Goal: Task Accomplishment & Management: Complete application form

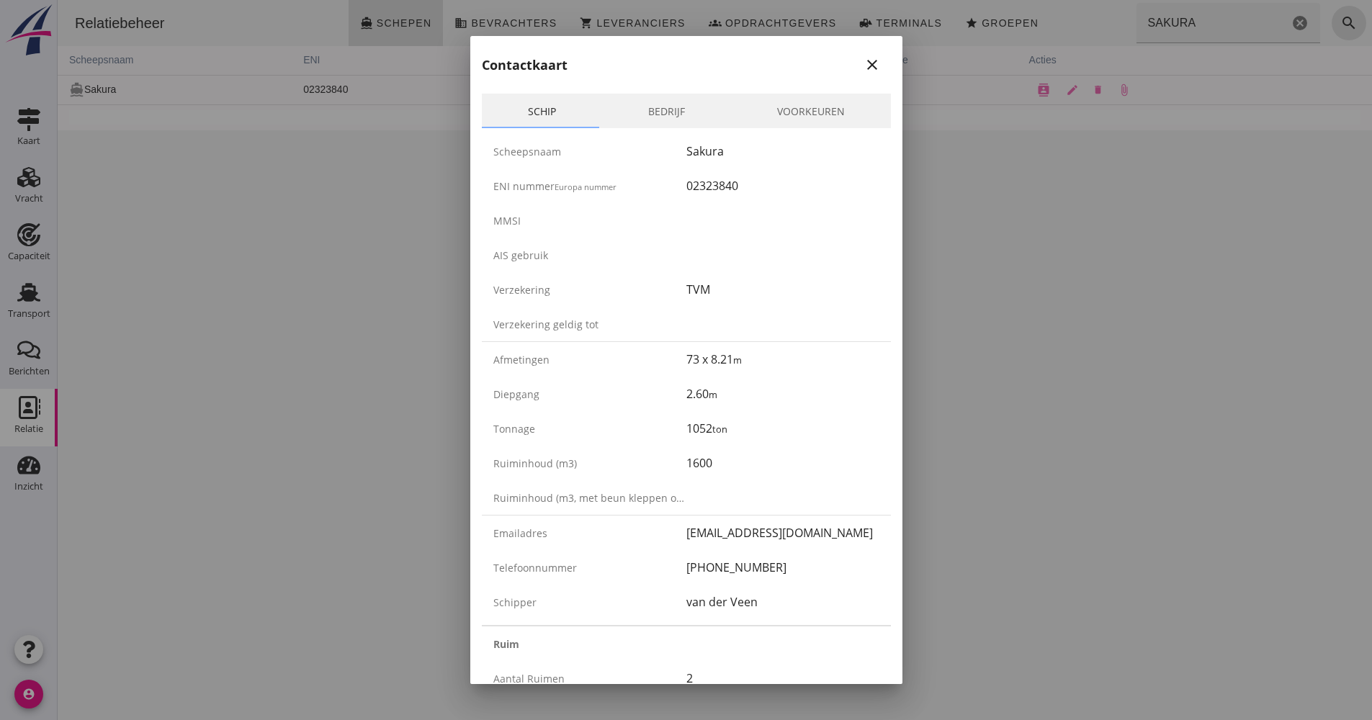
click at [19, 290] on div at bounding box center [686, 360] width 1372 height 720
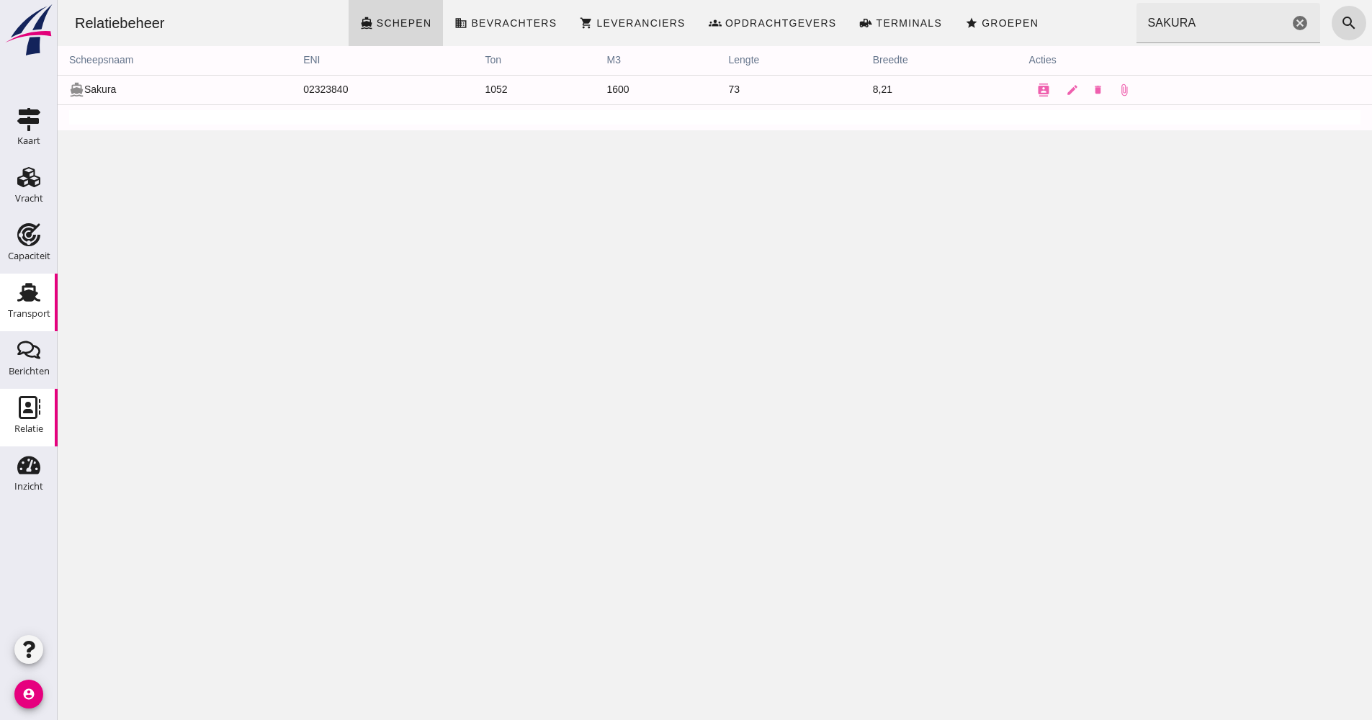
click at [20, 292] on icon "Transport" at bounding box center [28, 292] width 23 height 23
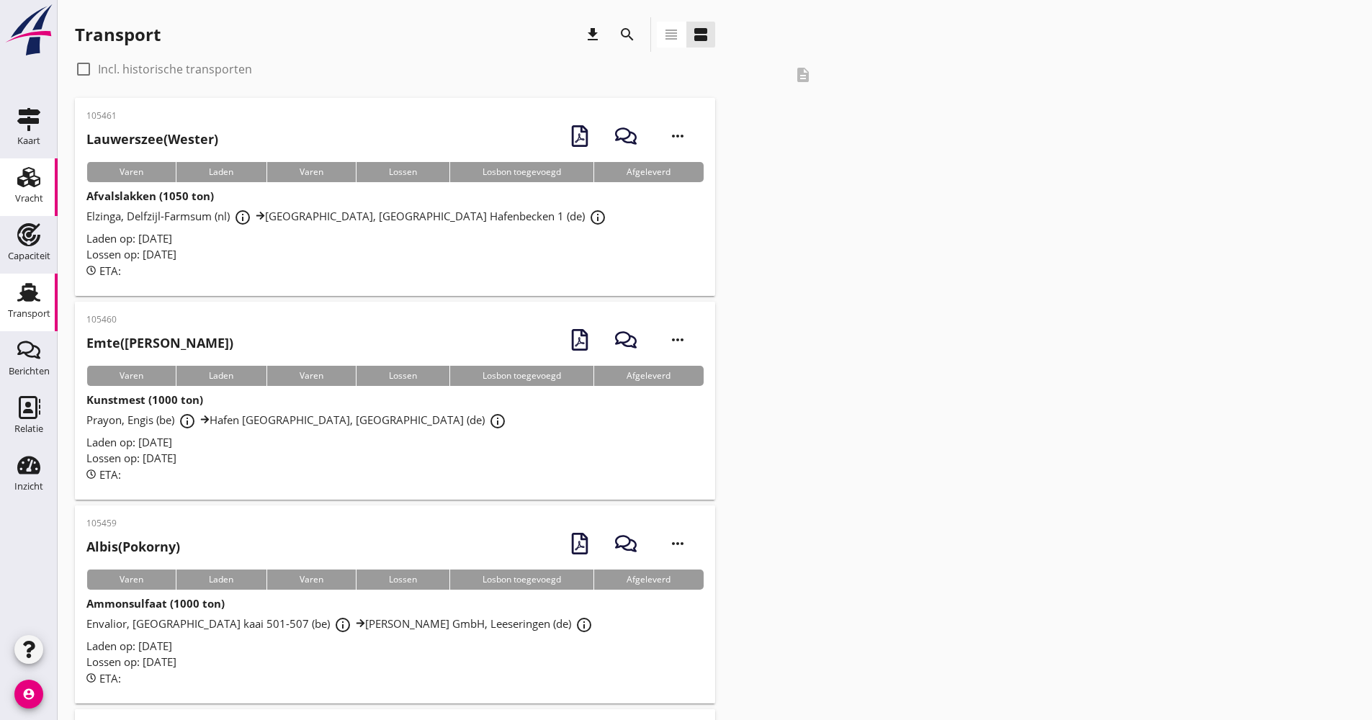
click at [40, 187] on div "Vracht" at bounding box center [29, 177] width 35 height 23
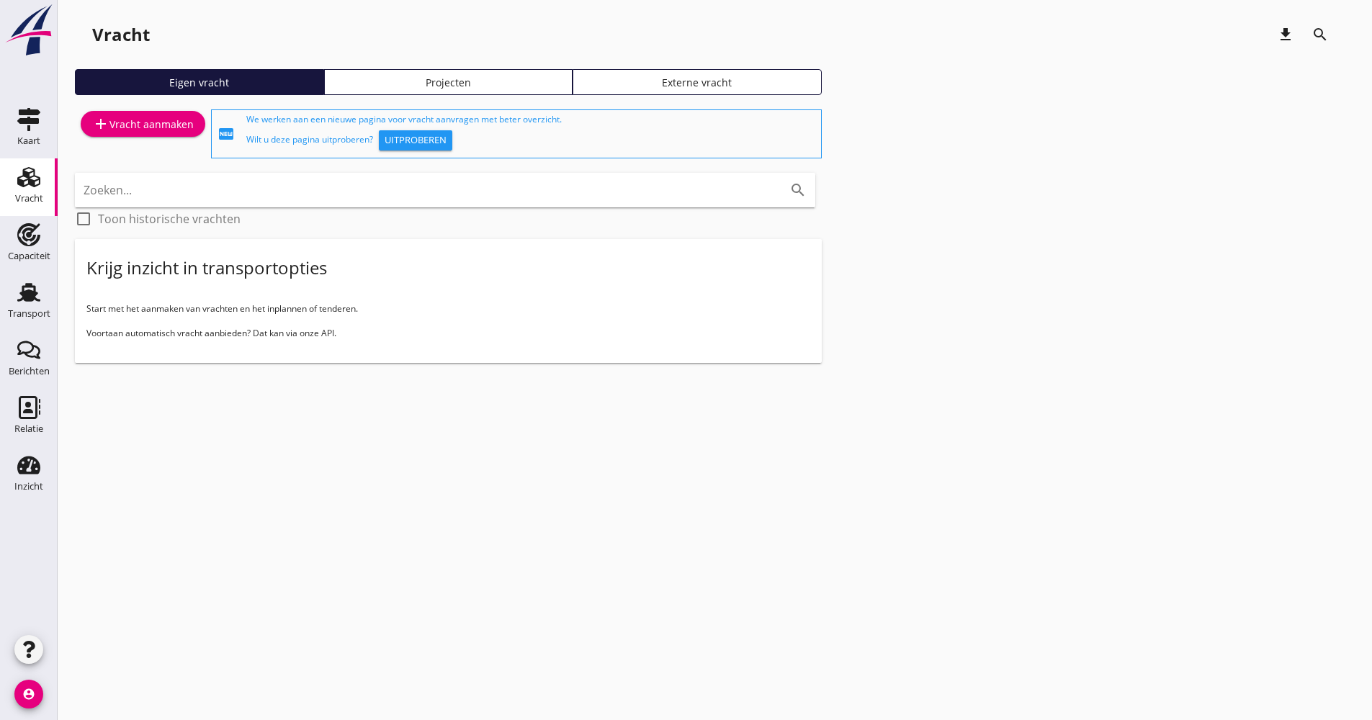
click at [174, 127] on div "add Vracht aanmaken" at bounding box center [143, 123] width 102 height 17
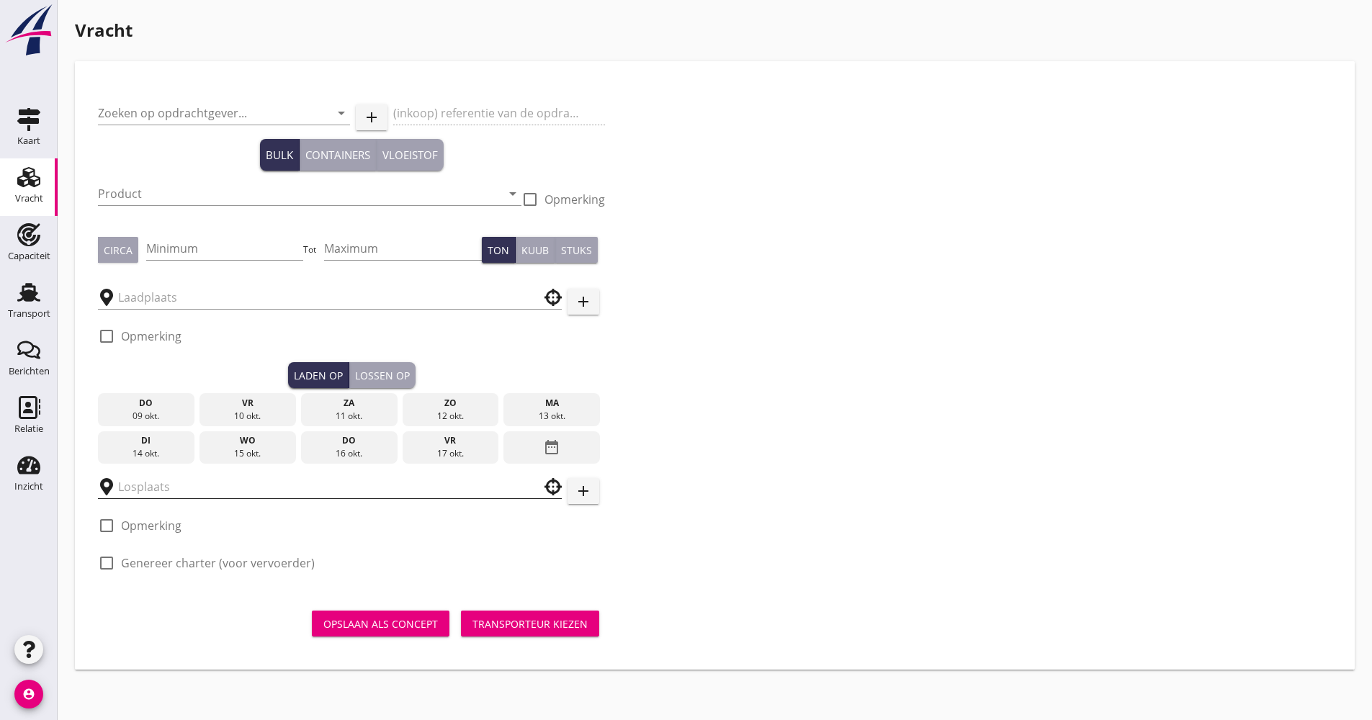
click at [188, 482] on input "text" at bounding box center [319, 486] width 403 height 23
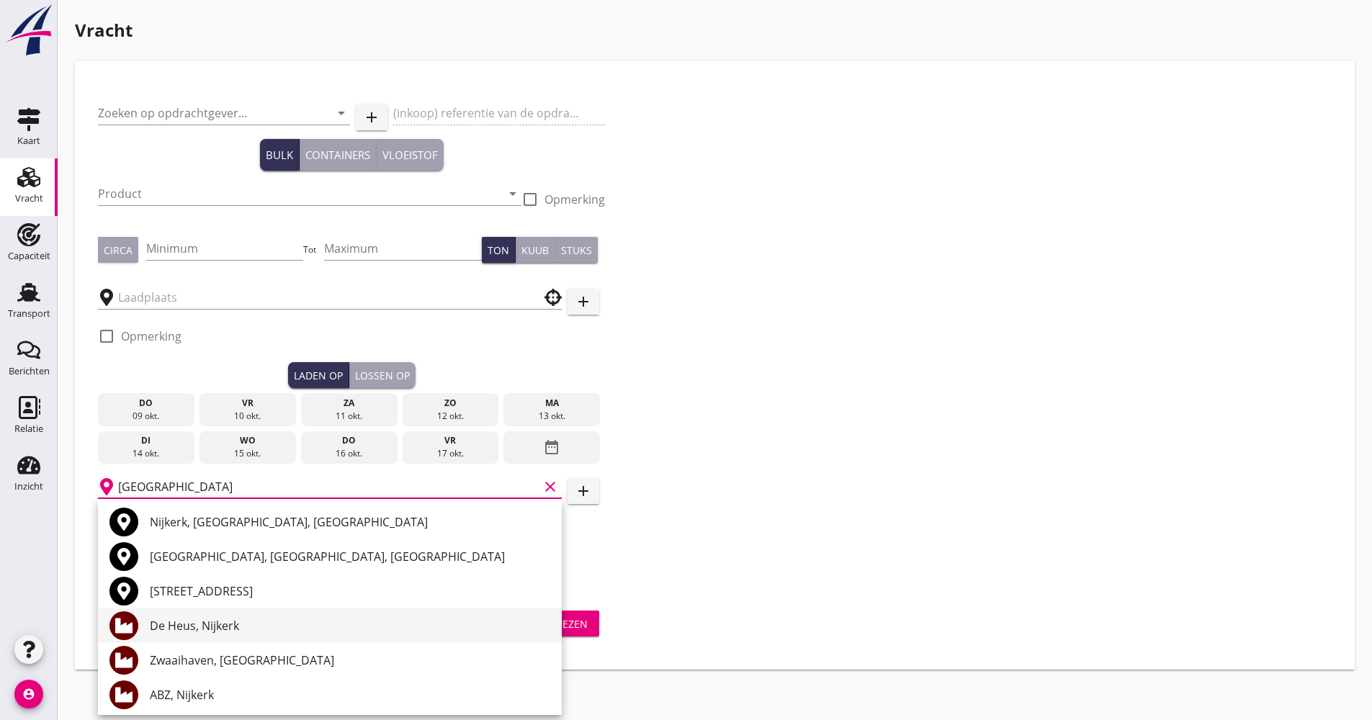
click at [233, 627] on div "De Heus, Nijkerk" at bounding box center [350, 625] width 400 height 17
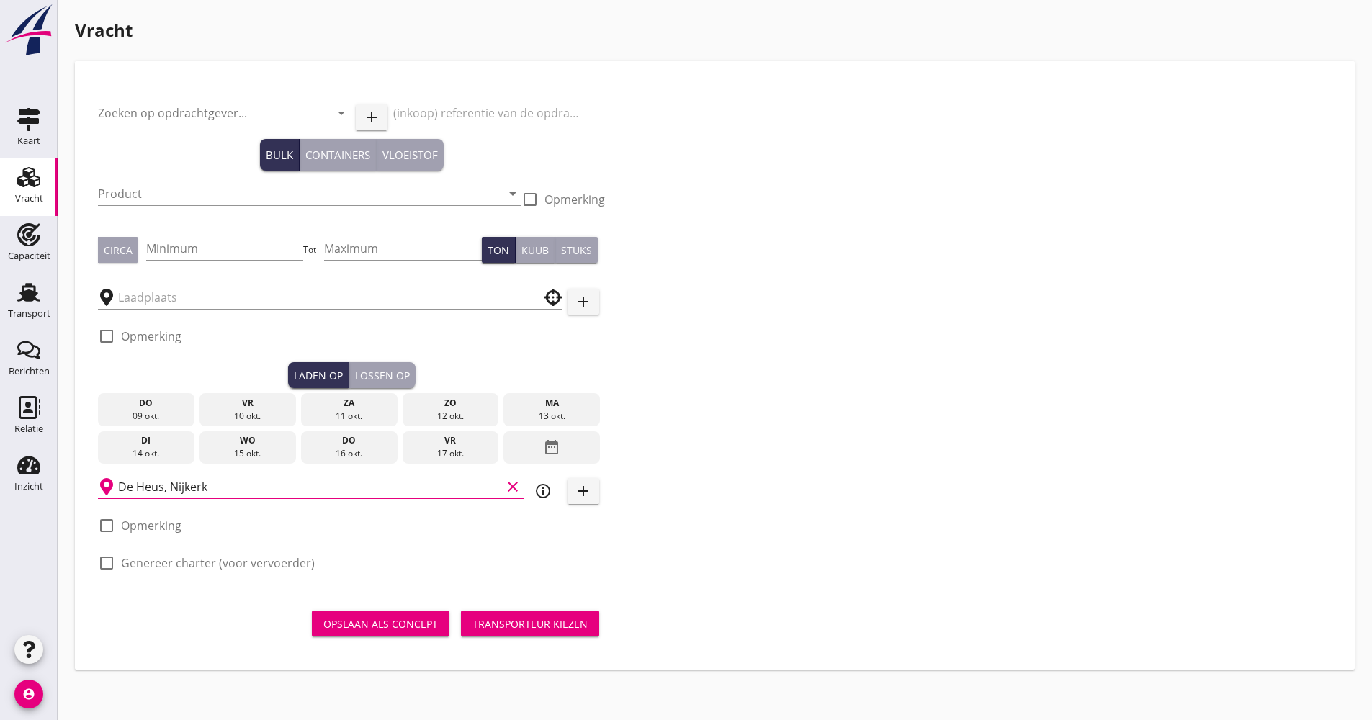
type input "De Heus, Nijkerk"
click at [533, 492] on div "info_outline" at bounding box center [543, 491] width 26 height 17
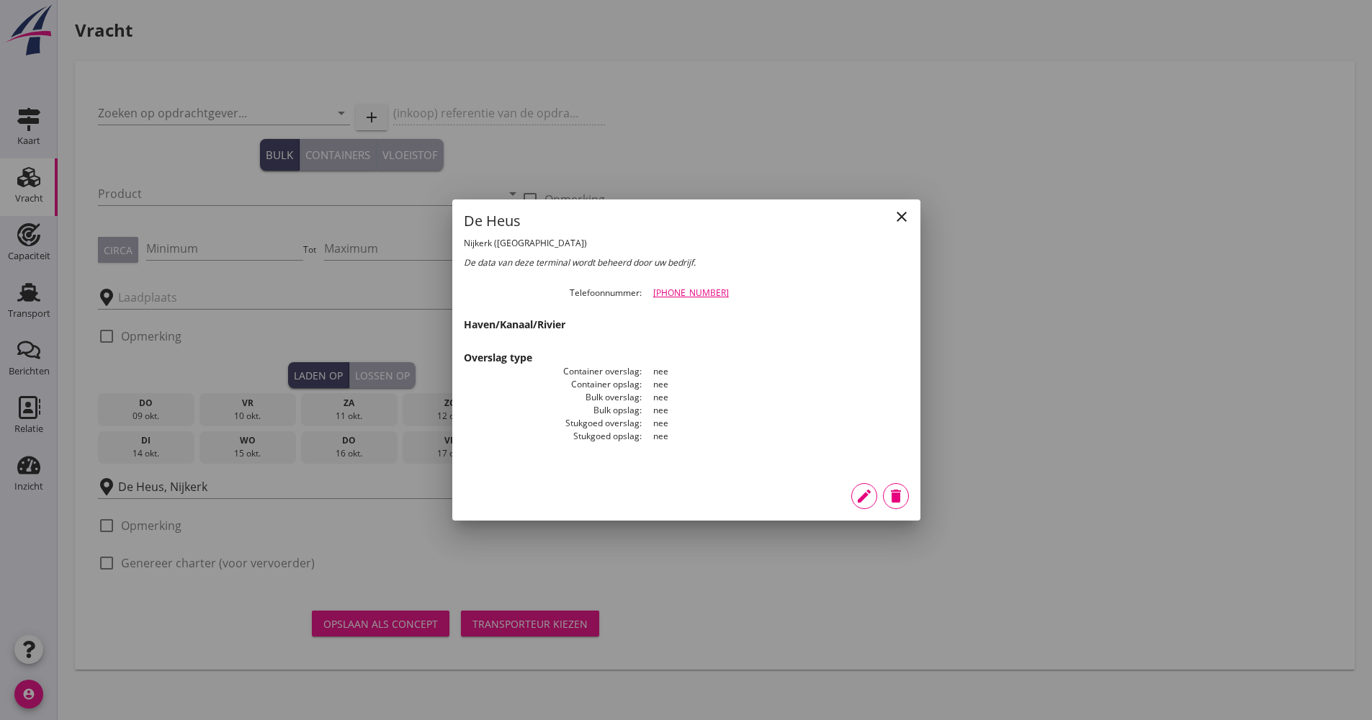
drag, startPoint x: 727, startPoint y: 293, endPoint x: 648, endPoint y: 295, distance: 78.5
click at [648, 295] on dd "[PHONE_NUMBER]" at bounding box center [775, 293] width 267 height 13
drag, startPoint x: 648, startPoint y: 295, endPoint x: 748, endPoint y: 335, distance: 107.9
click at [748, 335] on div "close De Heus Nijkerk ([GEOGRAPHIC_DATA]) De data van deze terminal wordt behee…" at bounding box center [686, 336] width 468 height 272
drag, startPoint x: 747, startPoint y: 292, endPoint x: 647, endPoint y: 292, distance: 100.1
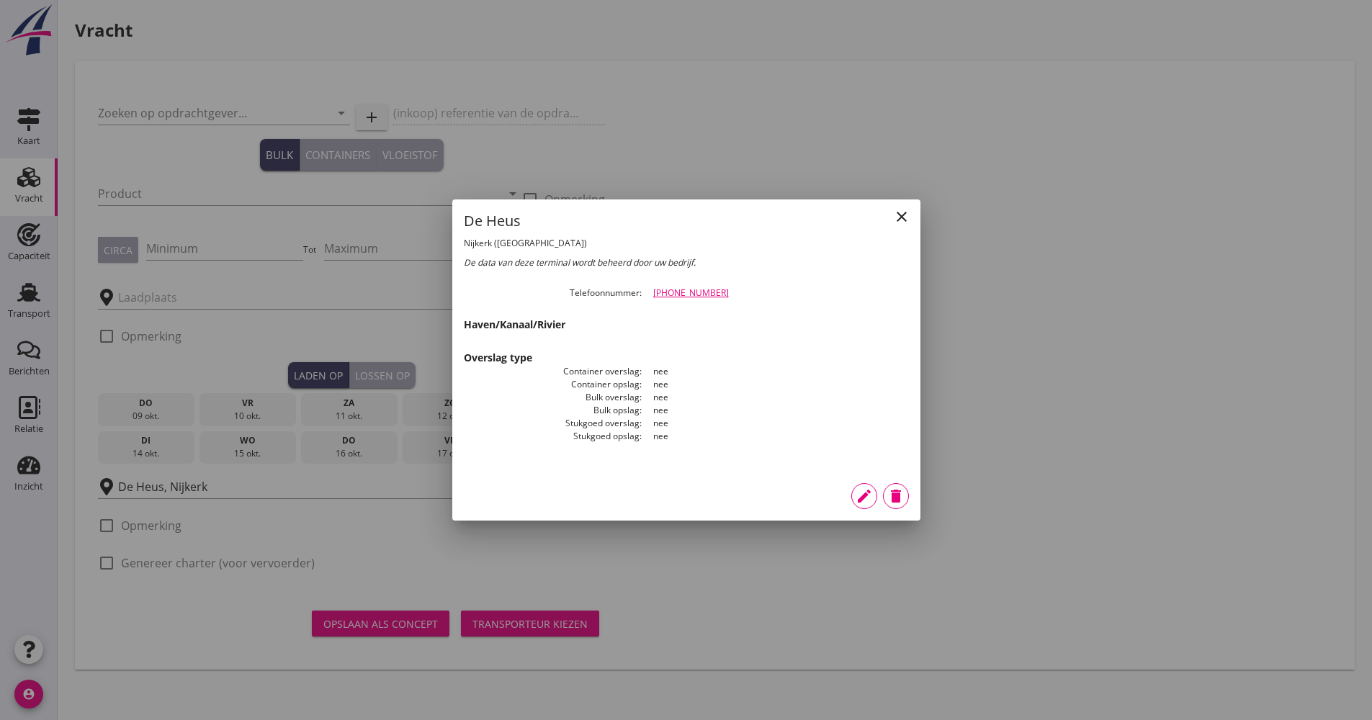
click at [647, 292] on dd "[PHONE_NUMBER]" at bounding box center [775, 293] width 267 height 13
drag, startPoint x: 647, startPoint y: 292, endPoint x: 666, endPoint y: 296, distance: 19.8
copy link "[PHONE_NUMBER]"
click at [895, 220] on icon "close" at bounding box center [901, 216] width 17 height 17
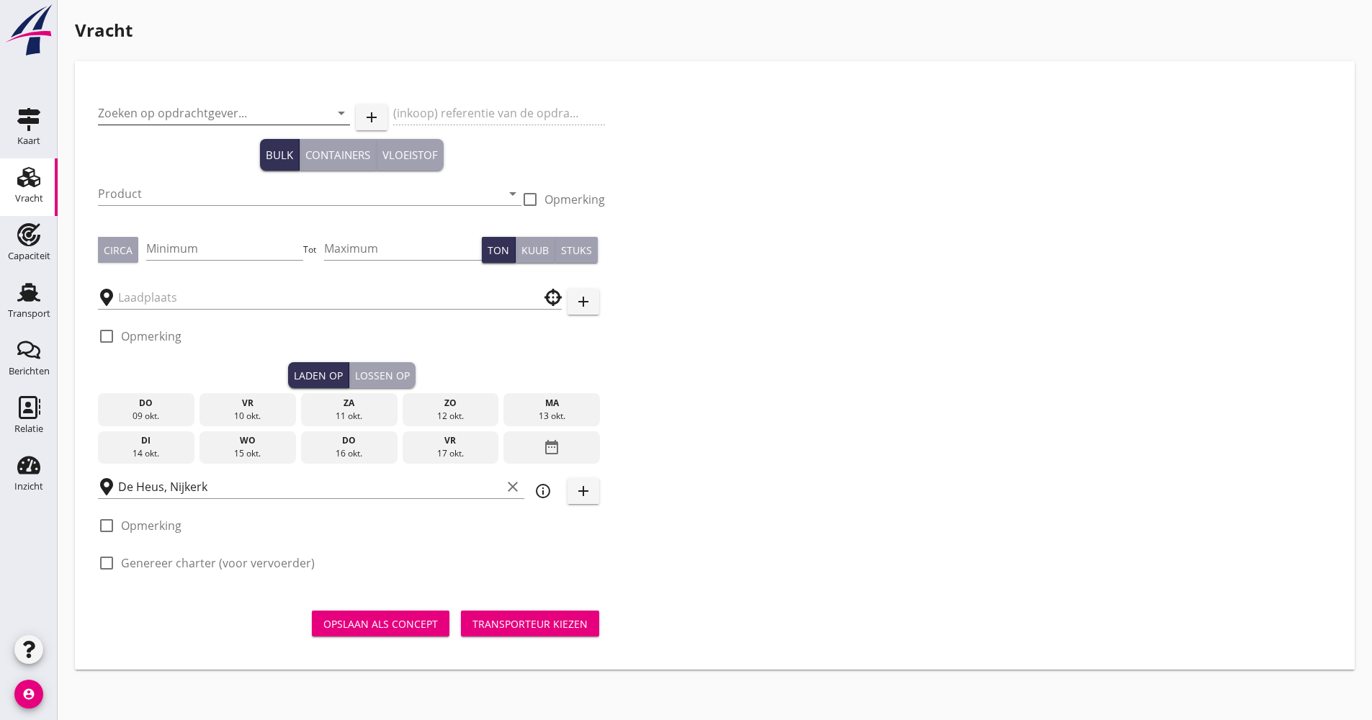
click at [182, 107] on input "Zoeken op opdrachtgever..." at bounding box center [204, 113] width 212 height 23
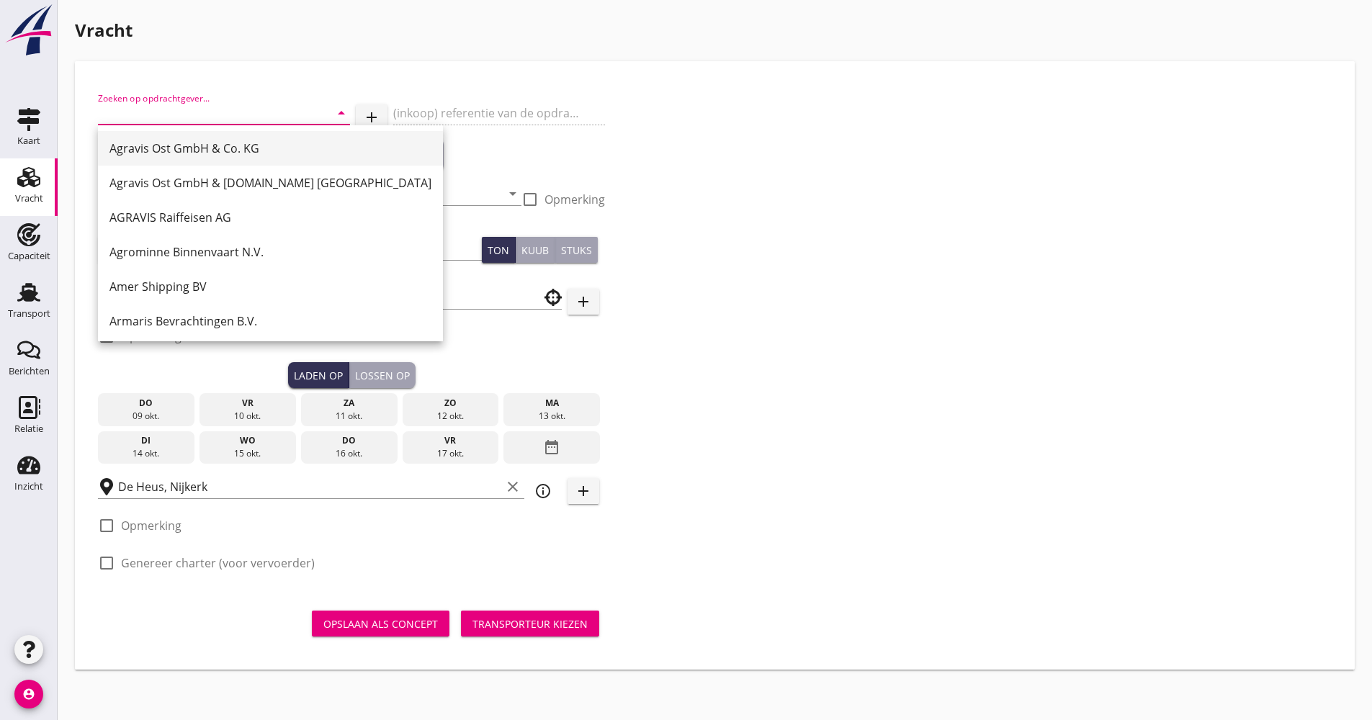
click at [200, 151] on div "Agravis Ost GmbH & Co. KG" at bounding box center [270, 148] width 322 height 17
type input "Agravis Ost GmbH & Co. KG"
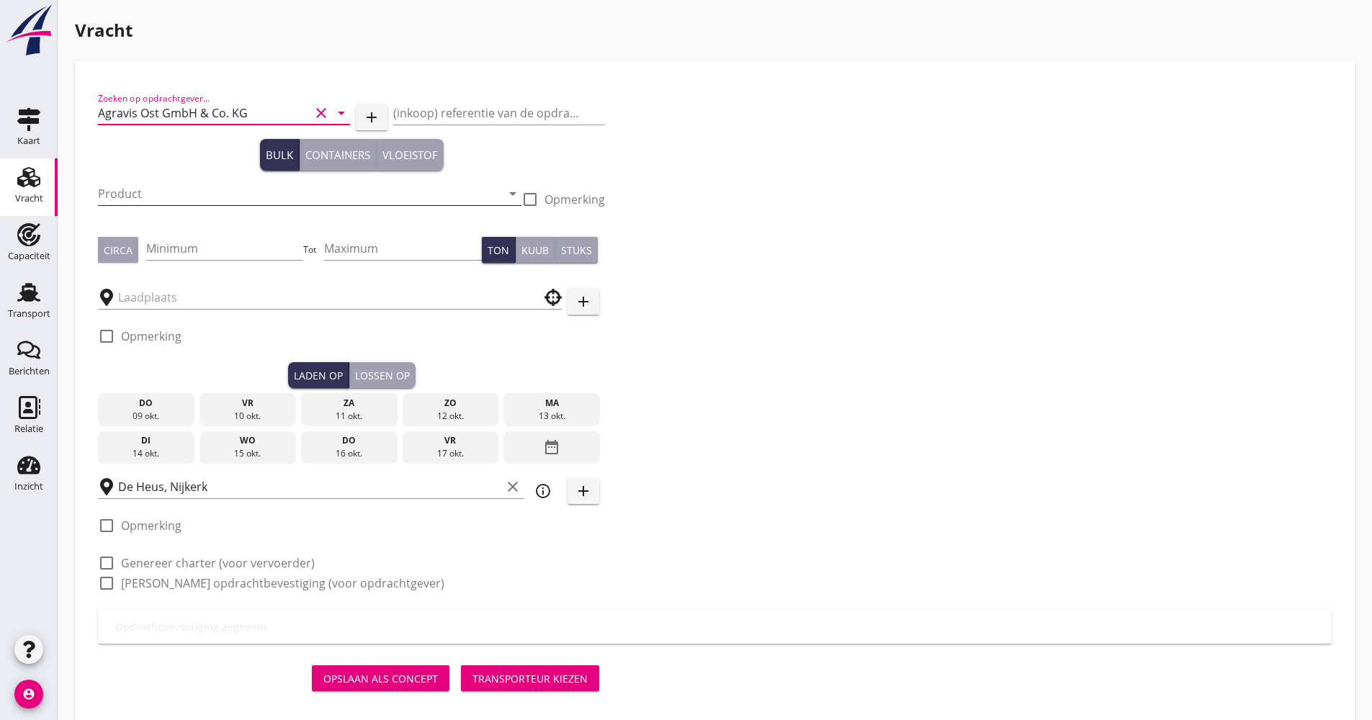
click at [198, 189] on input "Product" at bounding box center [299, 193] width 403 height 23
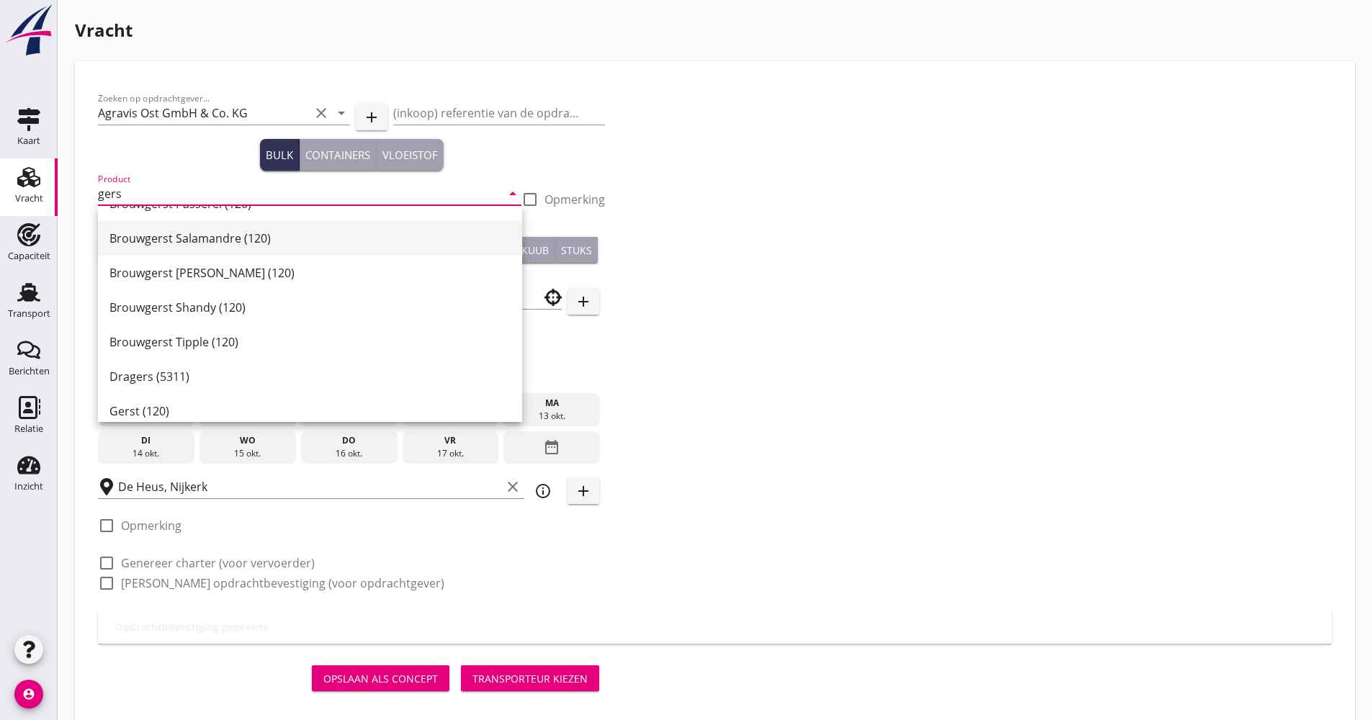
scroll to position [521, 0]
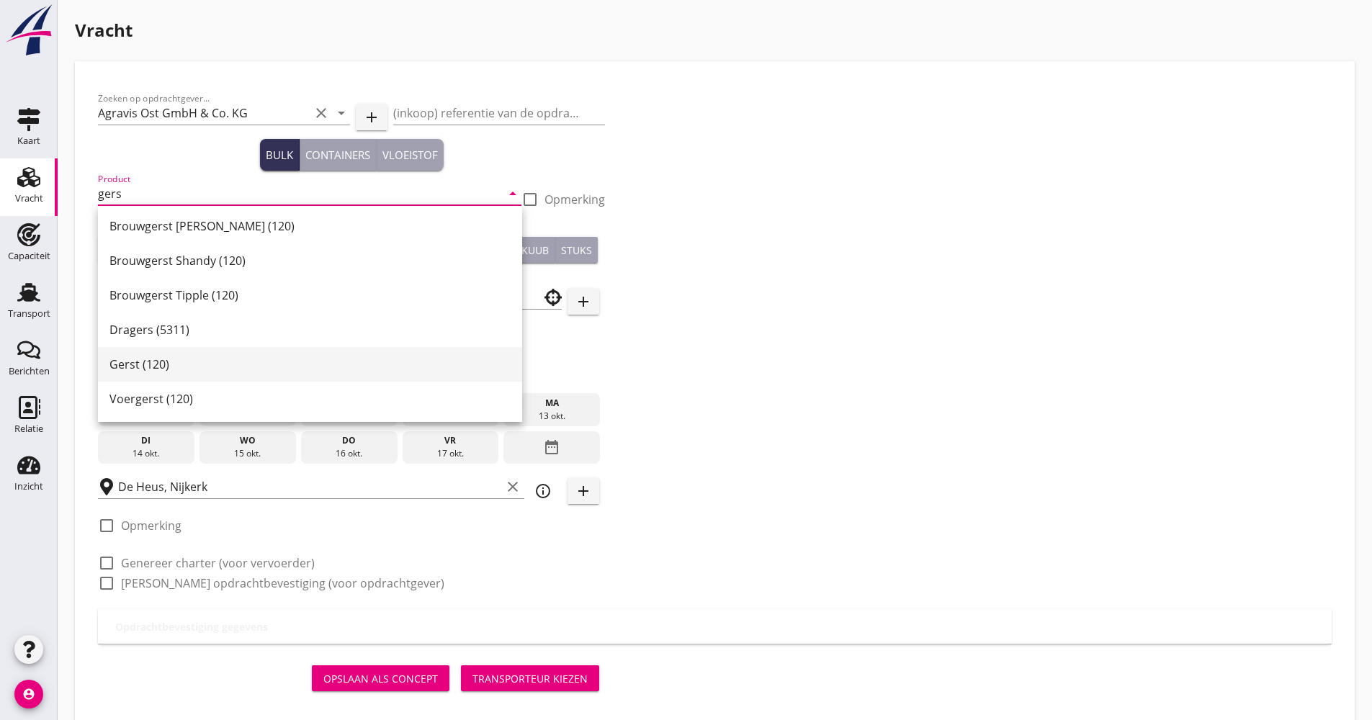
click at [164, 357] on div "Gerst (120)" at bounding box center [309, 364] width 401 height 17
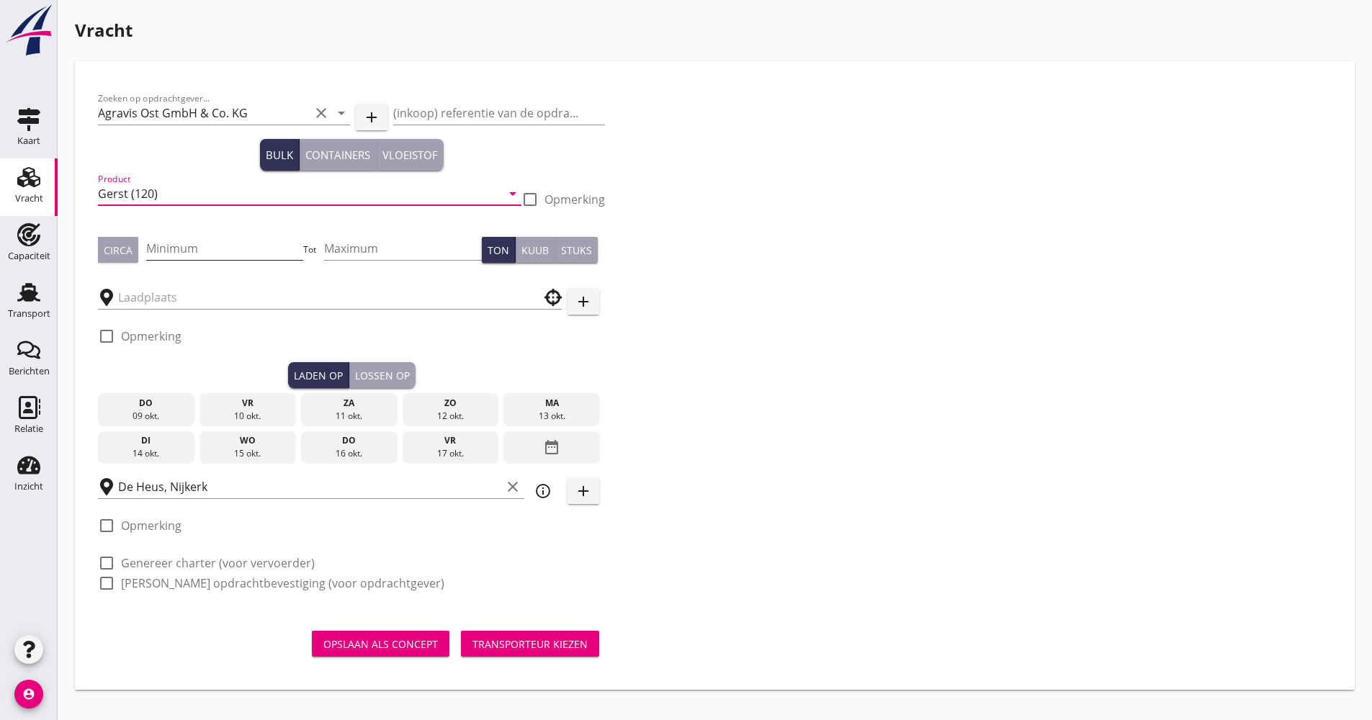
type input "Gerst (120)"
click at [205, 249] on input "Minimum" at bounding box center [225, 248] width 158 height 23
type input "1050"
click at [197, 294] on input "text" at bounding box center [319, 297] width 403 height 23
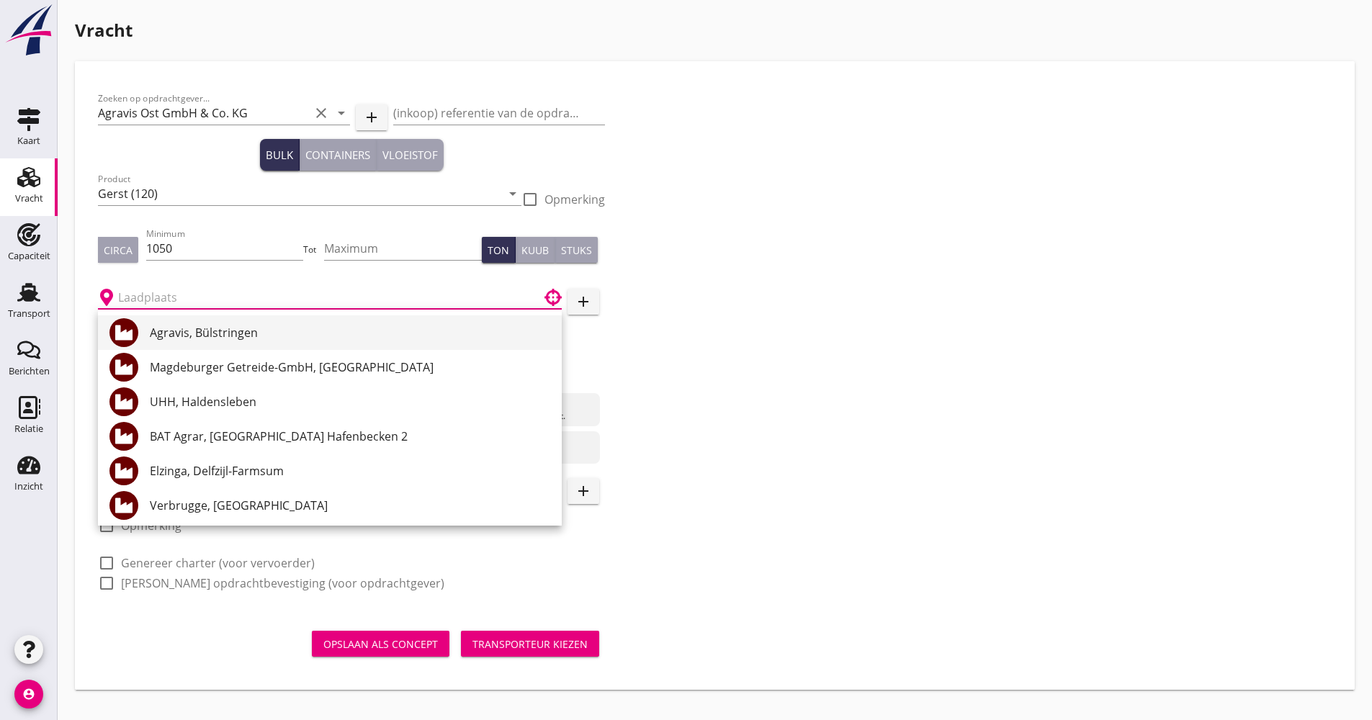
click at [138, 331] on div at bounding box center [123, 332] width 29 height 29
type input "Agravis, Bülstringen"
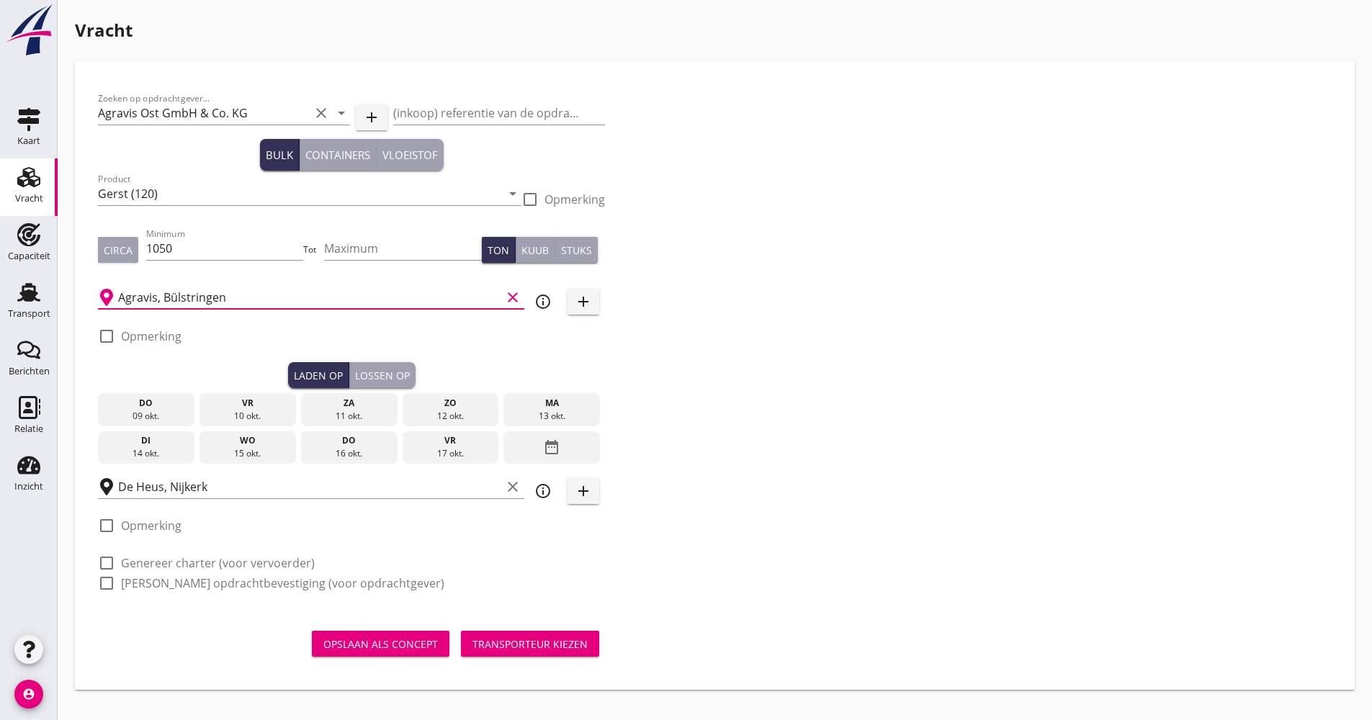
click at [456, 449] on div "17 okt." at bounding box center [450, 453] width 89 height 13
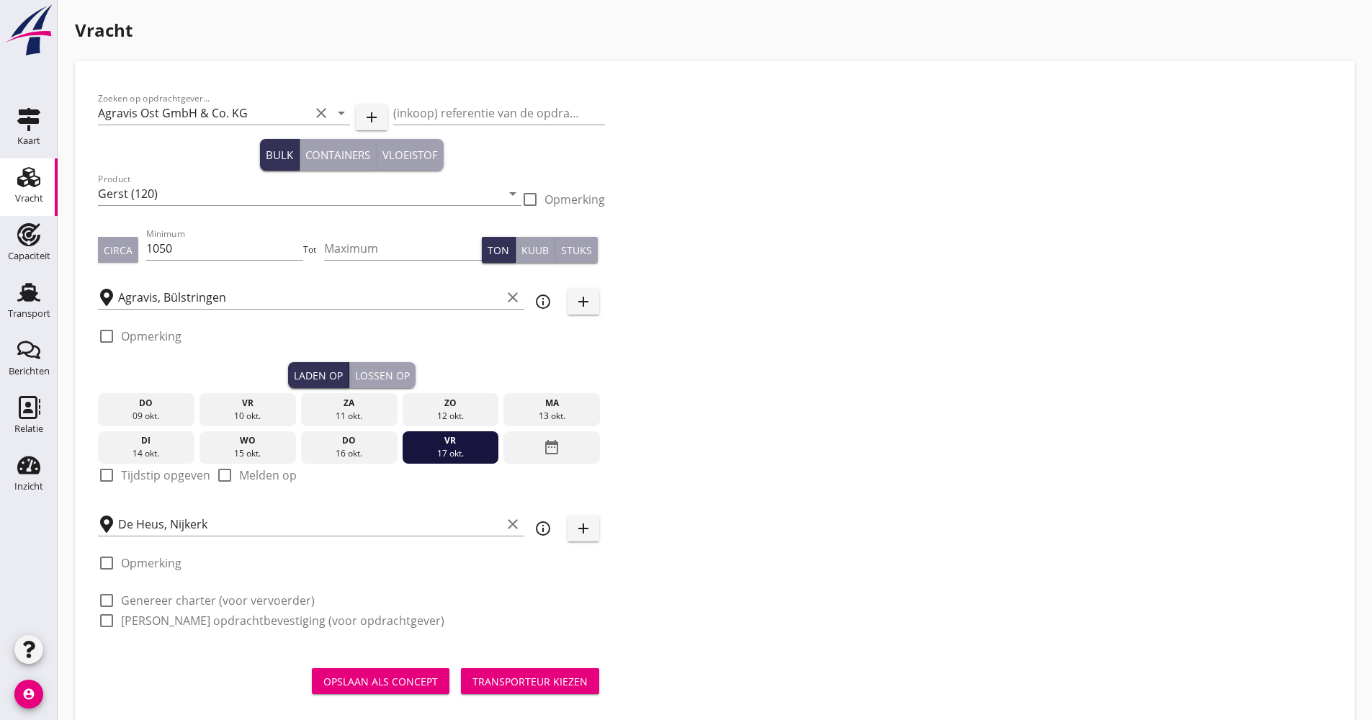
click at [151, 472] on label "Tijdstip opgeven" at bounding box center [165, 475] width 89 height 14
checkbox input "true"
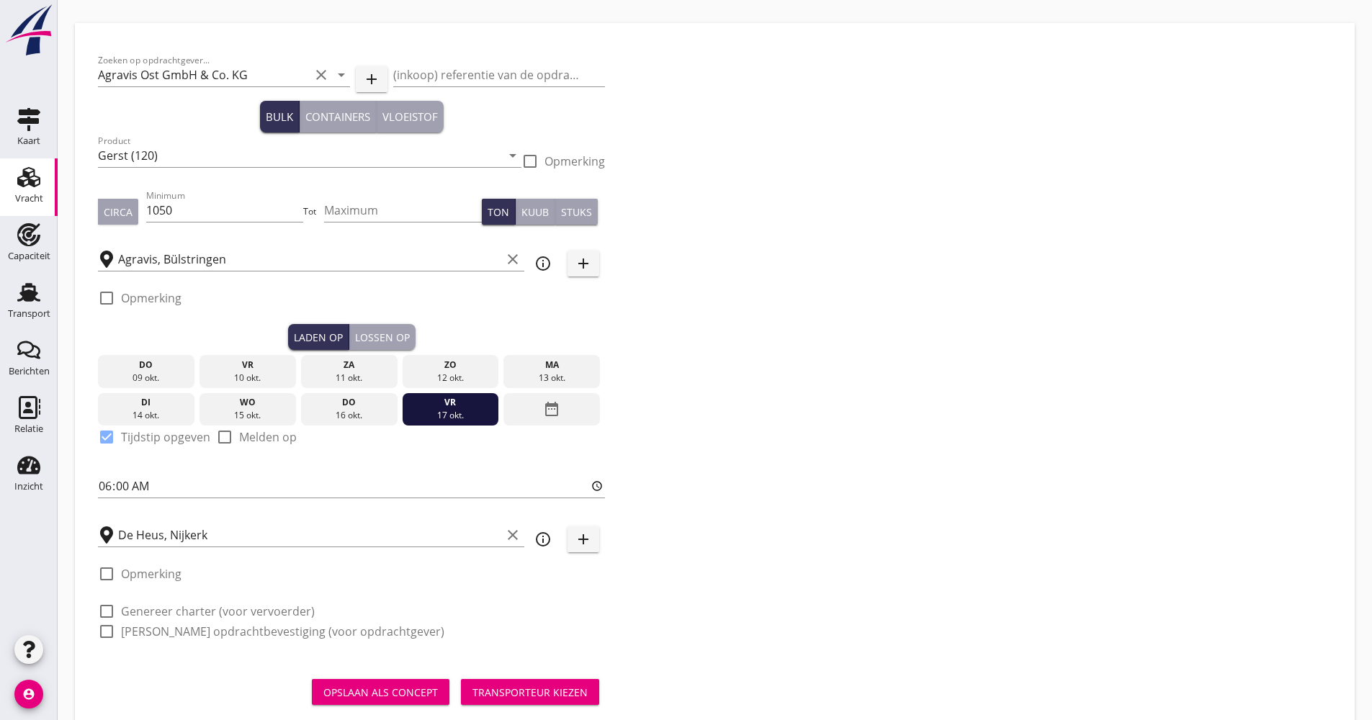
scroll to position [73, 0]
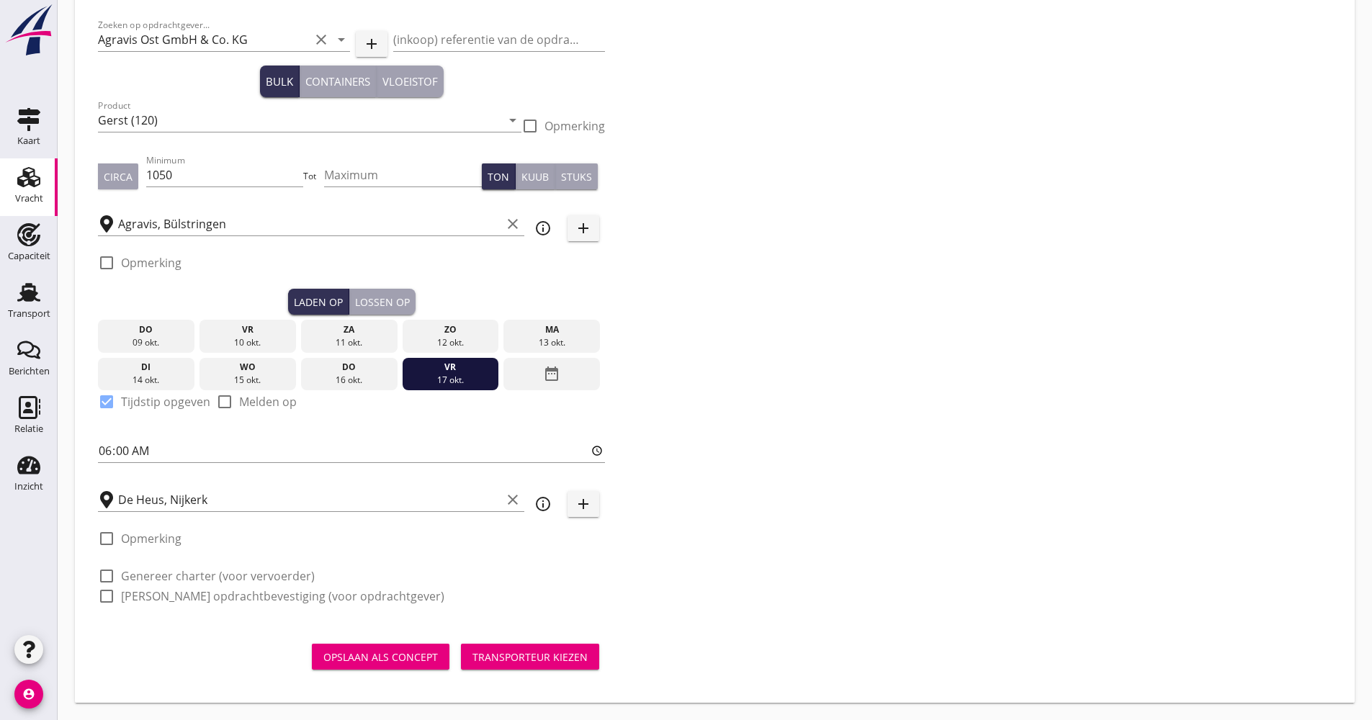
click at [168, 576] on label "Genereer charter (voor vervoerder)" at bounding box center [218, 576] width 194 height 14
checkbox input "true"
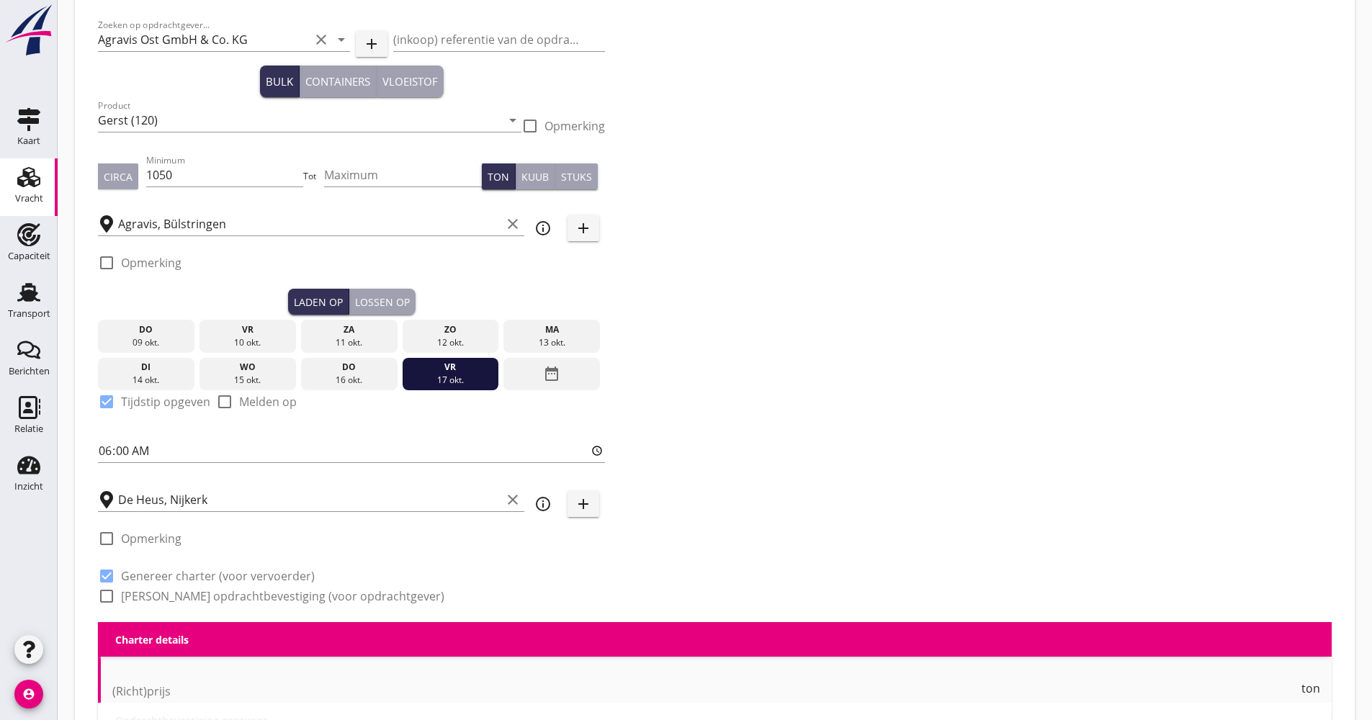
click at [148, 599] on label "[PERSON_NAME] opdrachtbevestiging (voor opdrachtgever)" at bounding box center [282, 596] width 323 height 14
checkbox input "true"
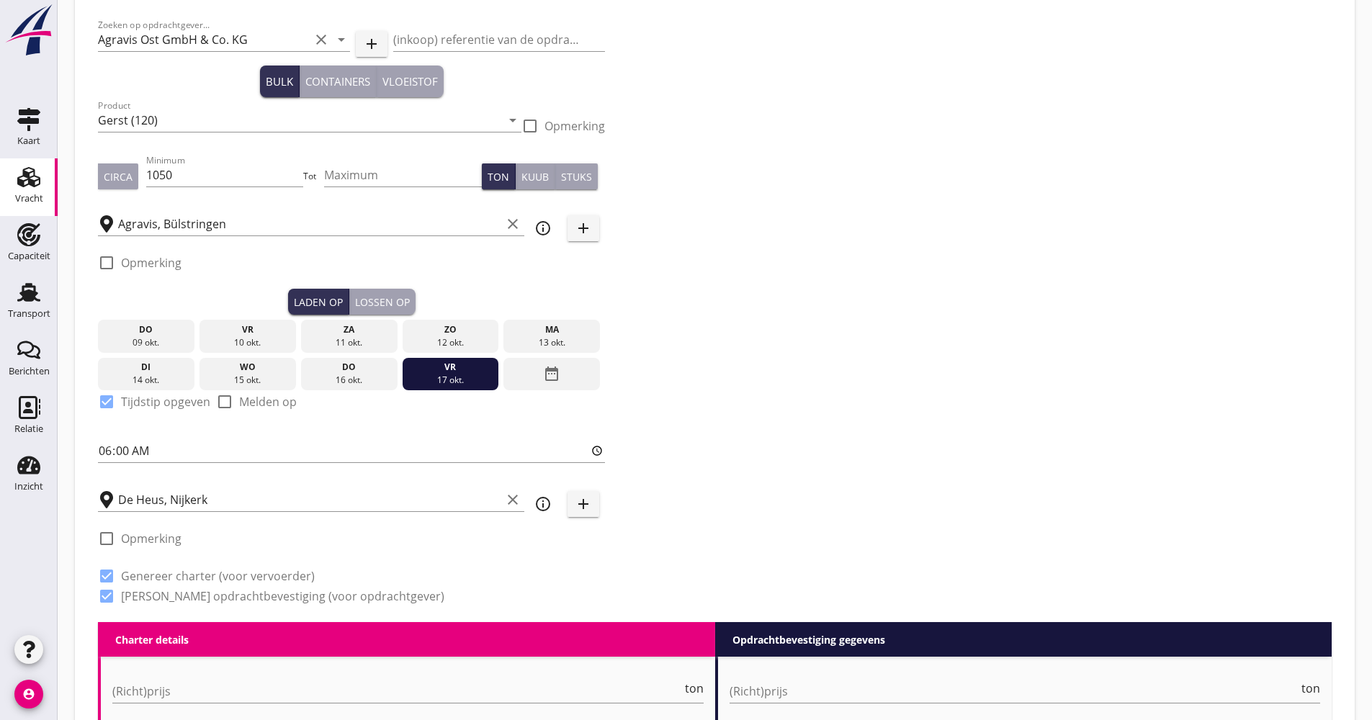
click at [400, 300] on div "Lossen op" at bounding box center [382, 302] width 55 height 15
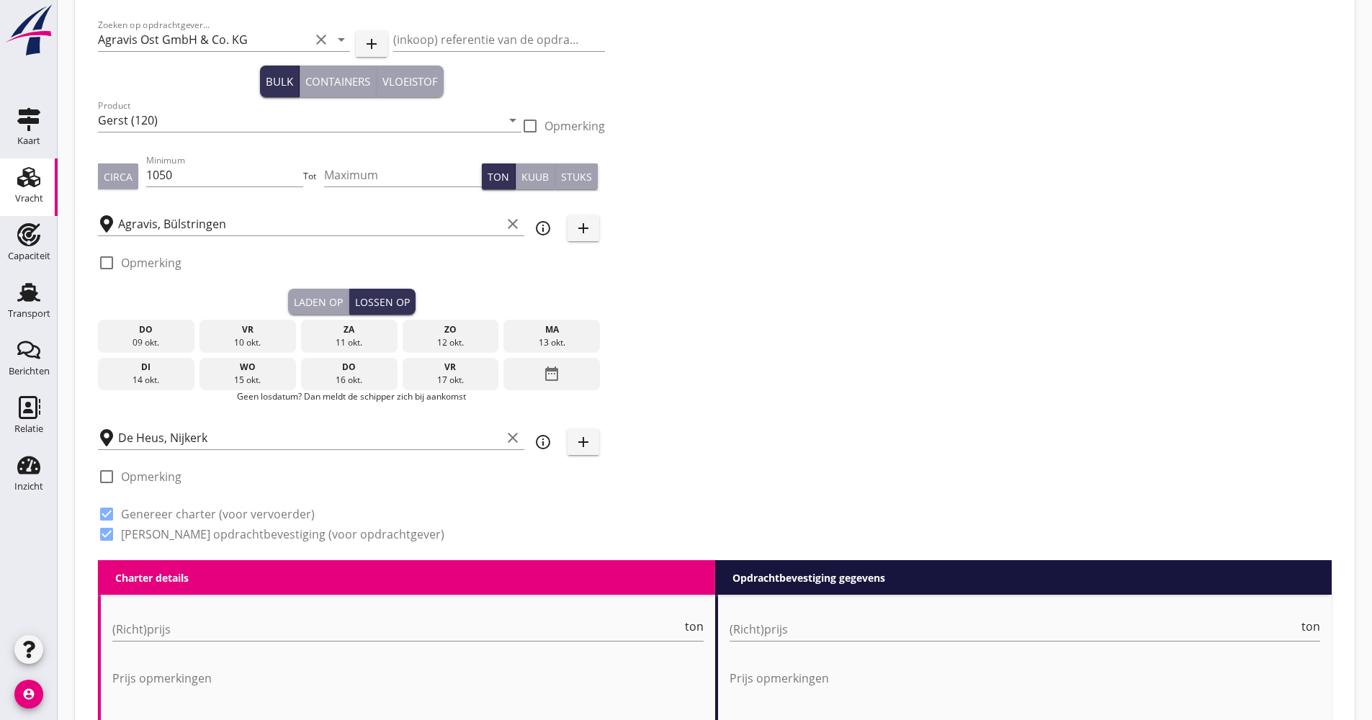
click at [557, 372] on icon "date_range" at bounding box center [551, 374] width 17 height 26
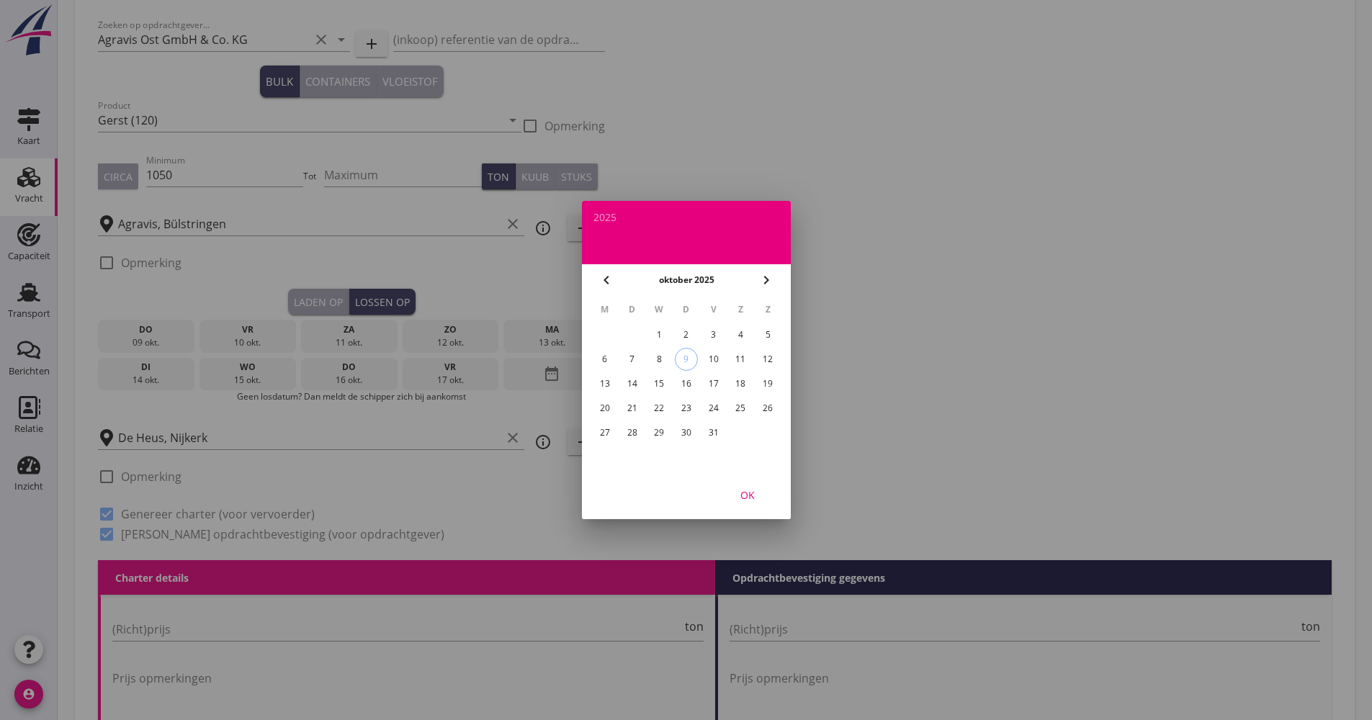
click at [613, 411] on div "20" at bounding box center [604, 408] width 23 height 23
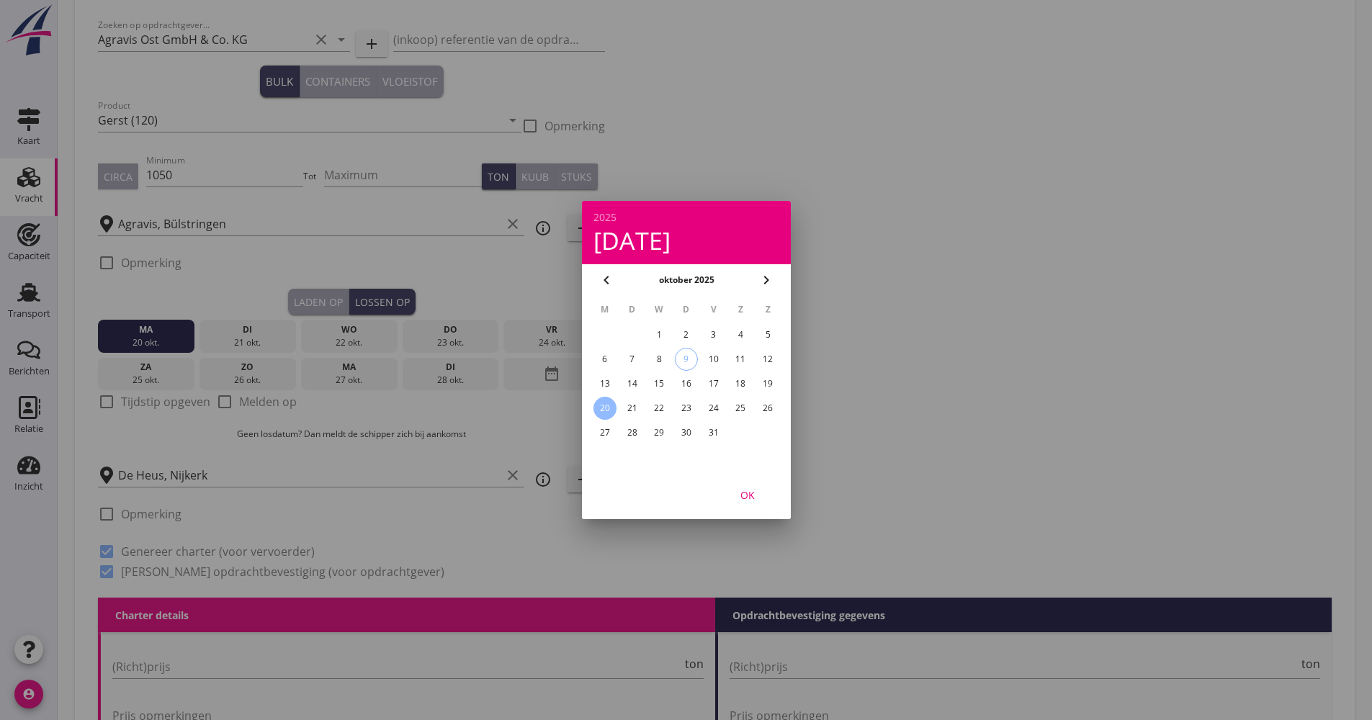
click at [756, 506] on button "OK" at bounding box center [747, 495] width 63 height 26
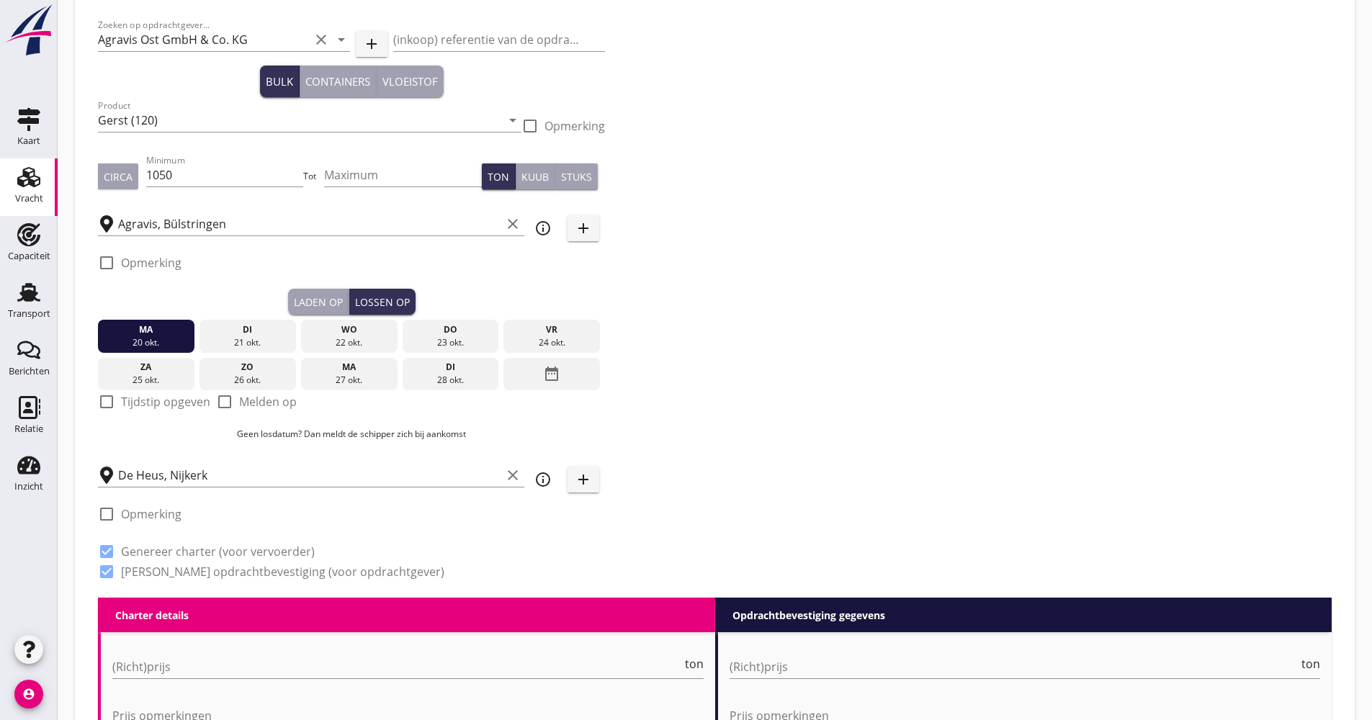
click at [244, 404] on label "Melden op" at bounding box center [268, 402] width 58 height 14
checkbox input "true"
drag, startPoint x: 170, startPoint y: 336, endPoint x: 557, endPoint y: 342, distance: 386.8
click at [557, 342] on div "[DATE] [DATE] [DATE] [DATE] [DATE] [DATE] [DATE] [DATE] [DATE] date_range" at bounding box center [351, 353] width 507 height 76
click at [557, 342] on div "24 okt." at bounding box center [551, 342] width 89 height 13
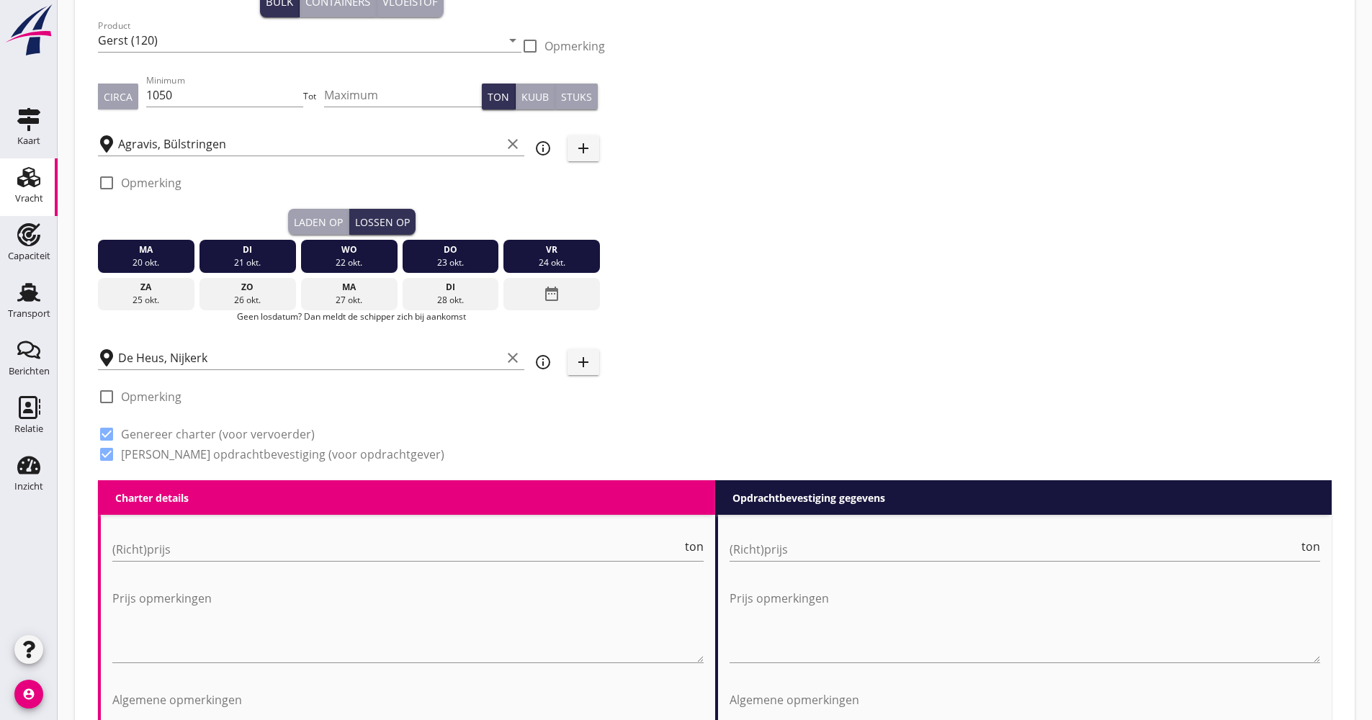
scroll to position [362, 0]
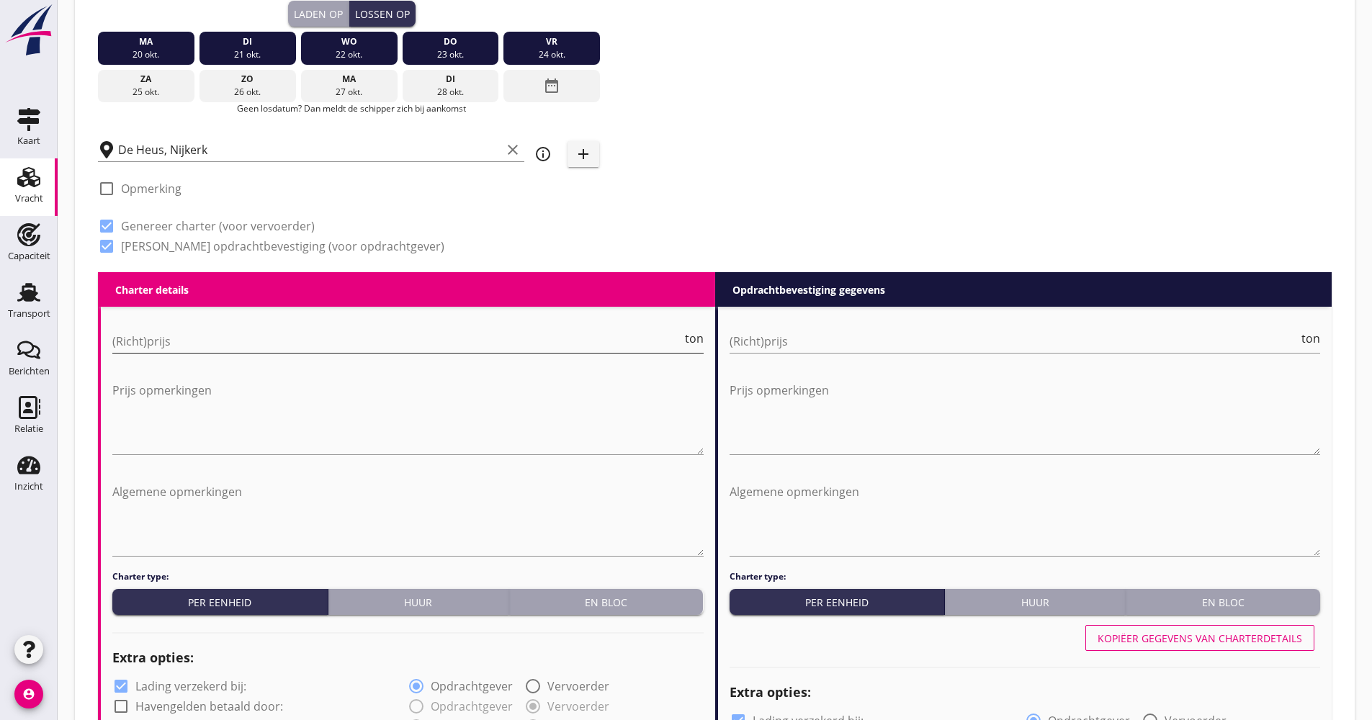
click at [246, 351] on input "(Richt)prijs" at bounding box center [397, 341] width 570 height 23
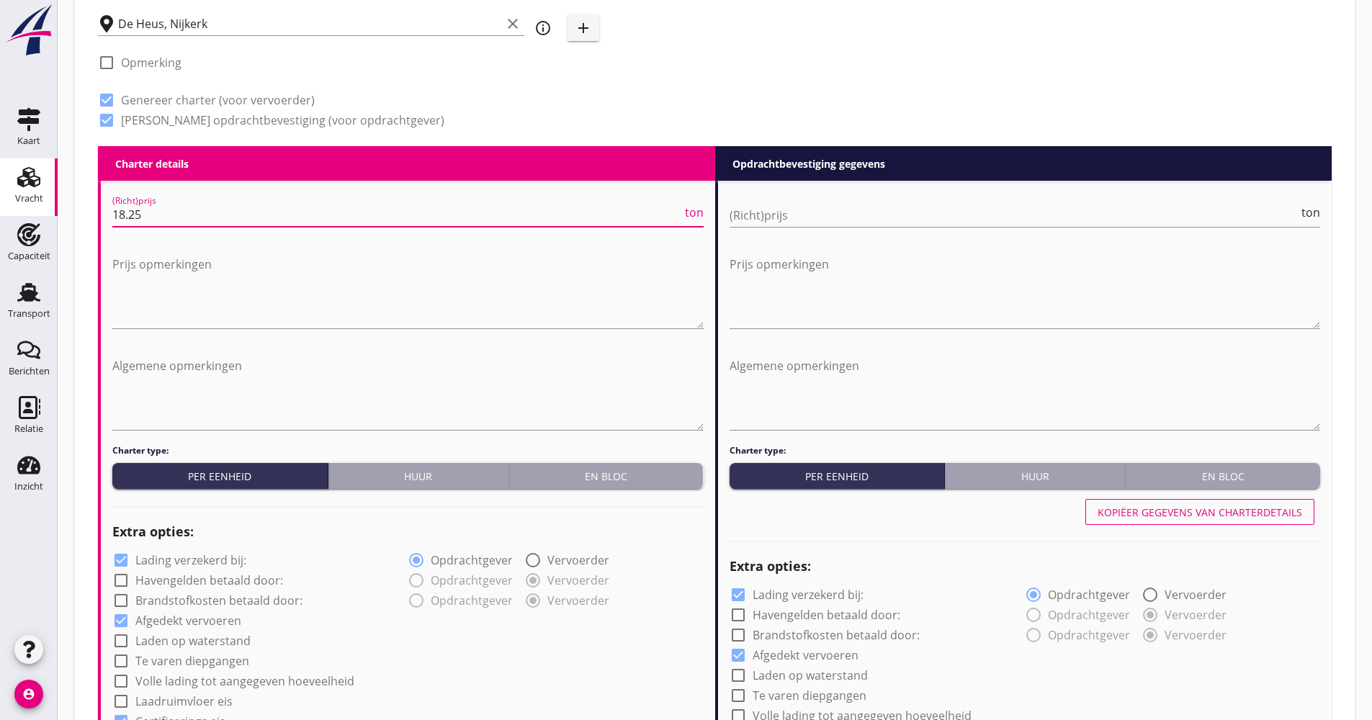
scroll to position [722, 0]
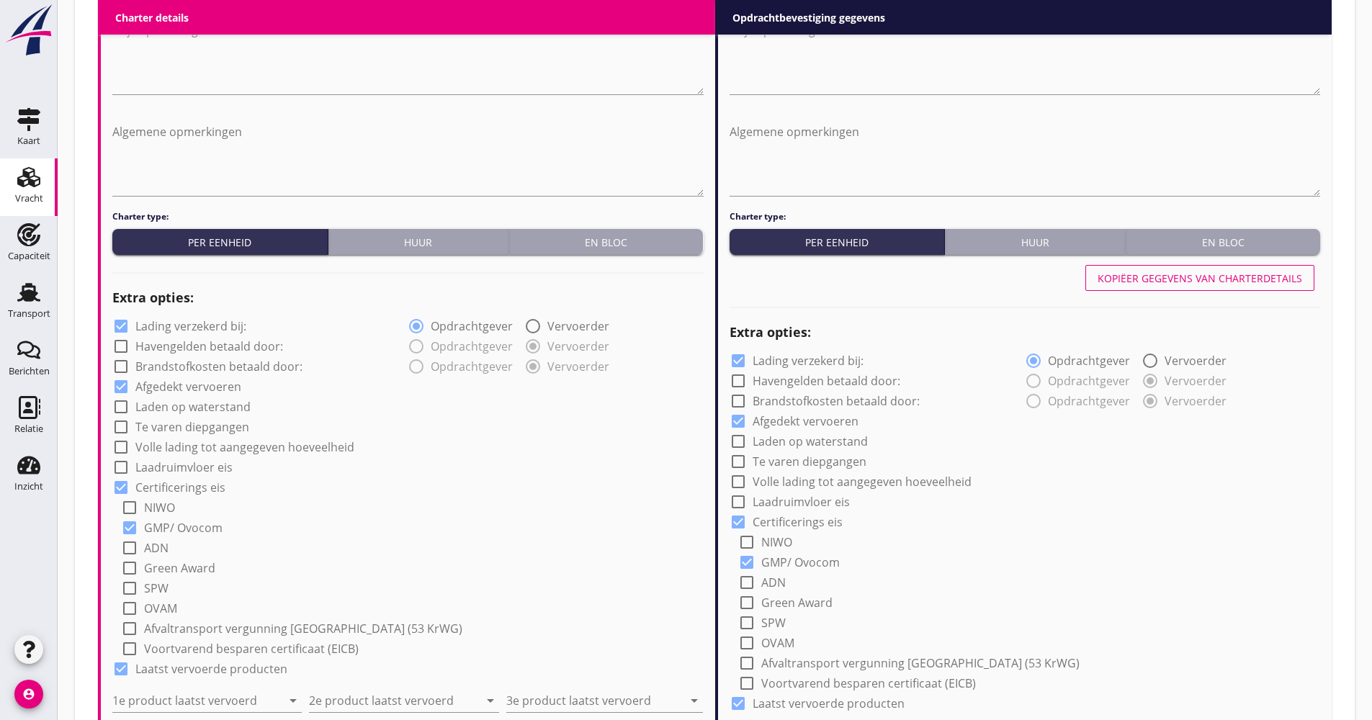
type input "18.25"
click at [212, 332] on label "Lading verzekerd bij:" at bounding box center [190, 326] width 111 height 14
checkbox input "false"
click at [210, 444] on label "Volle lading tot aangegeven hoeveelheid" at bounding box center [244, 447] width 219 height 14
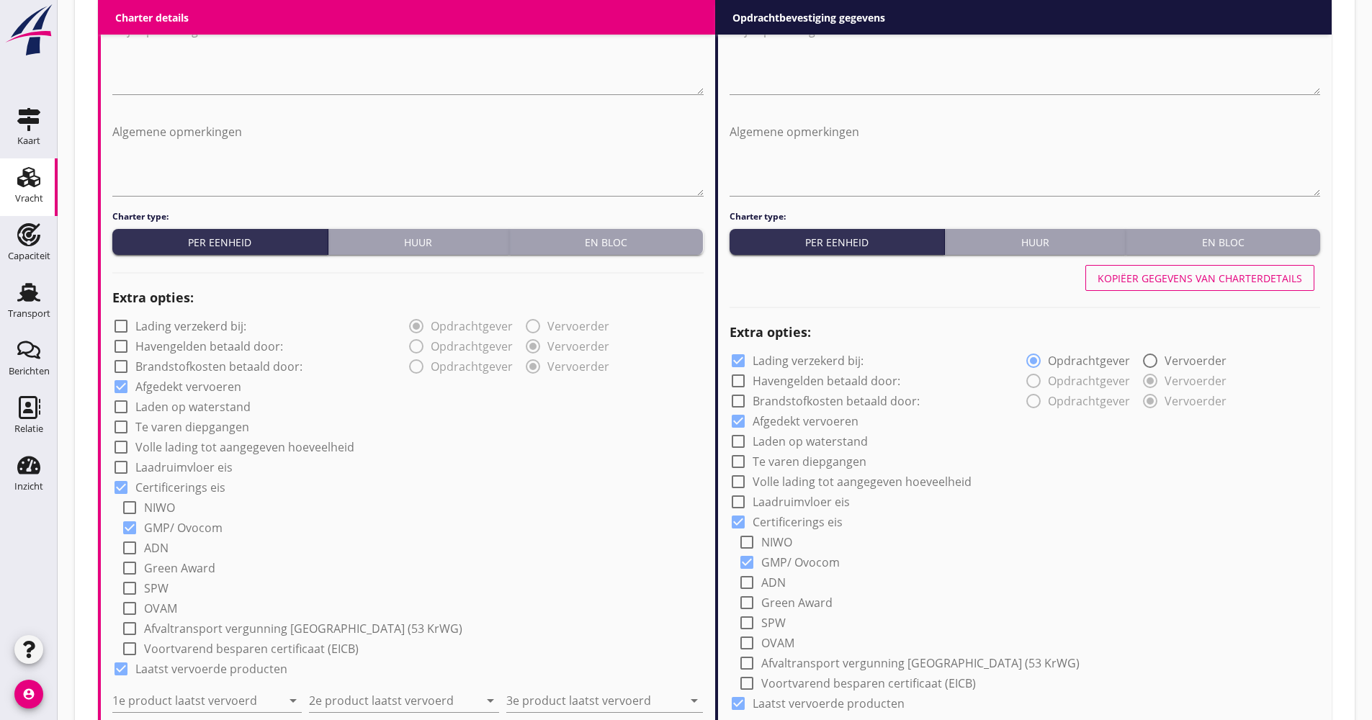
checkbox input "true"
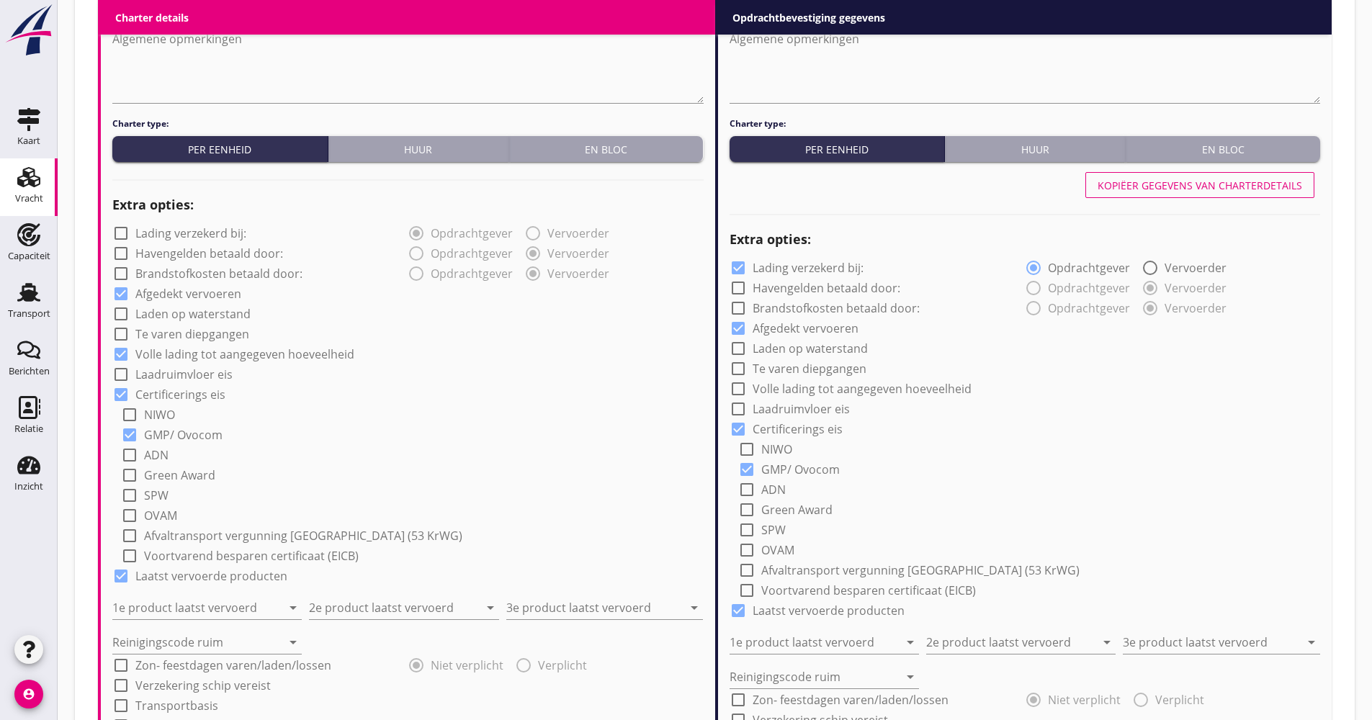
scroll to position [938, 0]
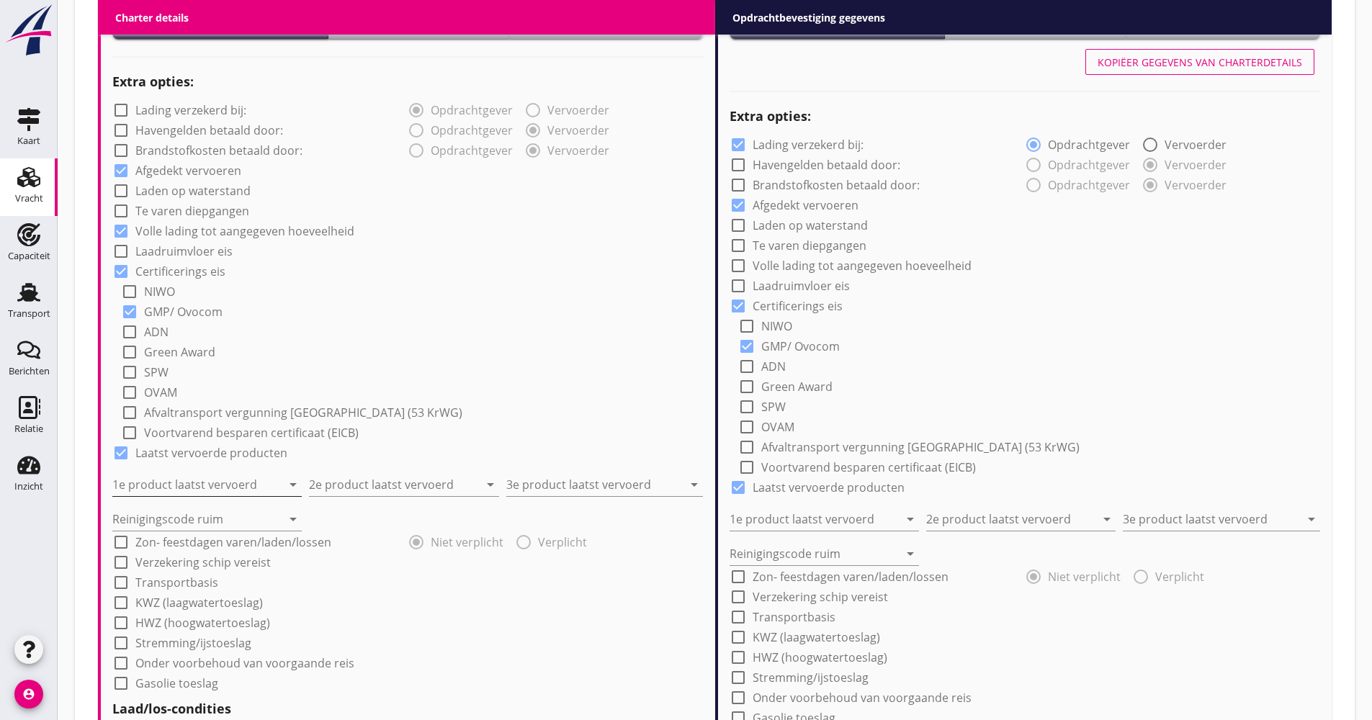
click at [203, 474] on input "1e product laatst vervoerd" at bounding box center [196, 484] width 169 height 23
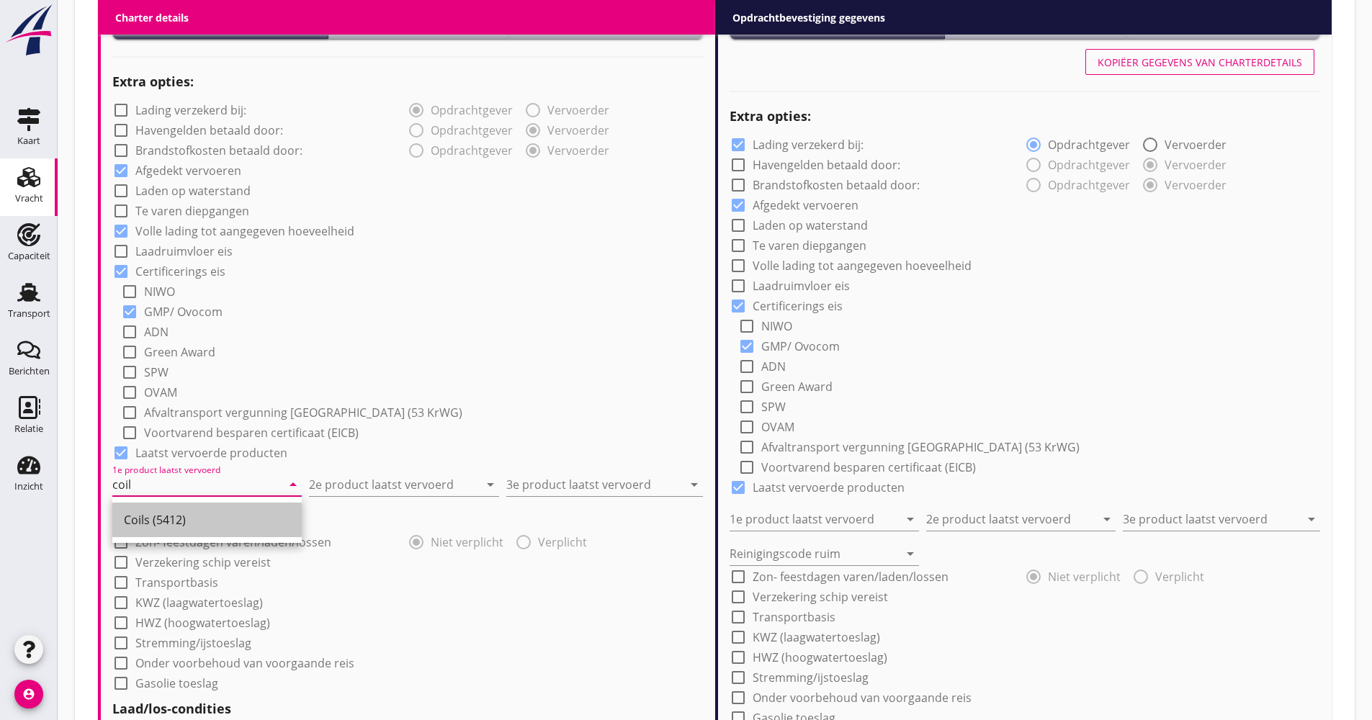
drag, startPoint x: 195, startPoint y: 527, endPoint x: 263, endPoint y: 508, distance: 70.2
click at [193, 524] on div "Coils (5412)" at bounding box center [207, 519] width 166 height 17
type input "Coils (5412)"
click at [390, 485] on input "2e product laatst vervoerd" at bounding box center [393, 484] width 169 height 23
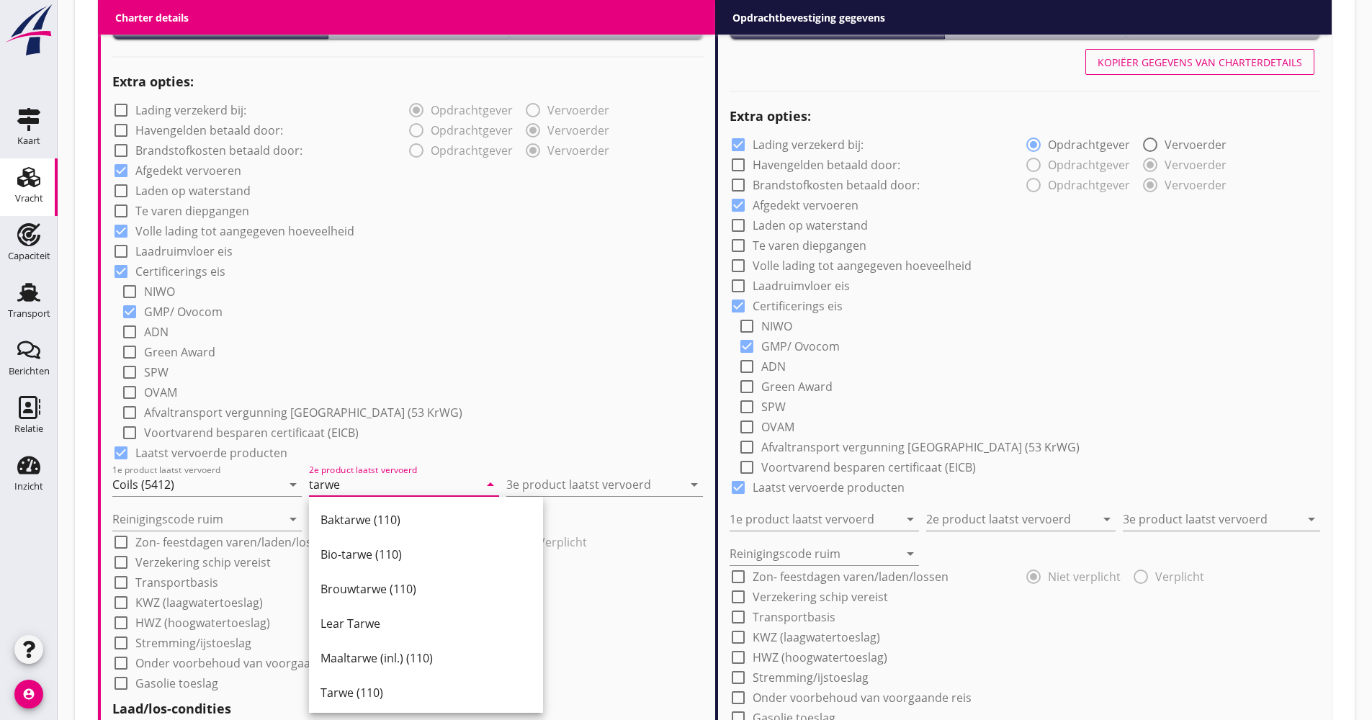
click at [355, 686] on div "Tarwe (110)" at bounding box center [426, 692] width 211 height 17
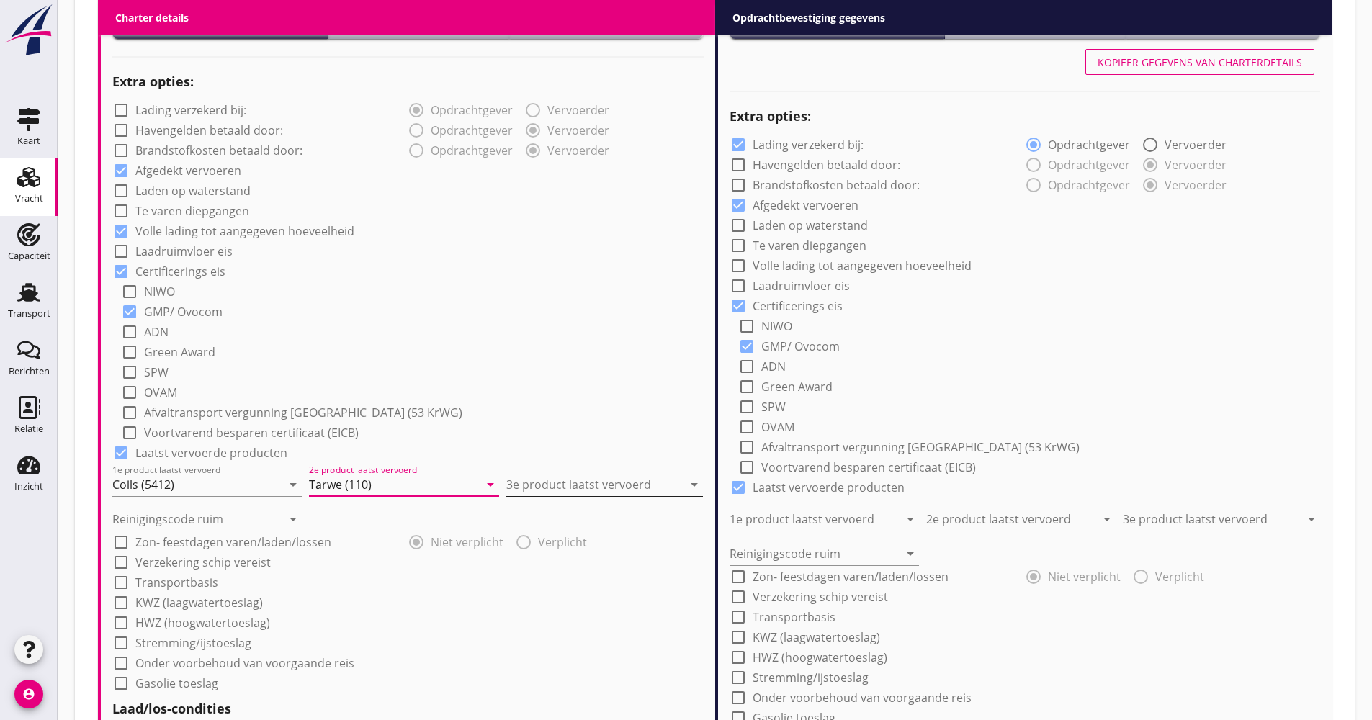
type input "Tarwe (110)"
click at [556, 479] on input "3e product laatst vervoerd" at bounding box center [594, 484] width 176 height 23
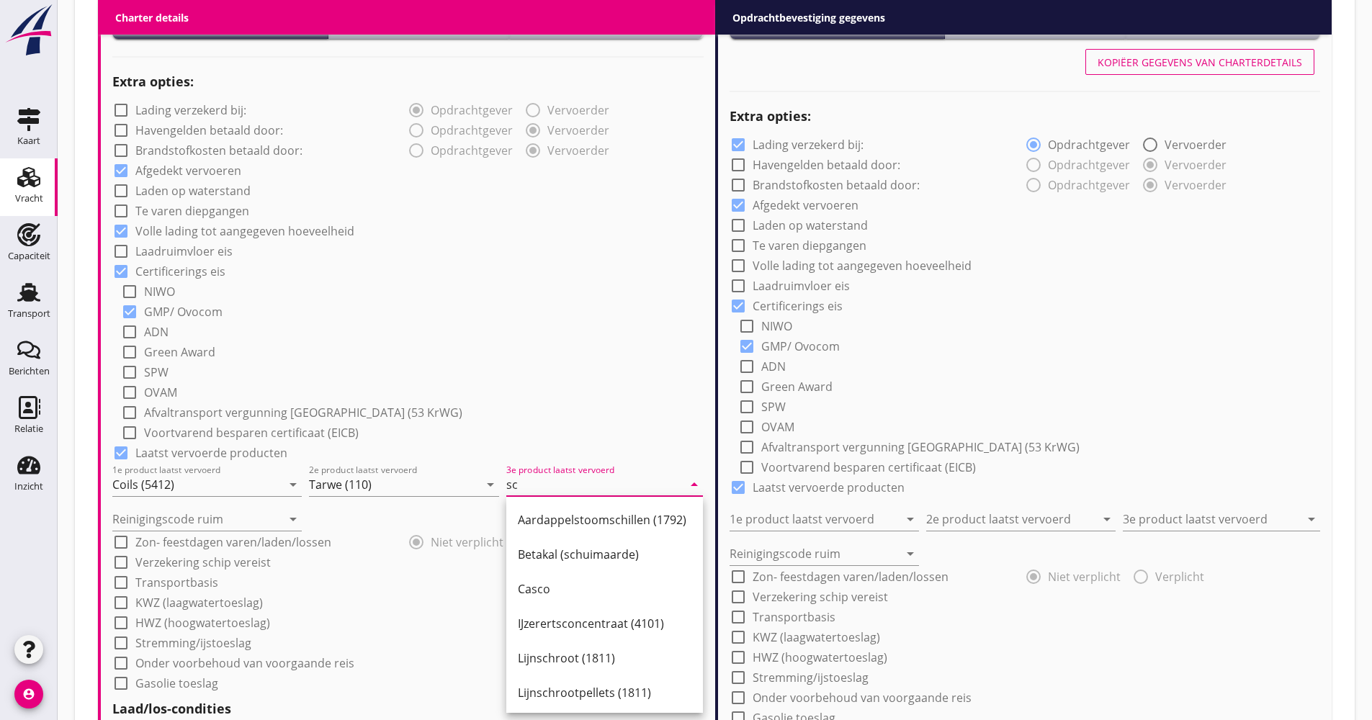
type input "s"
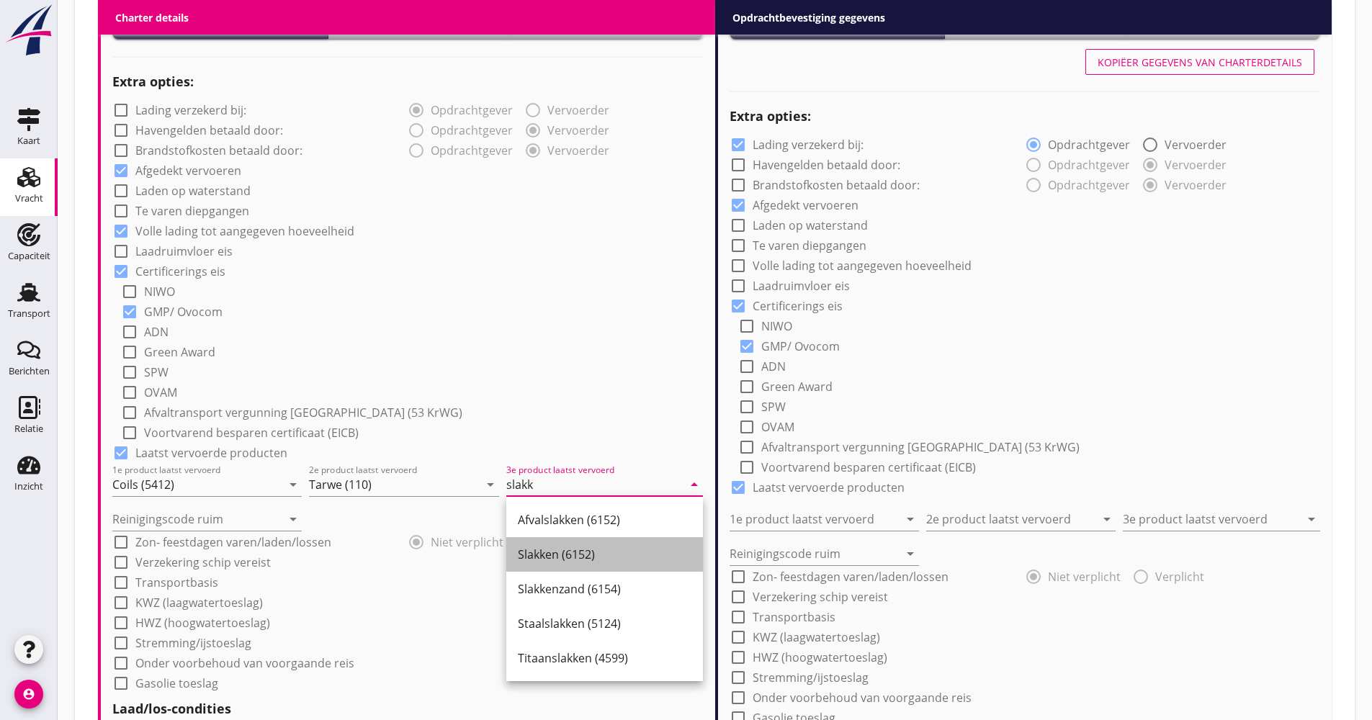
click at [566, 547] on div "Slakken (6152)" at bounding box center [605, 554] width 174 height 17
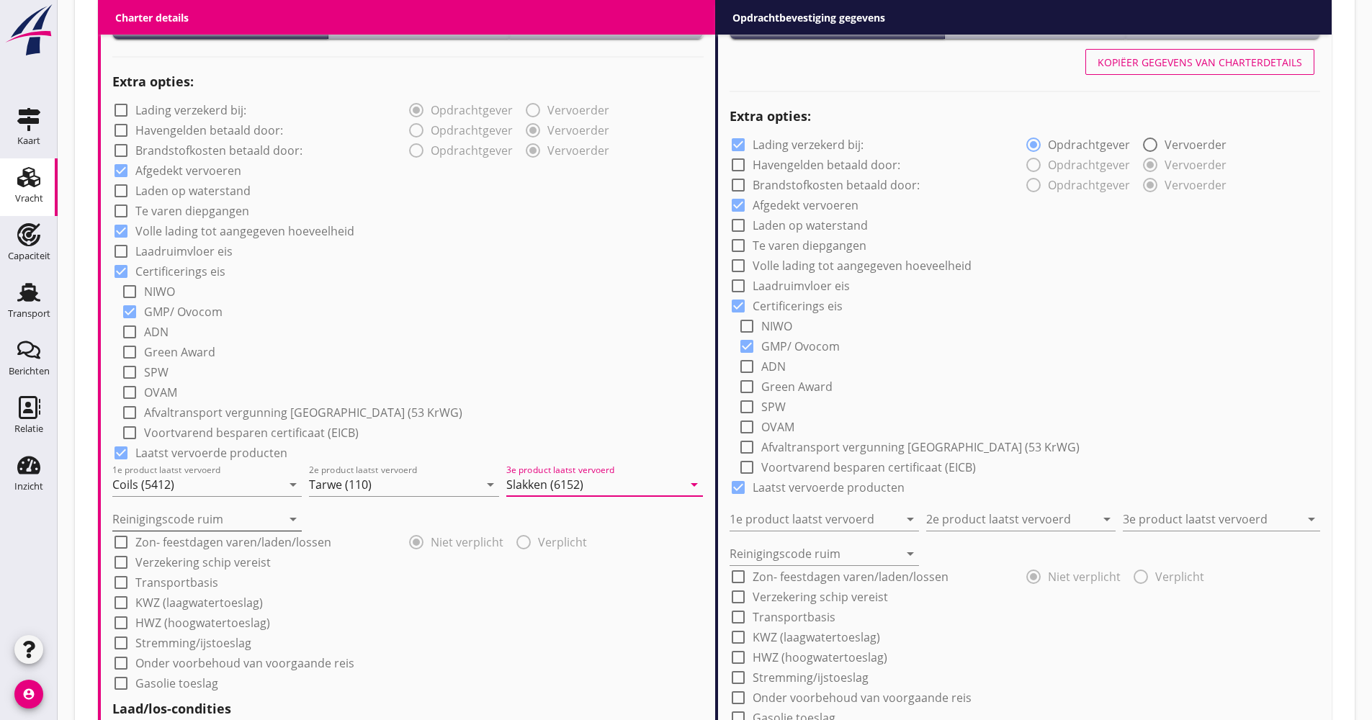
type input "Slakken (6152)"
click at [186, 524] on input "Reinigingscode ruim" at bounding box center [196, 519] width 169 height 23
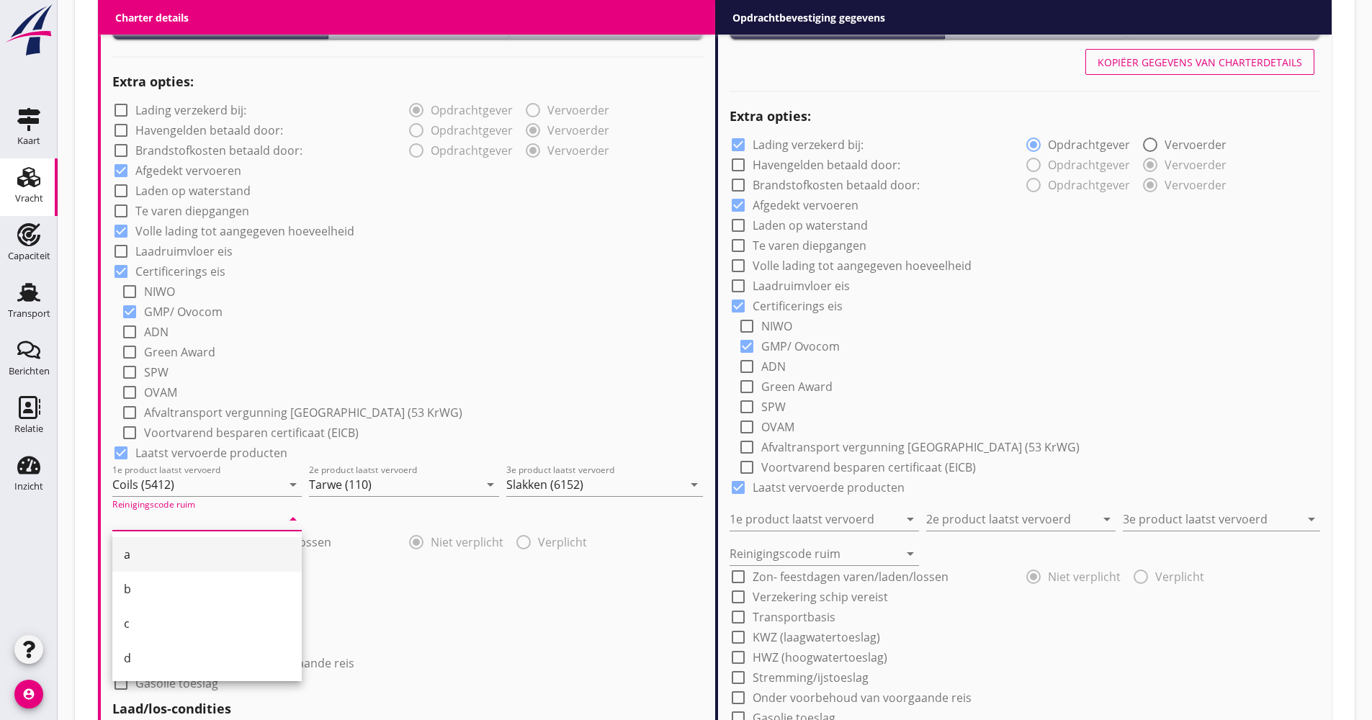
click at [179, 545] on div "a" at bounding box center [207, 554] width 166 height 35
type input "a"
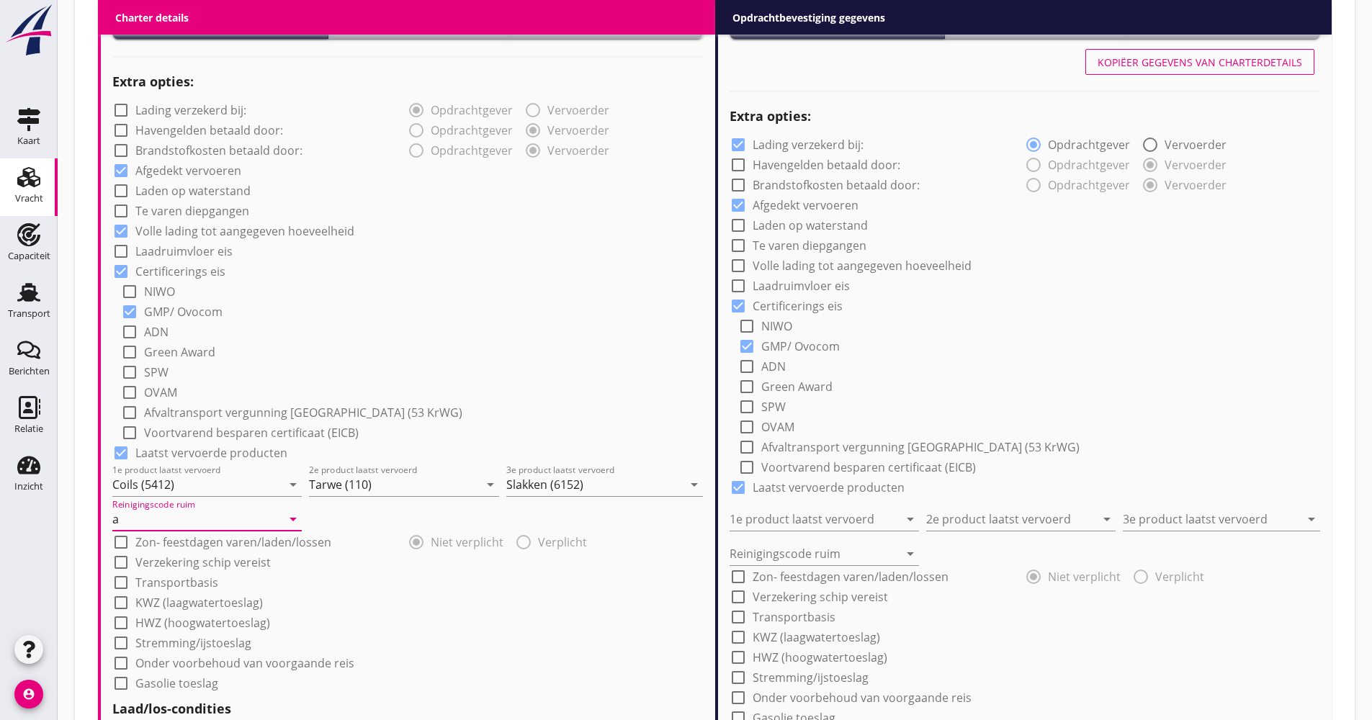
drag, startPoint x: 182, startPoint y: 560, endPoint x: 177, endPoint y: 575, distance: 16.6
click at [182, 561] on label "Verzekering schip vereist" at bounding box center [202, 562] width 135 height 14
checkbox input "true"
click at [171, 589] on label "Transportbasis" at bounding box center [176, 582] width 83 height 14
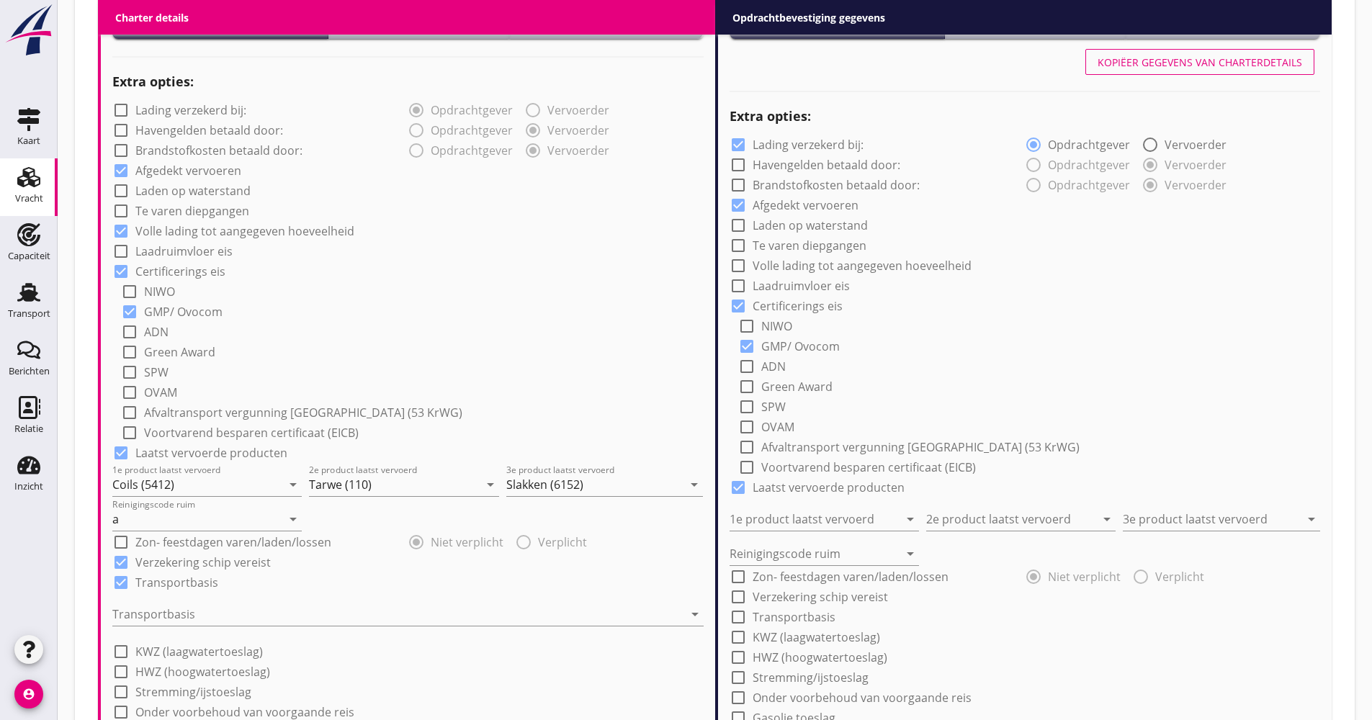
click at [174, 578] on label "Transportbasis" at bounding box center [176, 582] width 83 height 14
click at [175, 576] on label "Transportbasis" at bounding box center [176, 582] width 83 height 14
checkbox input "true"
click at [184, 605] on div at bounding box center [397, 614] width 571 height 23
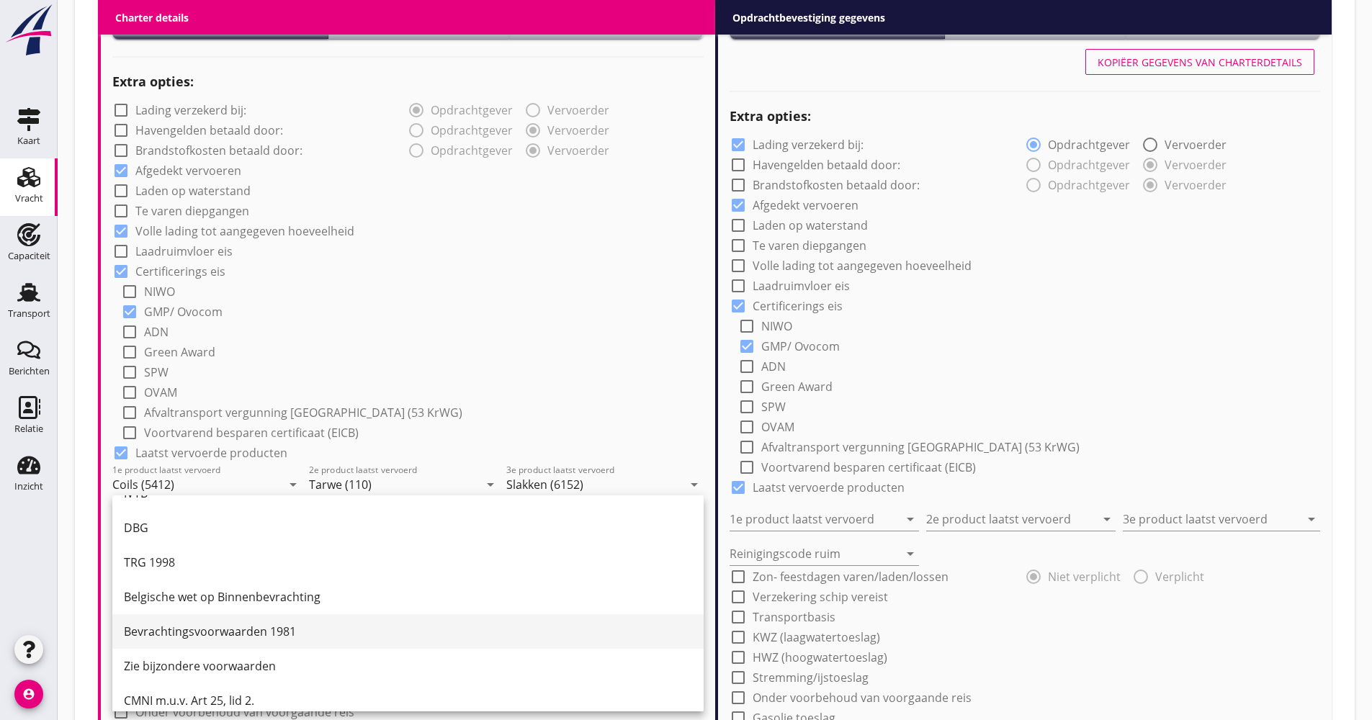
scroll to position [37, 0]
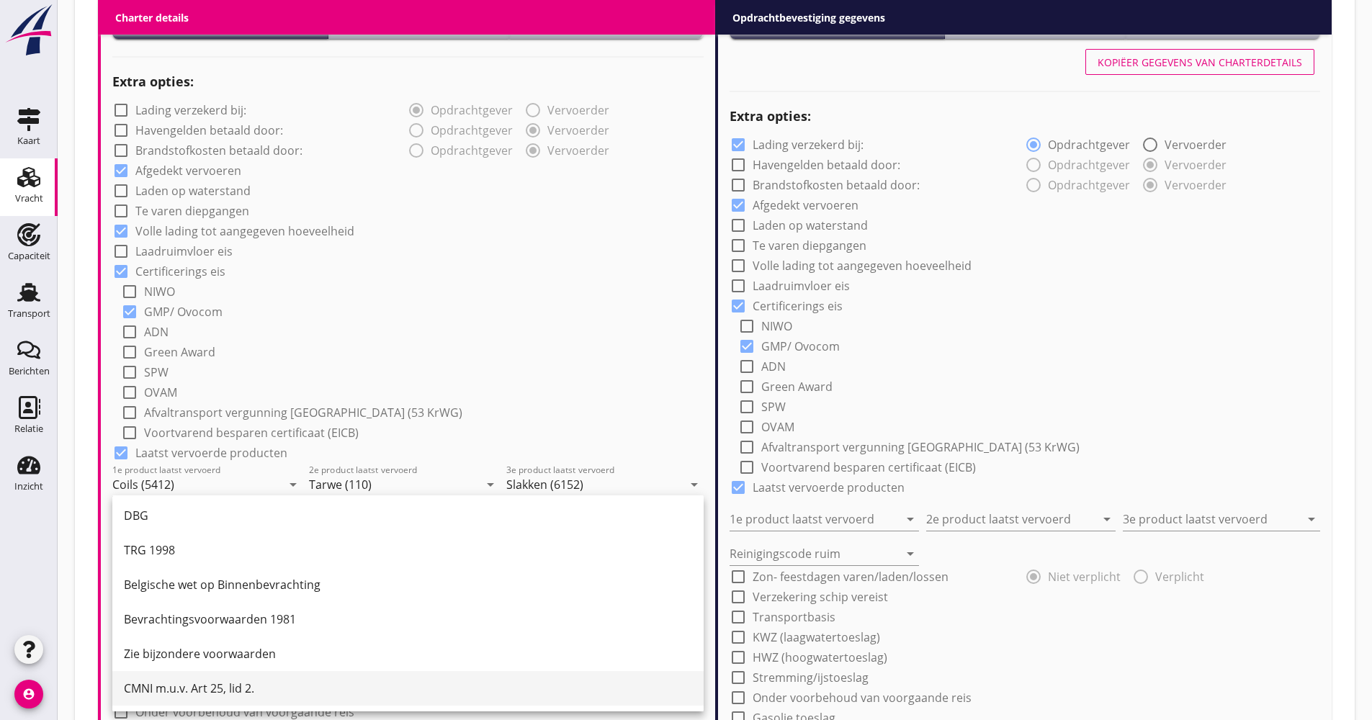
click at [202, 699] on div "CMNI m.u.v. Art 25, lid 2." at bounding box center [408, 688] width 568 height 35
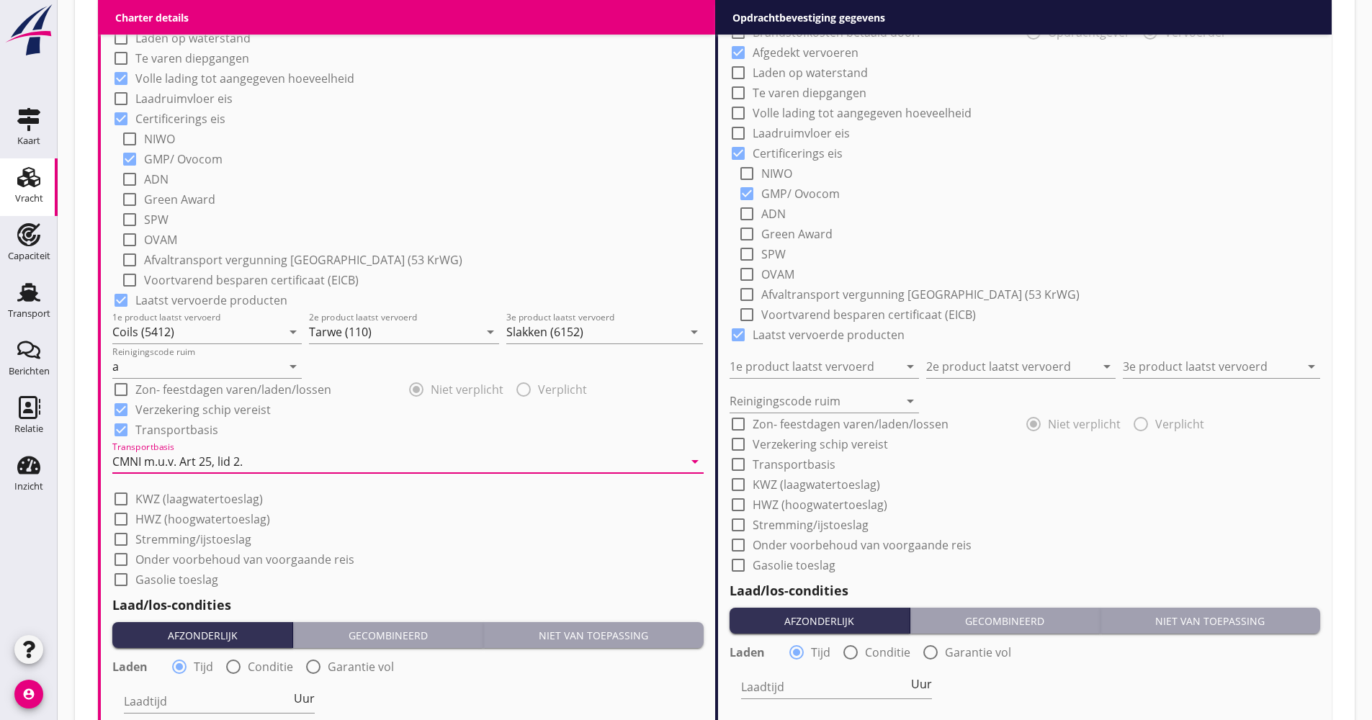
scroll to position [1226, 0]
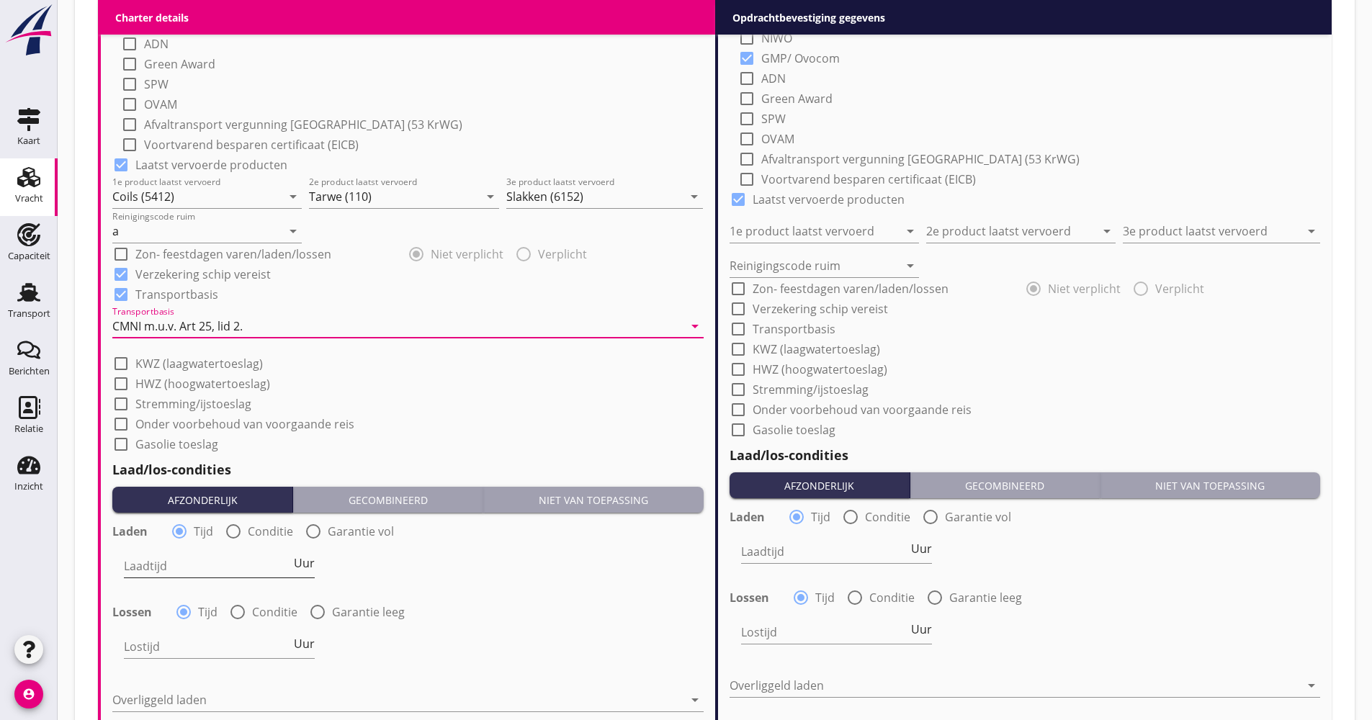
click at [302, 569] on span "Uur" at bounding box center [304, 563] width 21 height 12
click at [251, 555] on input "Laadtijd" at bounding box center [207, 566] width 166 height 23
type input "2"
click at [278, 609] on label "Conditie" at bounding box center [274, 612] width 45 height 14
radio input "false"
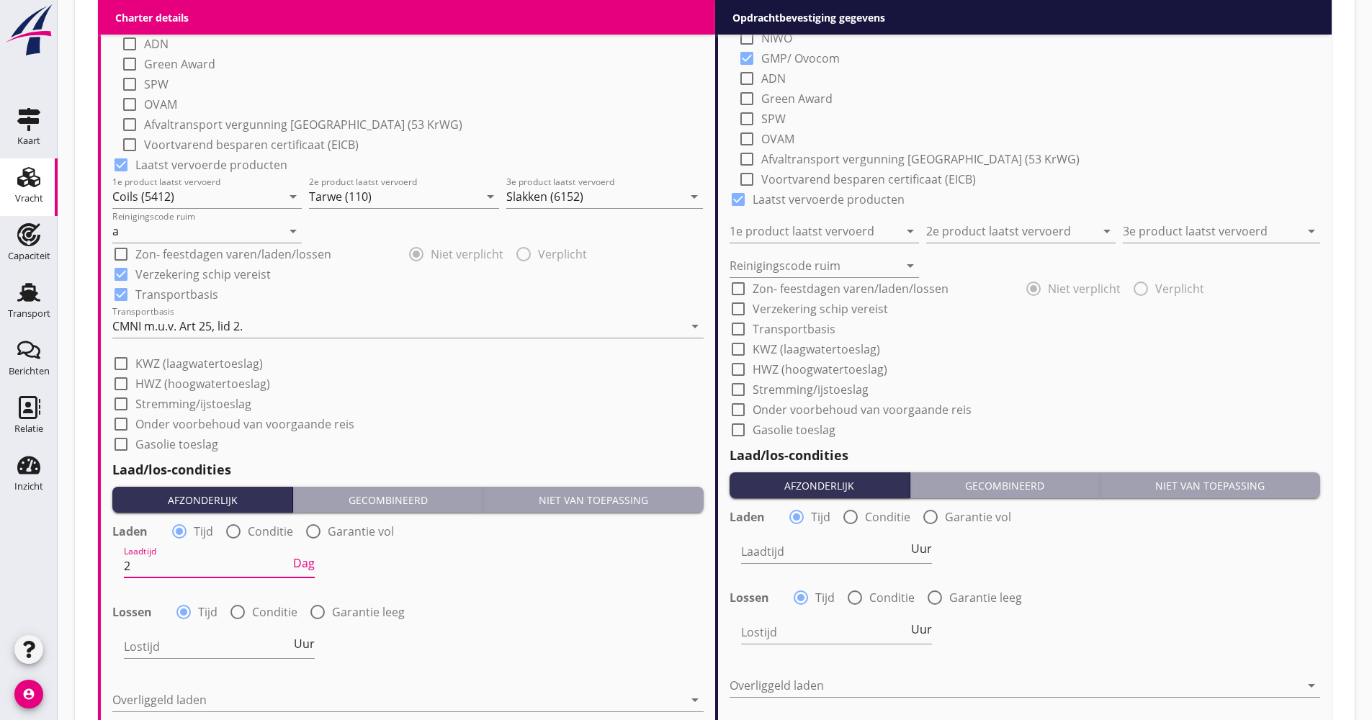
radio input "true"
click at [275, 610] on label "Conditie" at bounding box center [274, 612] width 45 height 14
click at [226, 645] on div at bounding box center [258, 646] width 268 height 23
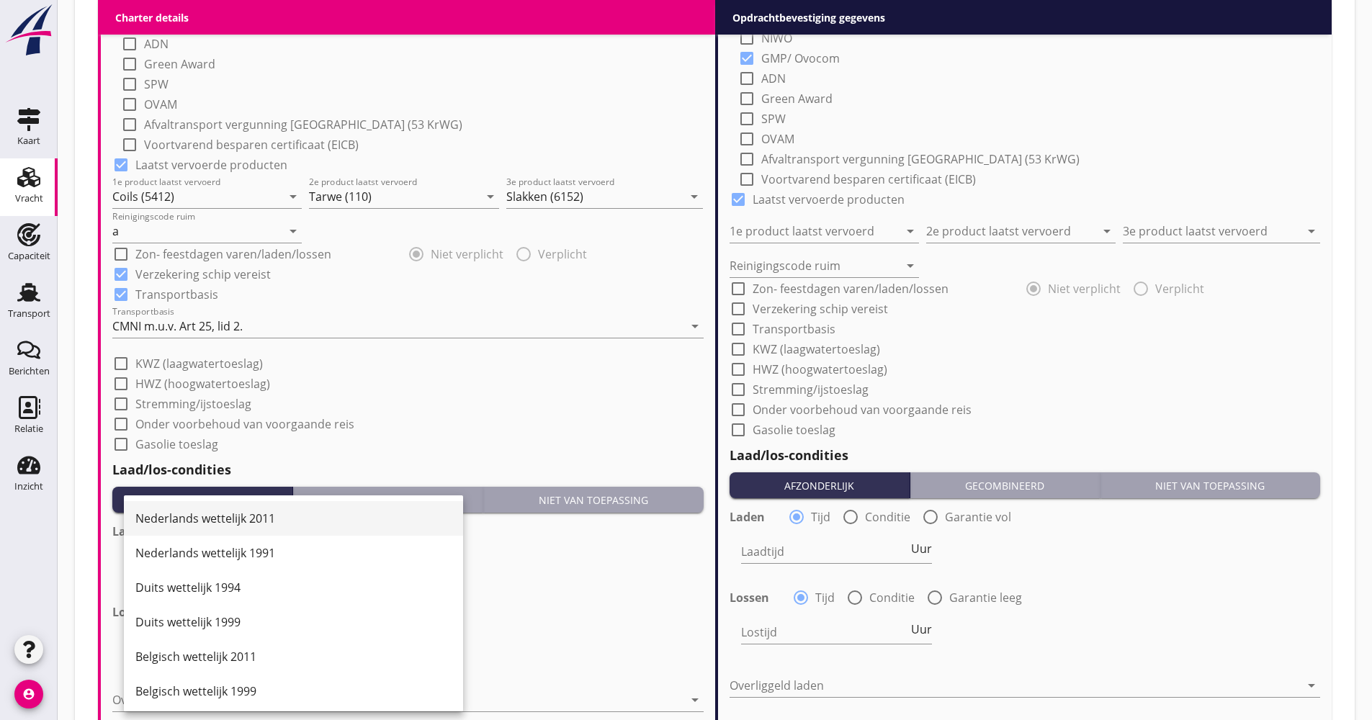
click at [236, 508] on div "Nederlands wettelijk 2011" at bounding box center [293, 518] width 316 height 35
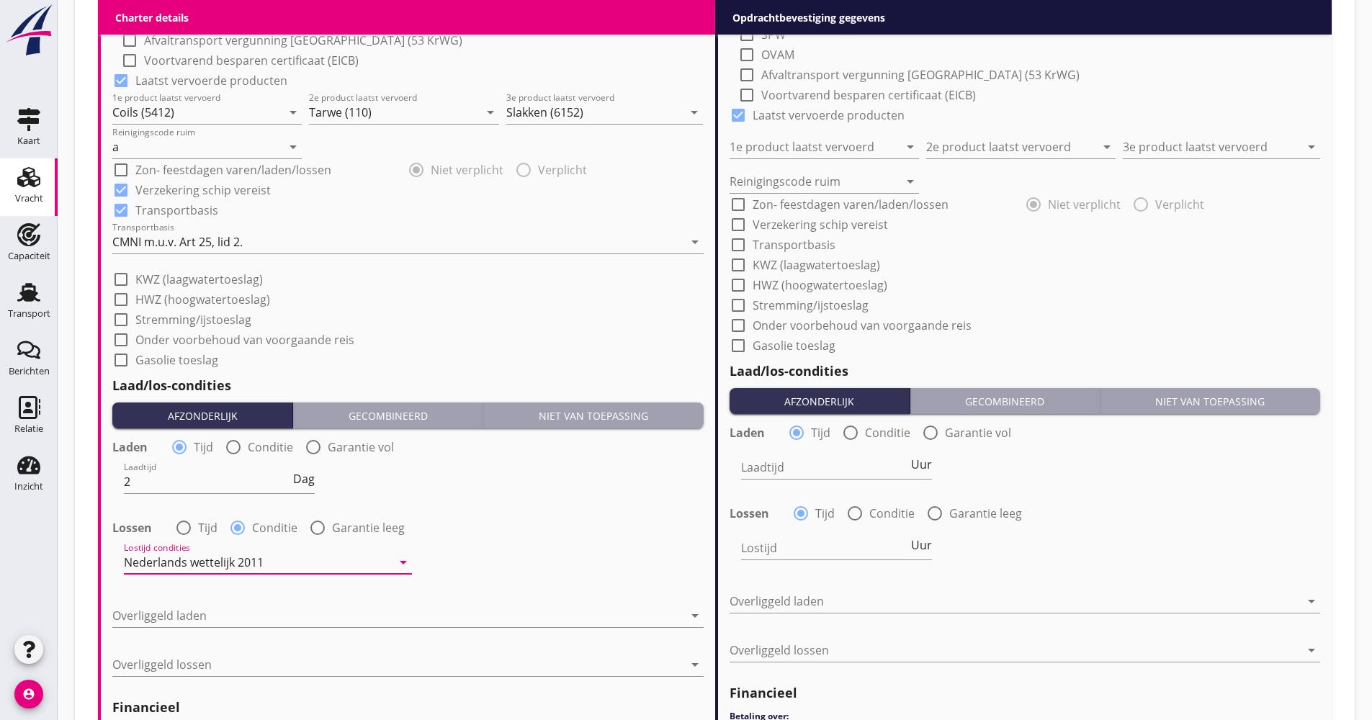
scroll to position [1442, 0]
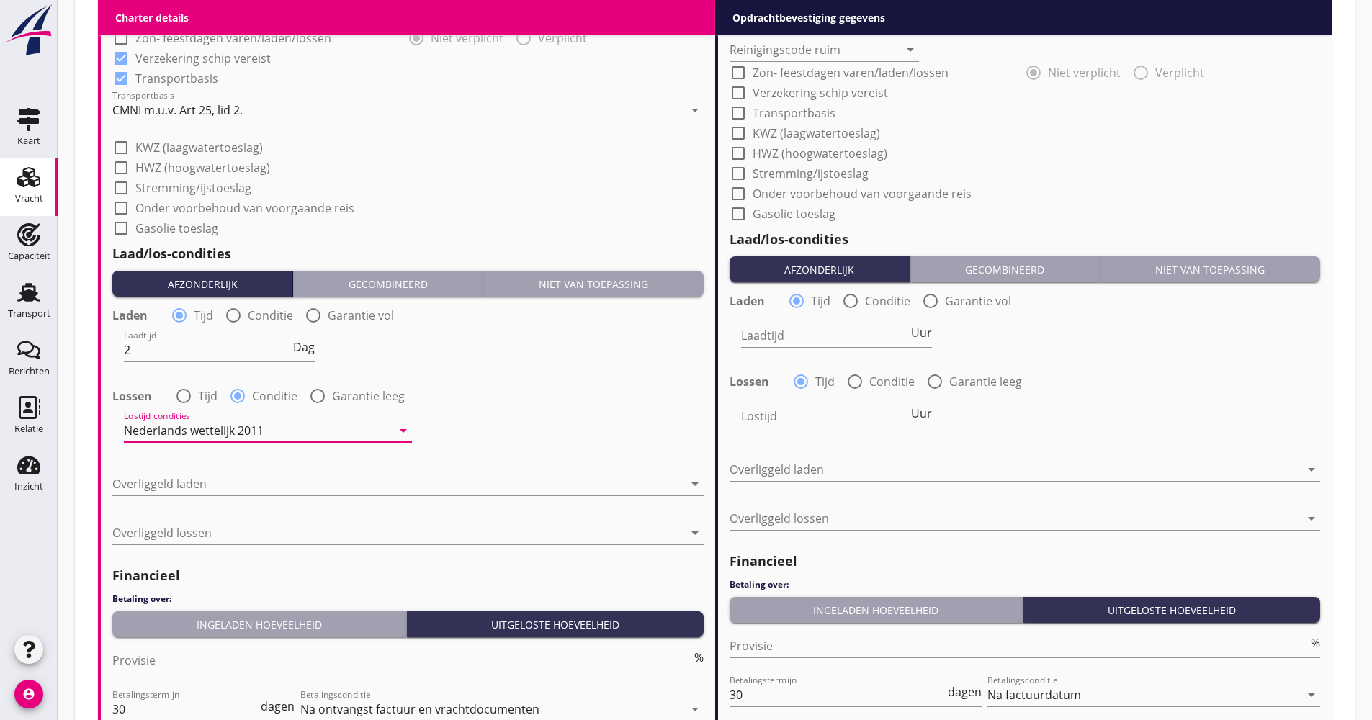
click at [214, 500] on div "Overliggeld laden arrow_drop_down" at bounding box center [407, 490] width 591 height 37
click at [210, 484] on div at bounding box center [397, 483] width 571 height 23
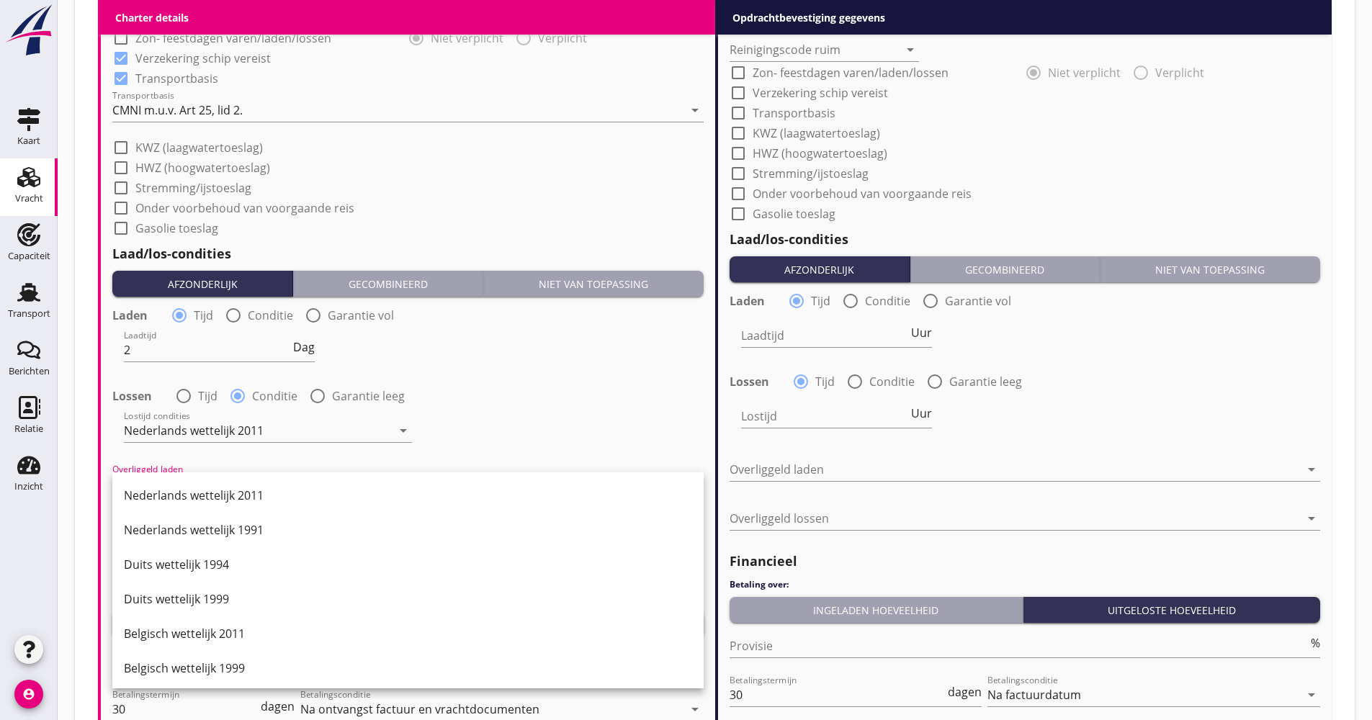
click at [185, 597] on div "Duits wettelijk 1999" at bounding box center [408, 599] width 568 height 17
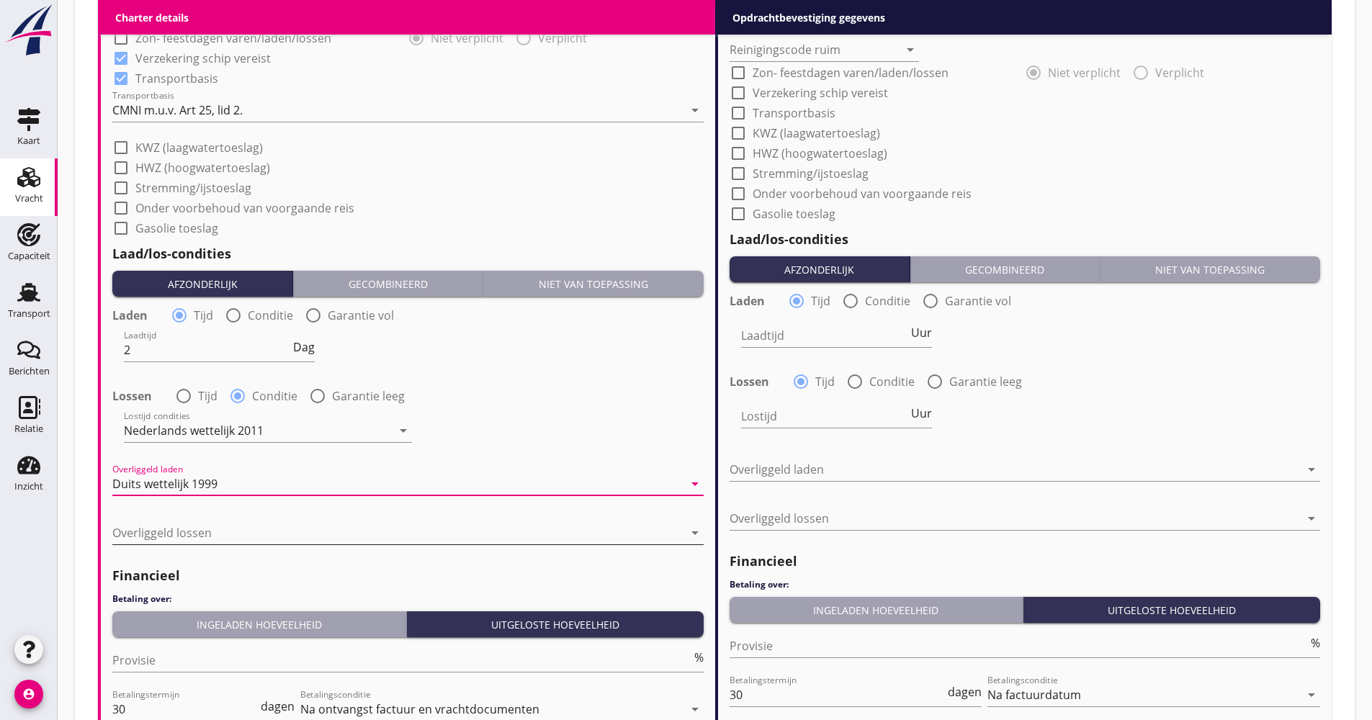
click at [229, 537] on div at bounding box center [397, 532] width 571 height 23
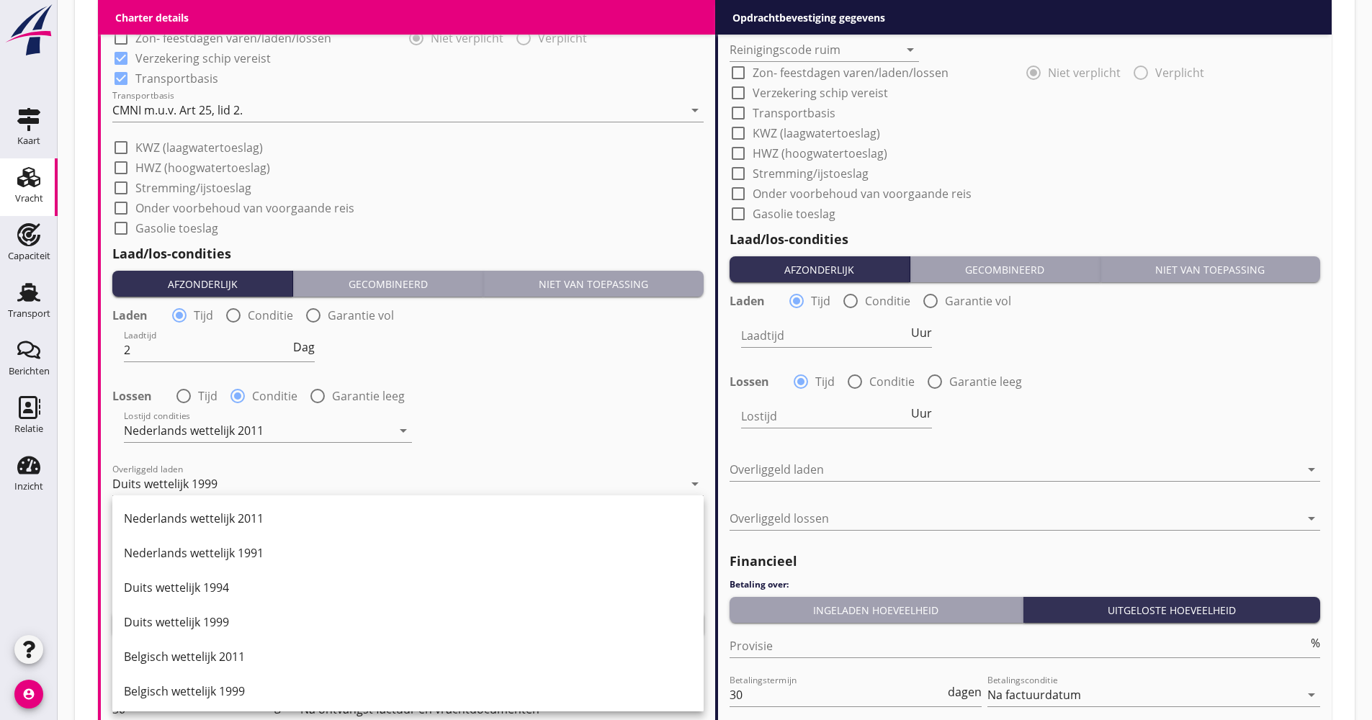
click at [231, 517] on div "Nederlands wettelijk 2011" at bounding box center [408, 518] width 568 height 17
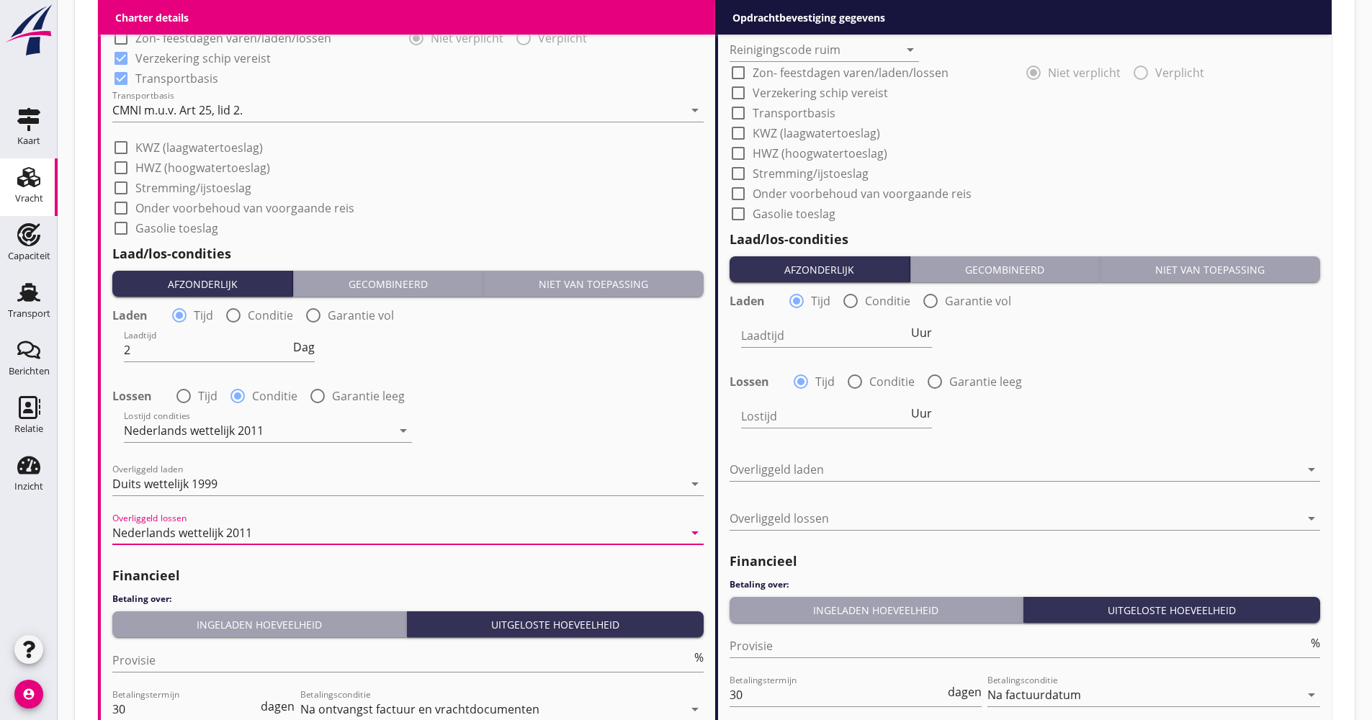
scroll to position [1628, 0]
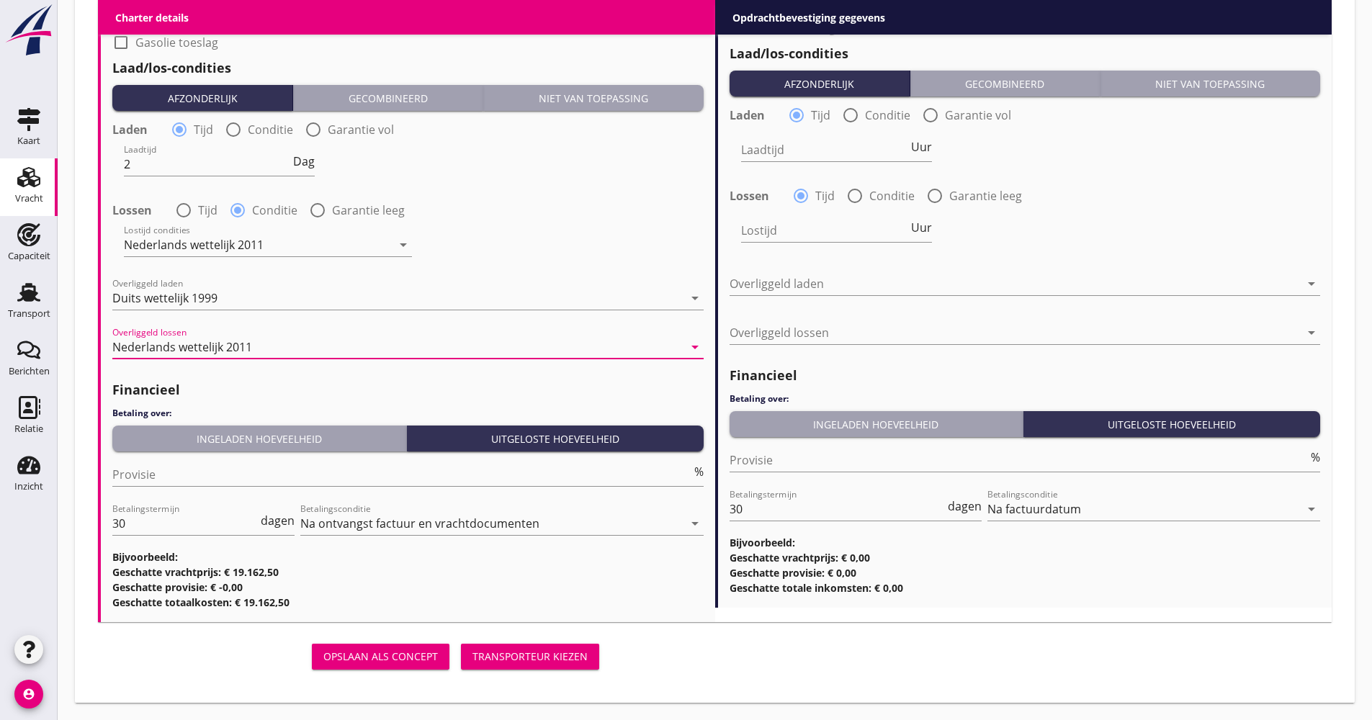
drag, startPoint x: 257, startPoint y: 421, endPoint x: 246, endPoint y: 434, distance: 16.9
click at [257, 421] on div "Financieel Betaling over: Ingeladen hoeveelheid Uitgeloste hoeveelheid Provisie…" at bounding box center [407, 491] width 591 height 237
click at [233, 446] on div "Ingeladen hoeveelheid" at bounding box center [259, 438] width 282 height 15
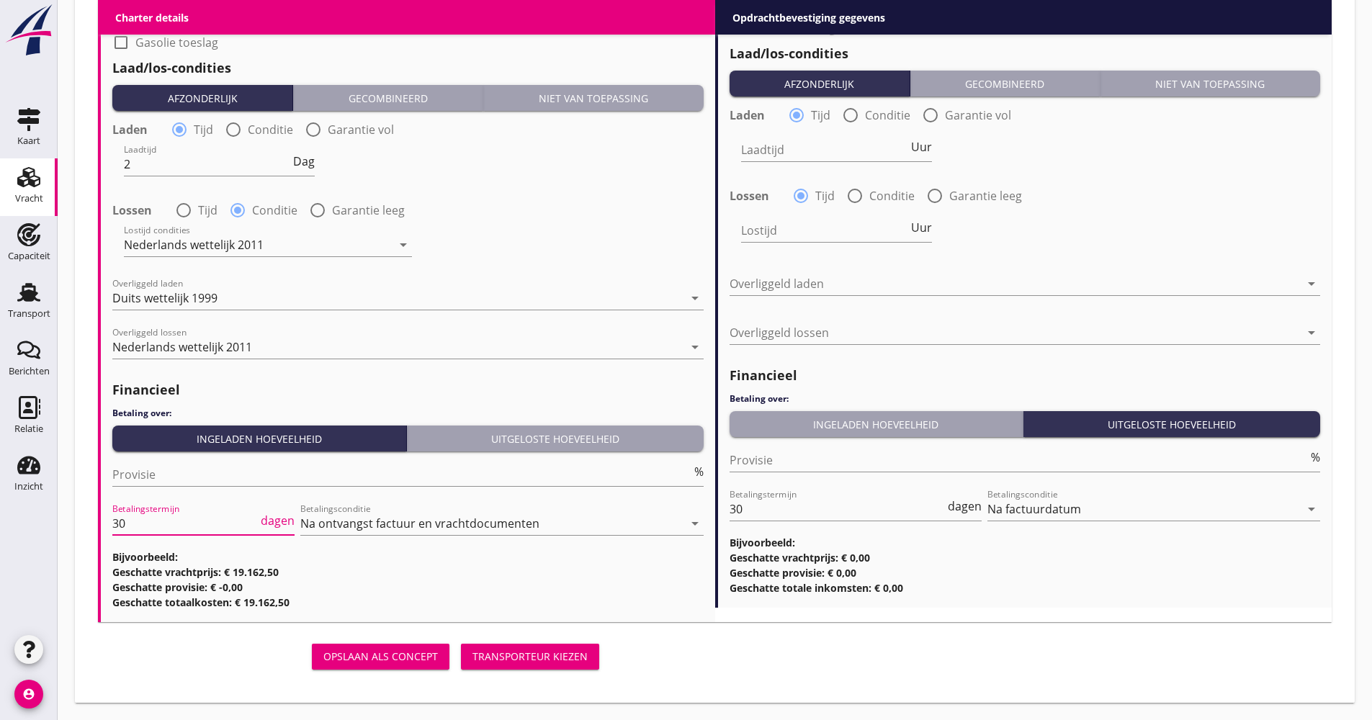
drag, startPoint x: 143, startPoint y: 514, endPoint x: 95, endPoint y: 529, distance: 50.4
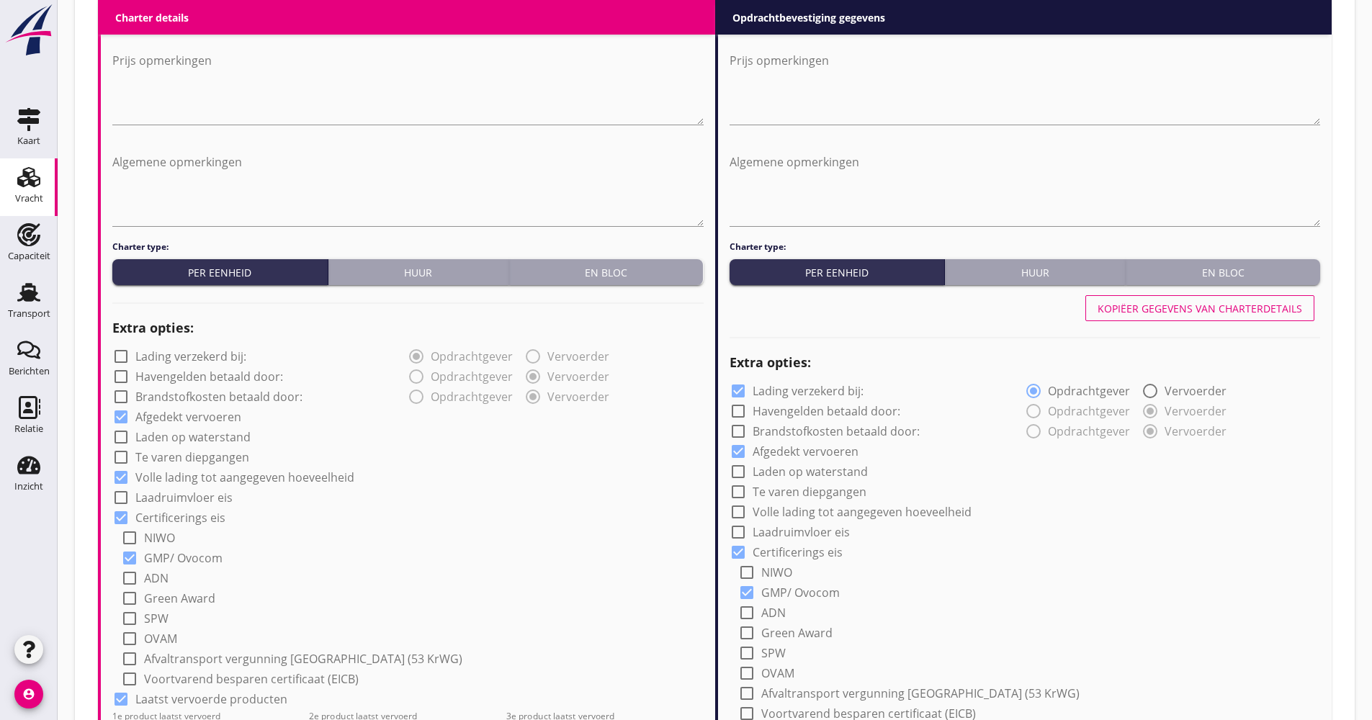
type input "21"
click at [1162, 300] on button "Kopiëer gegevens van charterdetails" at bounding box center [1199, 308] width 229 height 26
checkbox input "false"
checkbox input "true"
type input "Coils (5412)"
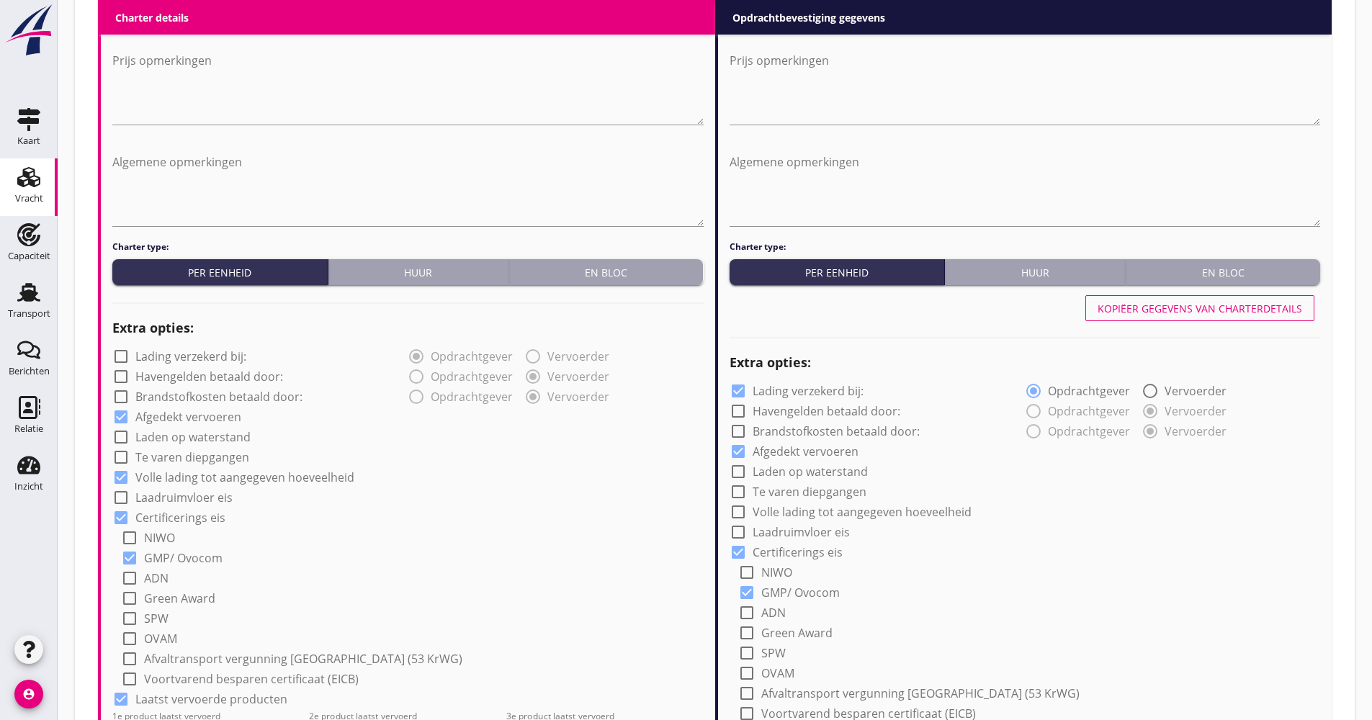
type input "Tarwe (110)"
type input "Slakken (6152)"
type input "a"
checkbox input "true"
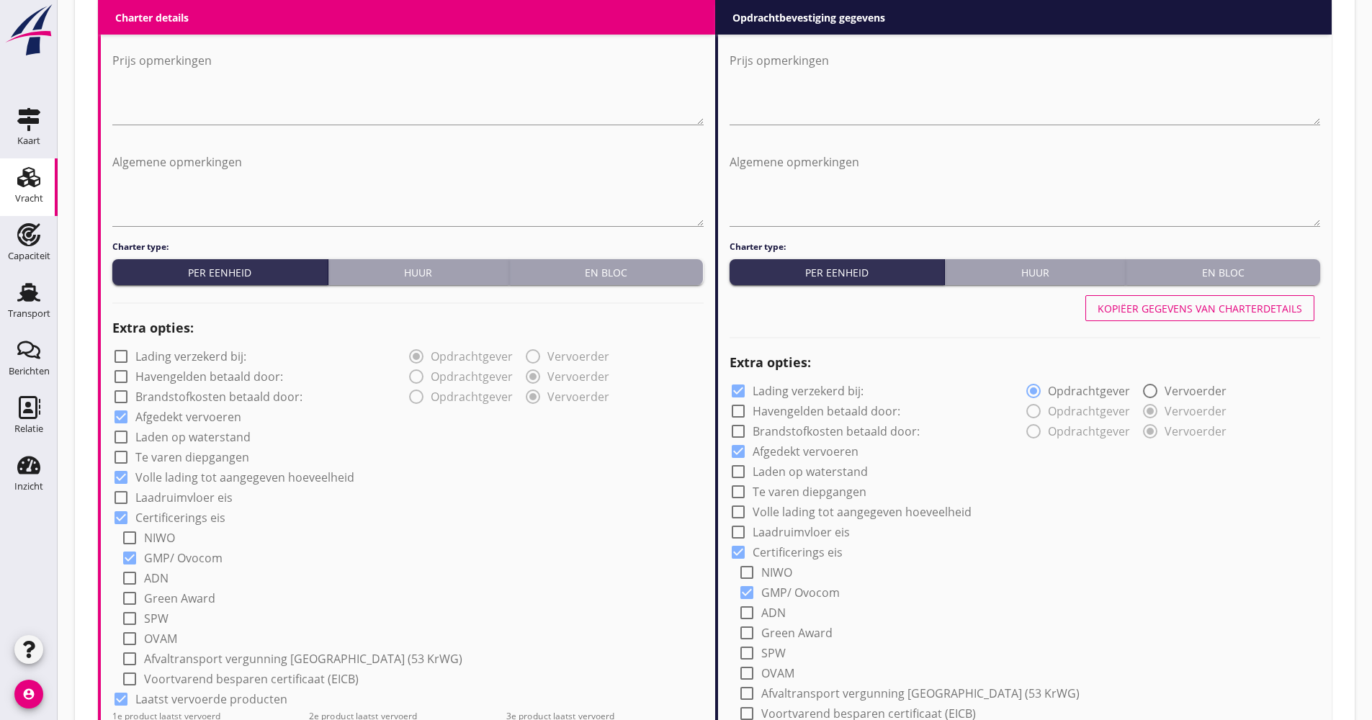
type input "2"
radio input "false"
radio input "true"
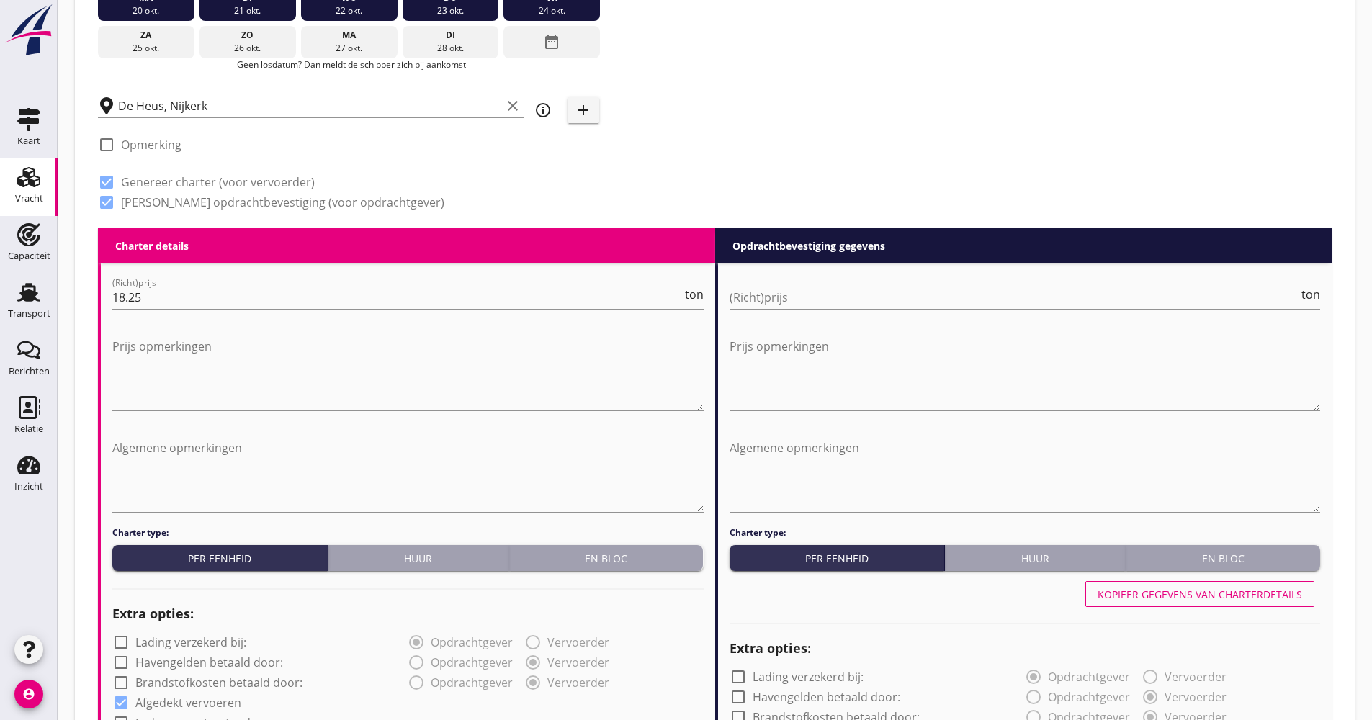
scroll to position [331, 0]
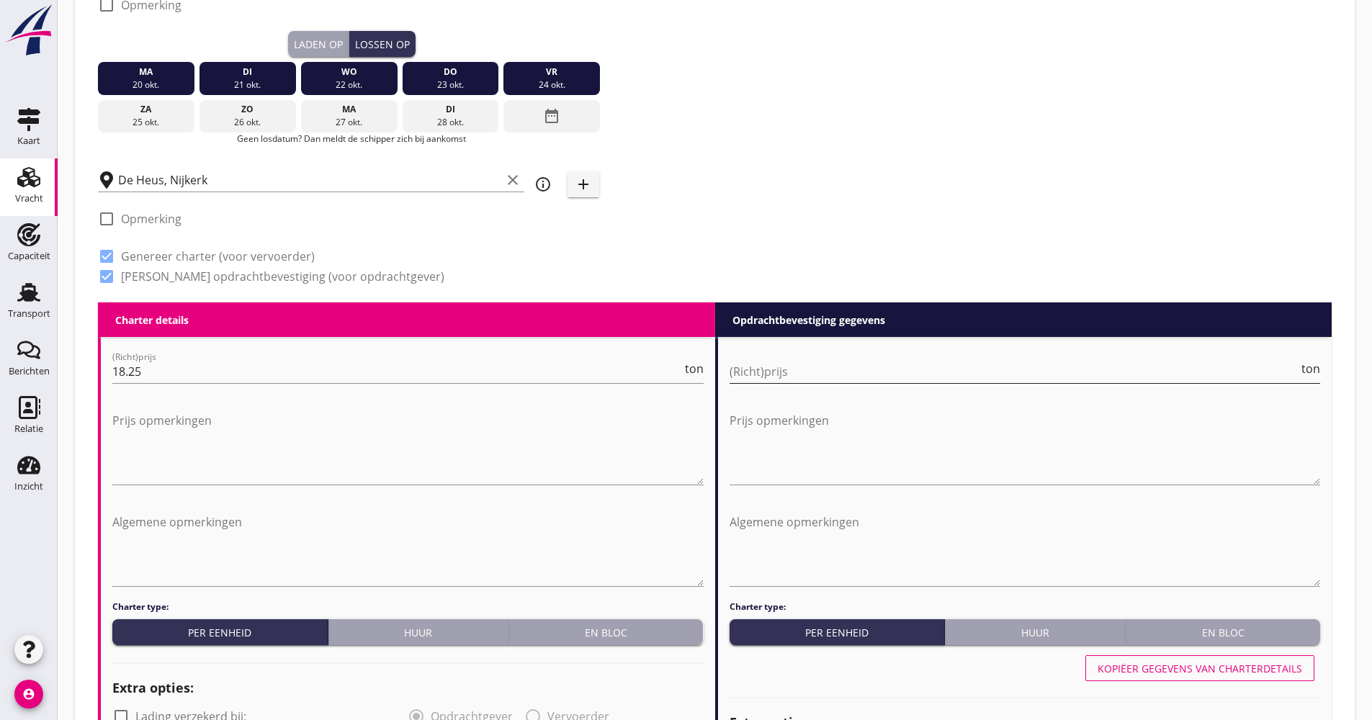
click at [770, 382] on input "(Richt)prijs" at bounding box center [1015, 371] width 570 height 23
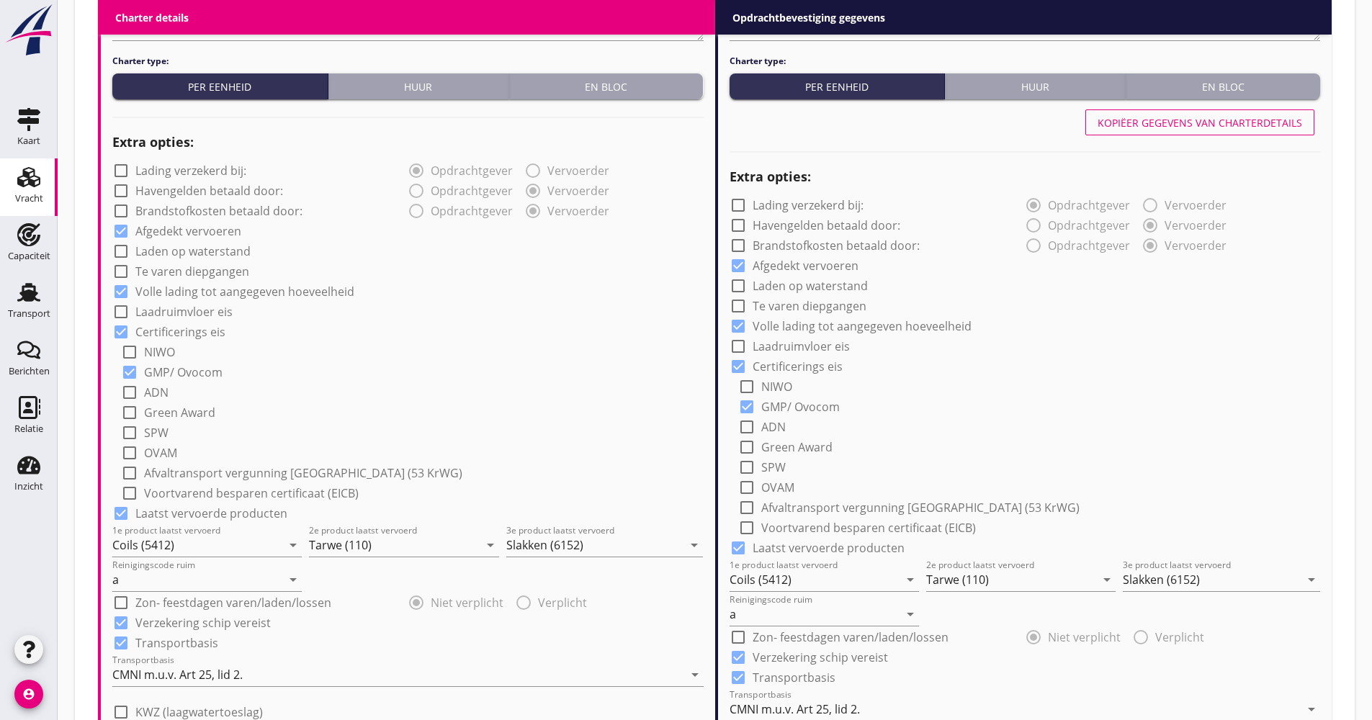
scroll to position [1196, 0]
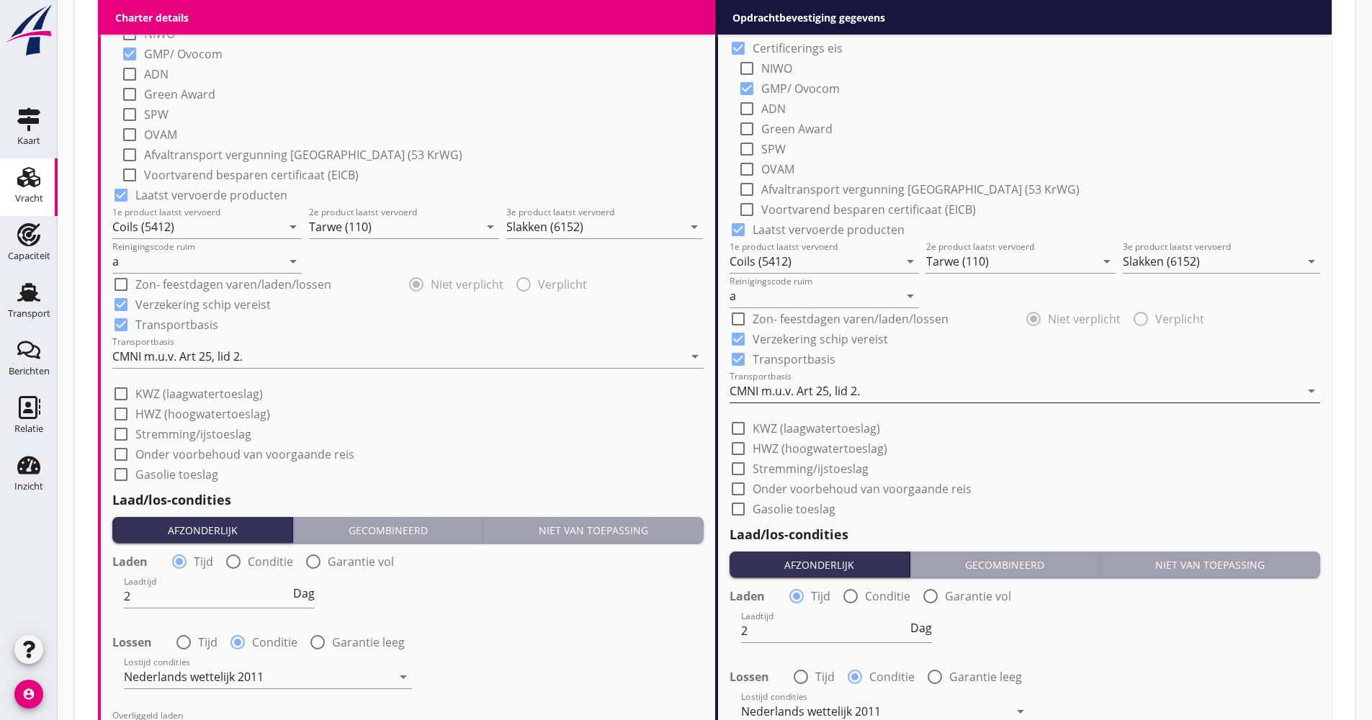
type input "18.50"
click at [809, 381] on div "CMNI m.u.v. Art 25, lid 2." at bounding box center [1015, 391] width 571 height 23
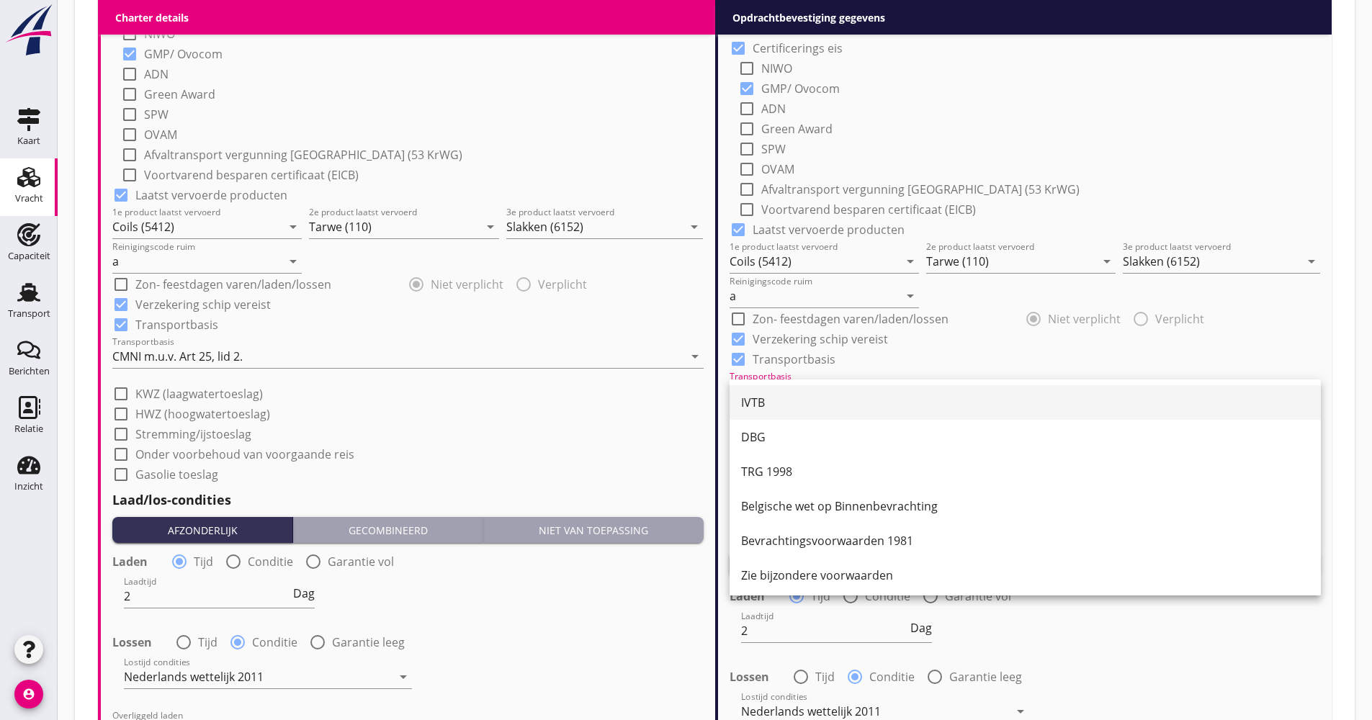
click at [798, 393] on div "IVTB" at bounding box center [1025, 402] width 568 height 35
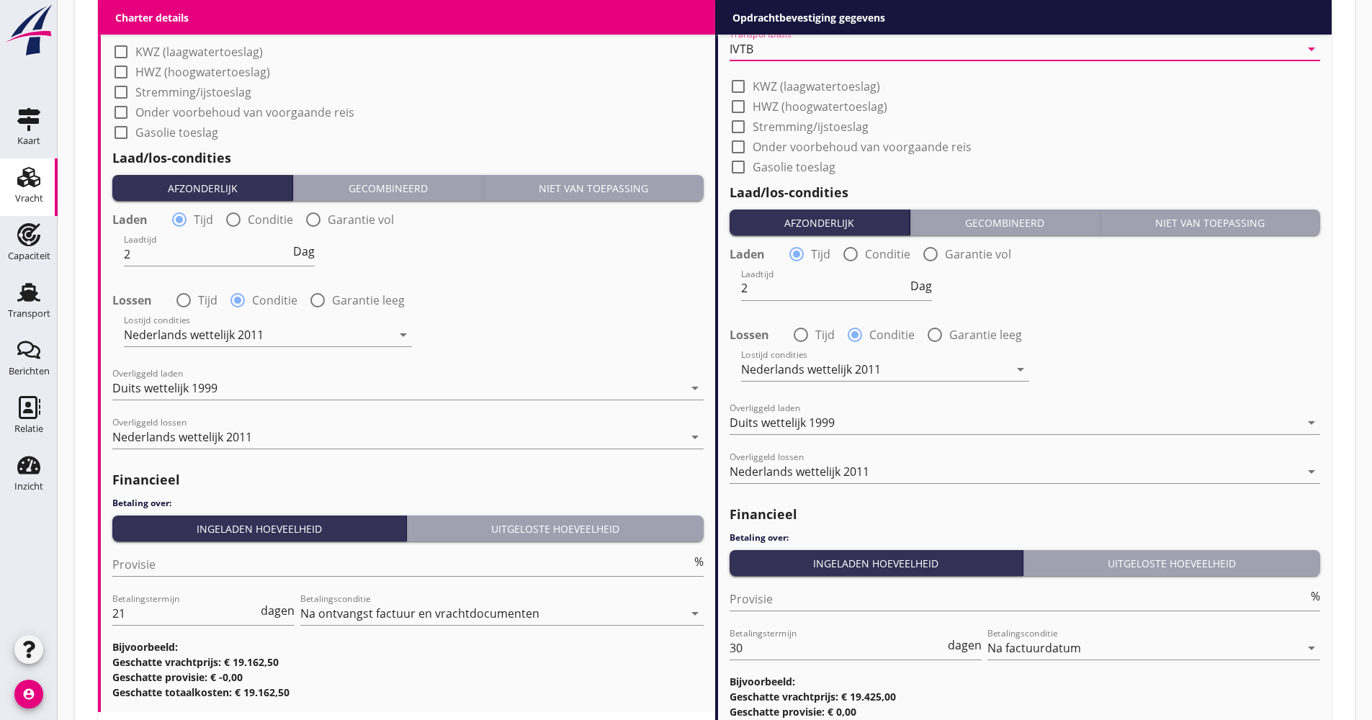
scroll to position [1628, 0]
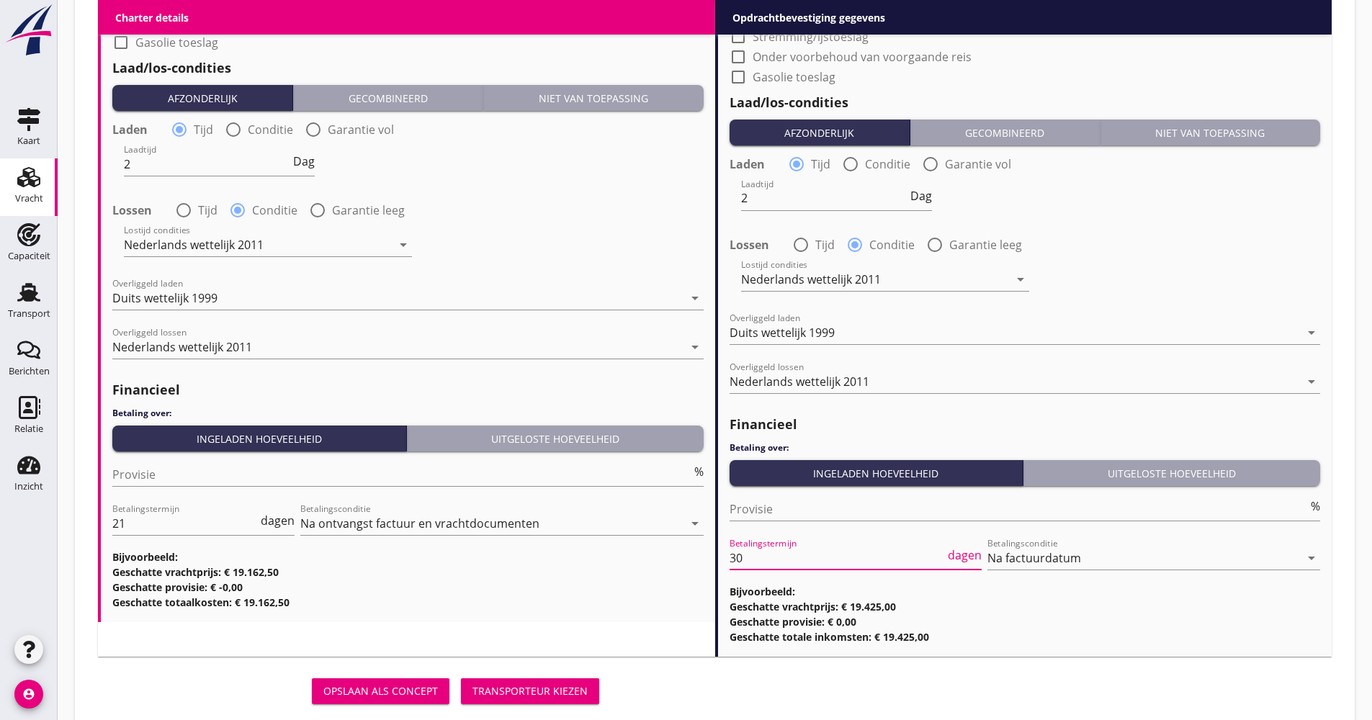
drag, startPoint x: 751, startPoint y: 563, endPoint x: 714, endPoint y: 563, distance: 36.7
type input "21"
click at [637, 674] on div "Opslaan als concept Transporteur kiezen" at bounding box center [714, 691] width 1245 height 46
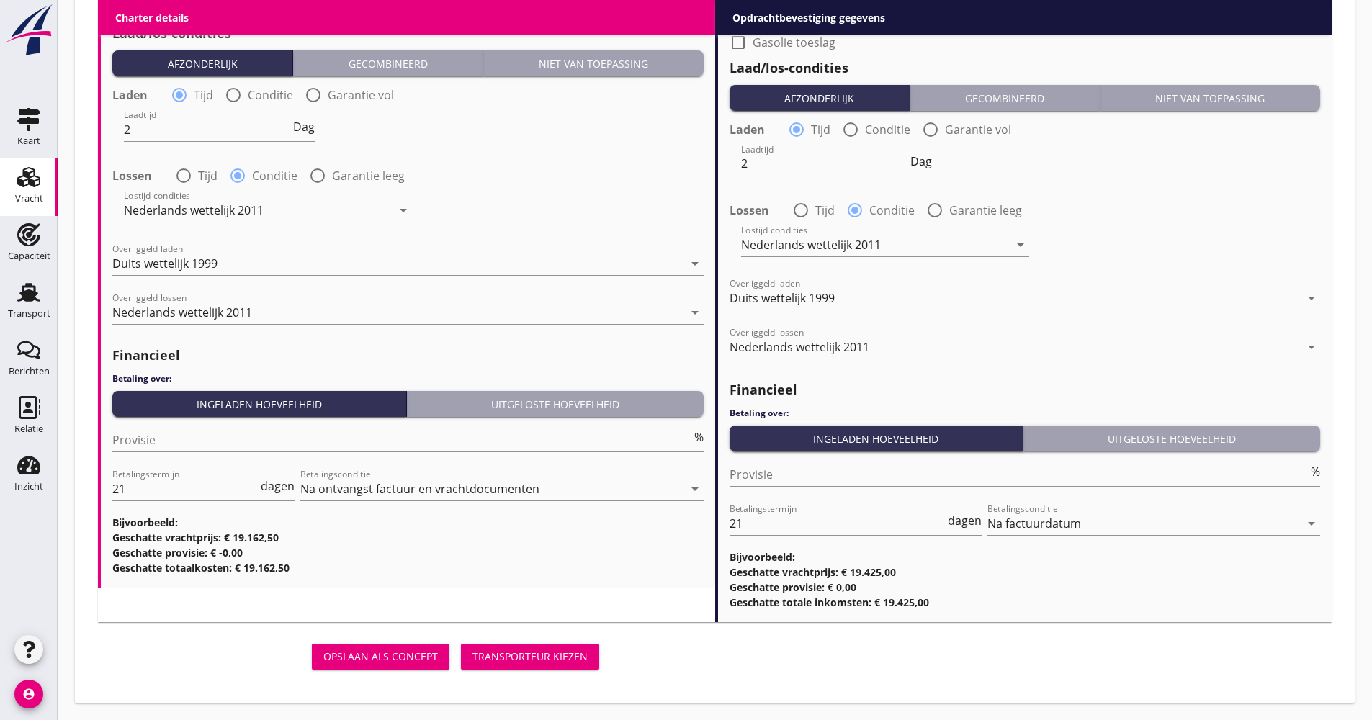
click at [528, 648] on button "Transporteur kiezen" at bounding box center [530, 657] width 138 height 26
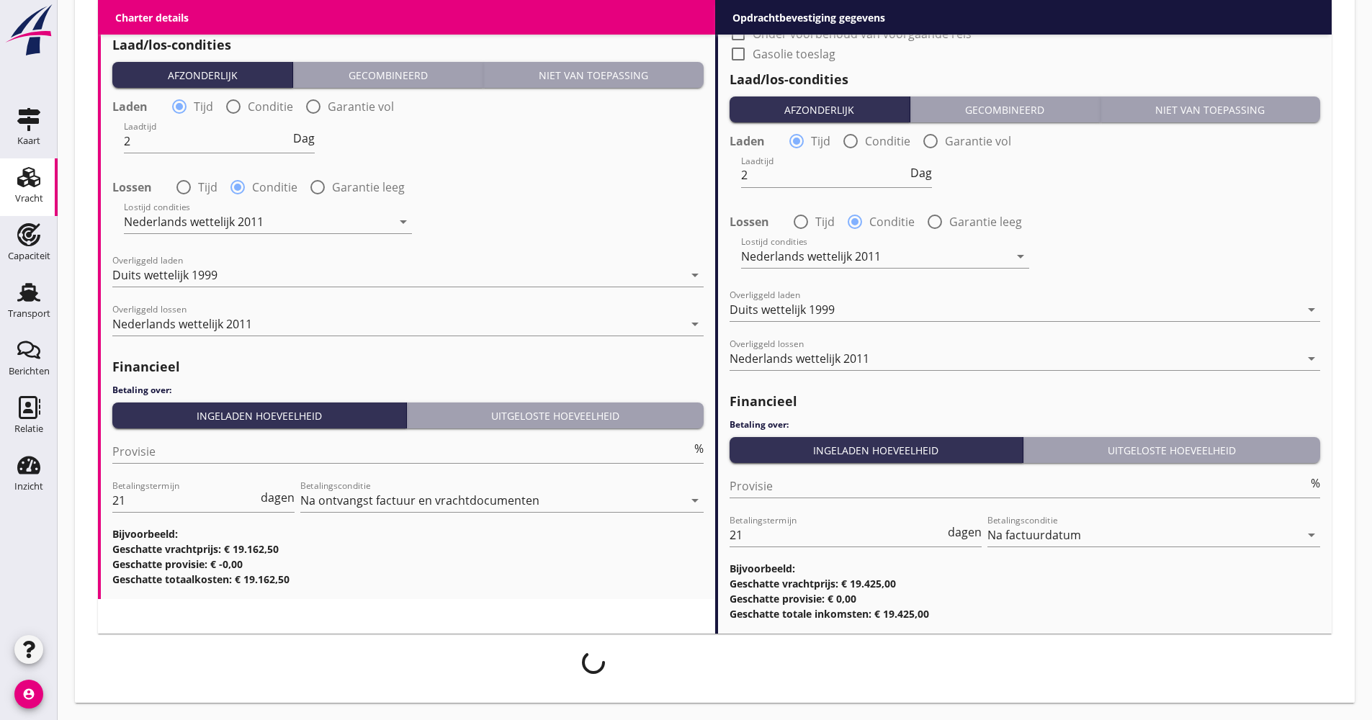
scroll to position [1651, 0]
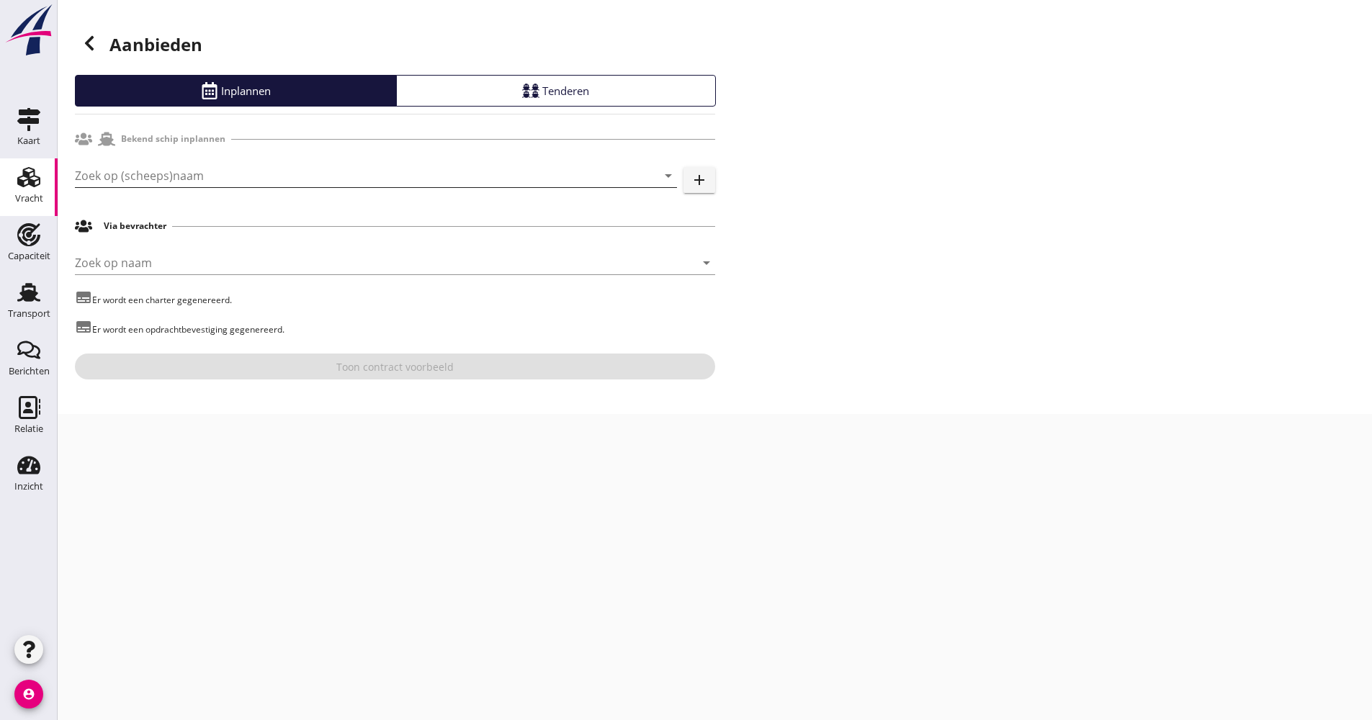
click at [214, 166] on input "Zoek op (scheeps)naam" at bounding box center [356, 175] width 562 height 23
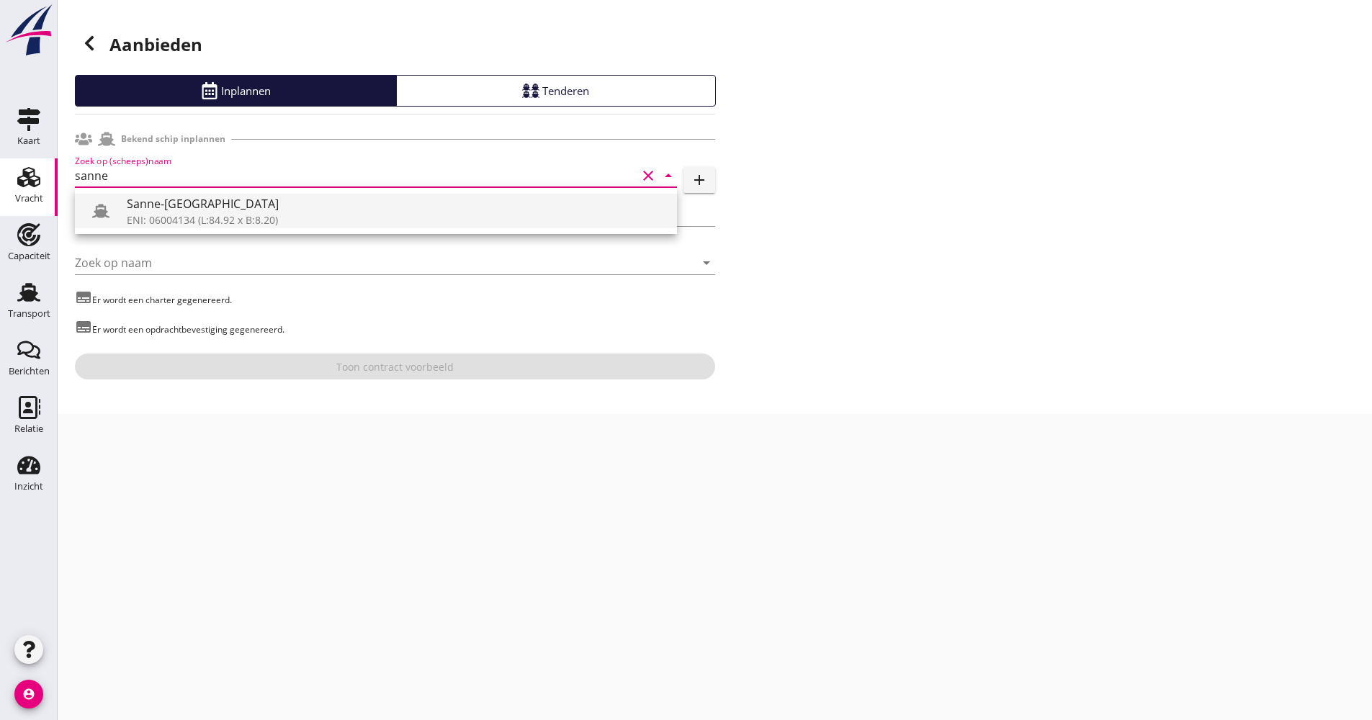
click at [169, 212] on div "Sanne-Anouk ENI: 06004134 (L:84.92 x B:8.20)" at bounding box center [396, 211] width 539 height 35
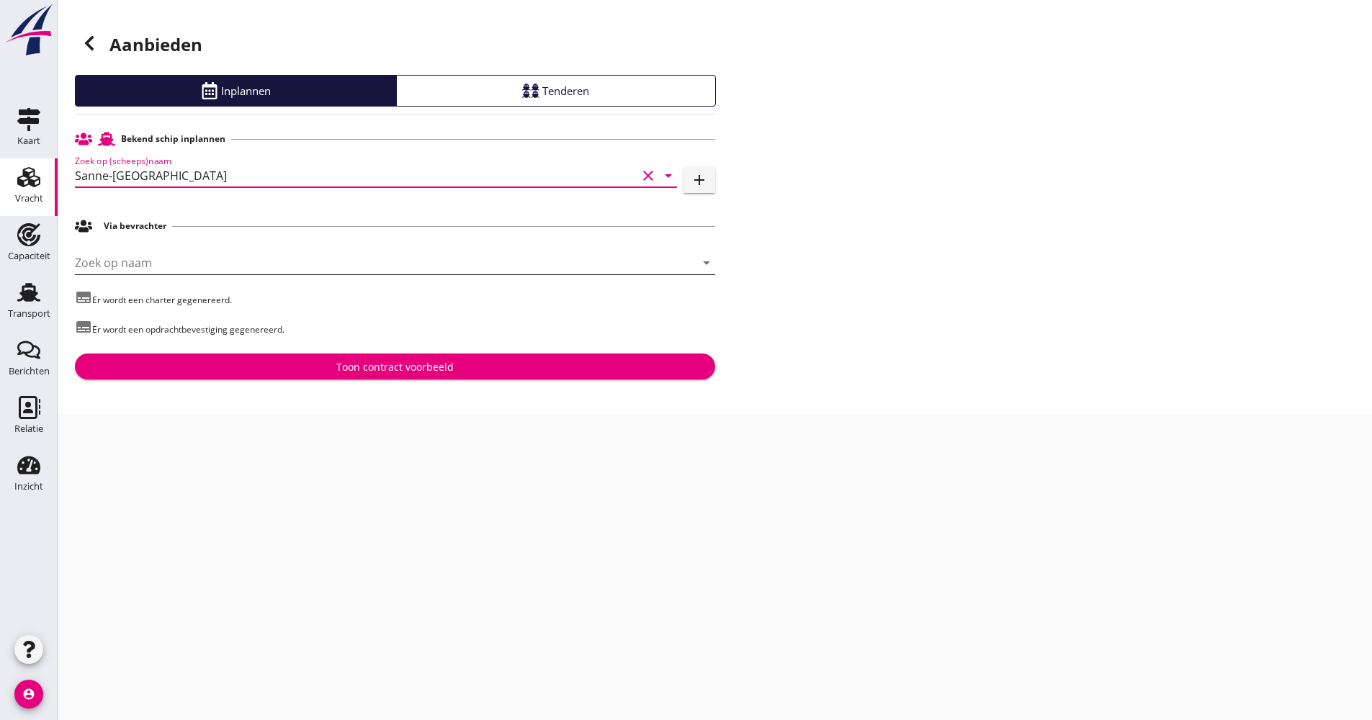
type input "Sanne-[GEOGRAPHIC_DATA]"
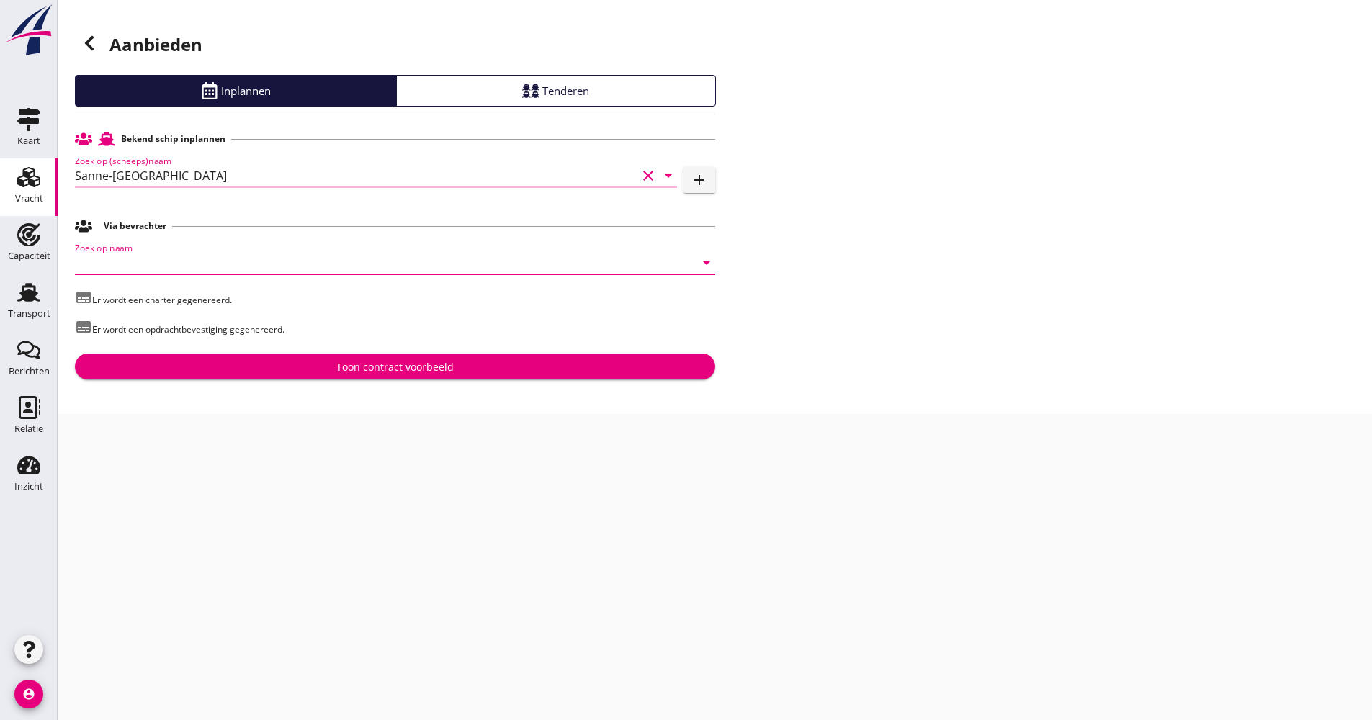
click at [153, 268] on input "Zoek op naam" at bounding box center [375, 262] width 600 height 23
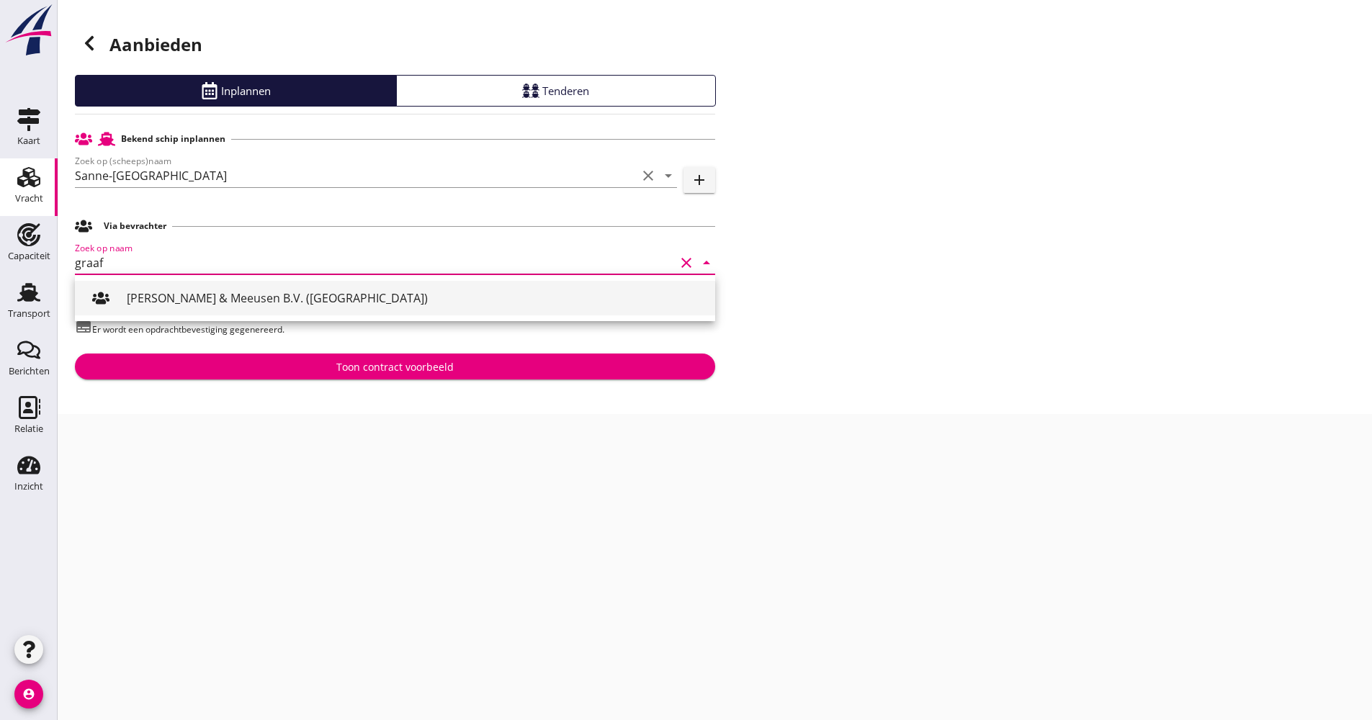
click at [208, 300] on div "[PERSON_NAME] & Meeusen B.V. ([GEOGRAPHIC_DATA])" at bounding box center [415, 298] width 577 height 17
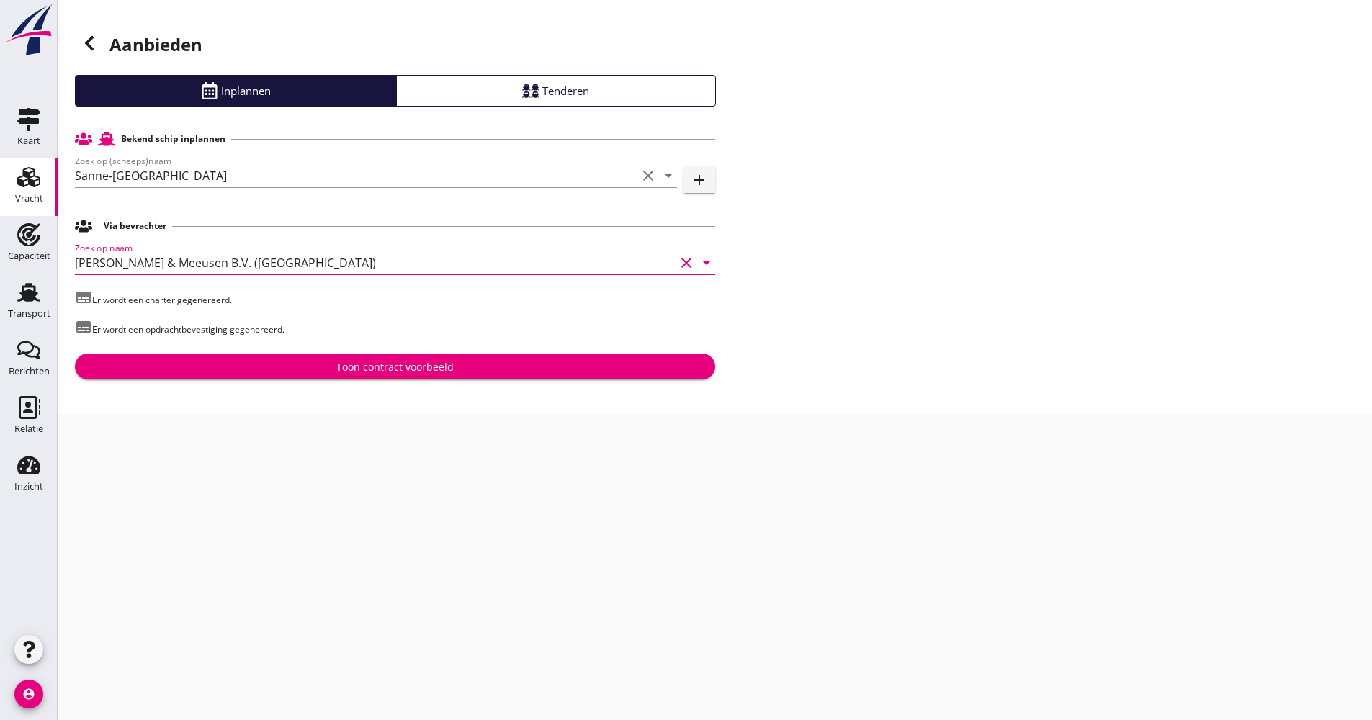
type input "[PERSON_NAME] & Meeusen B.V. ([GEOGRAPHIC_DATA])"
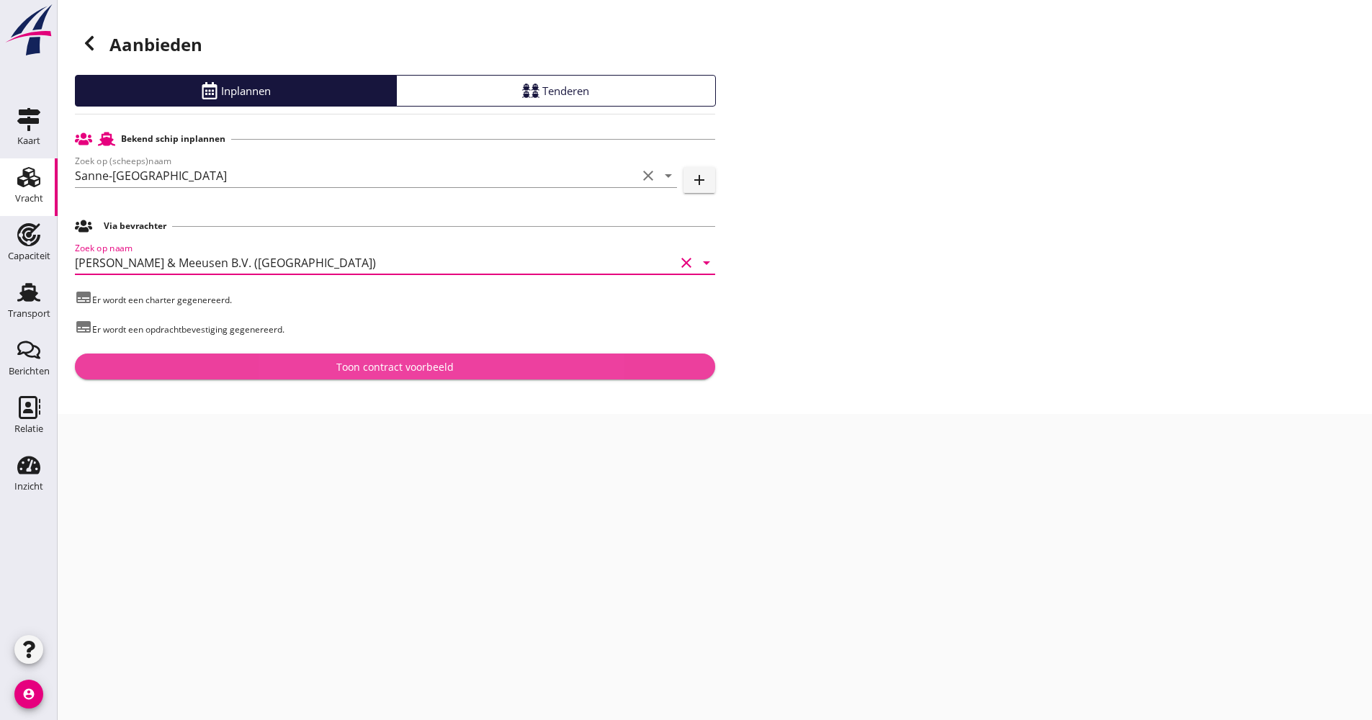
click at [229, 355] on button "Toon contract voorbeeld" at bounding box center [395, 367] width 640 height 26
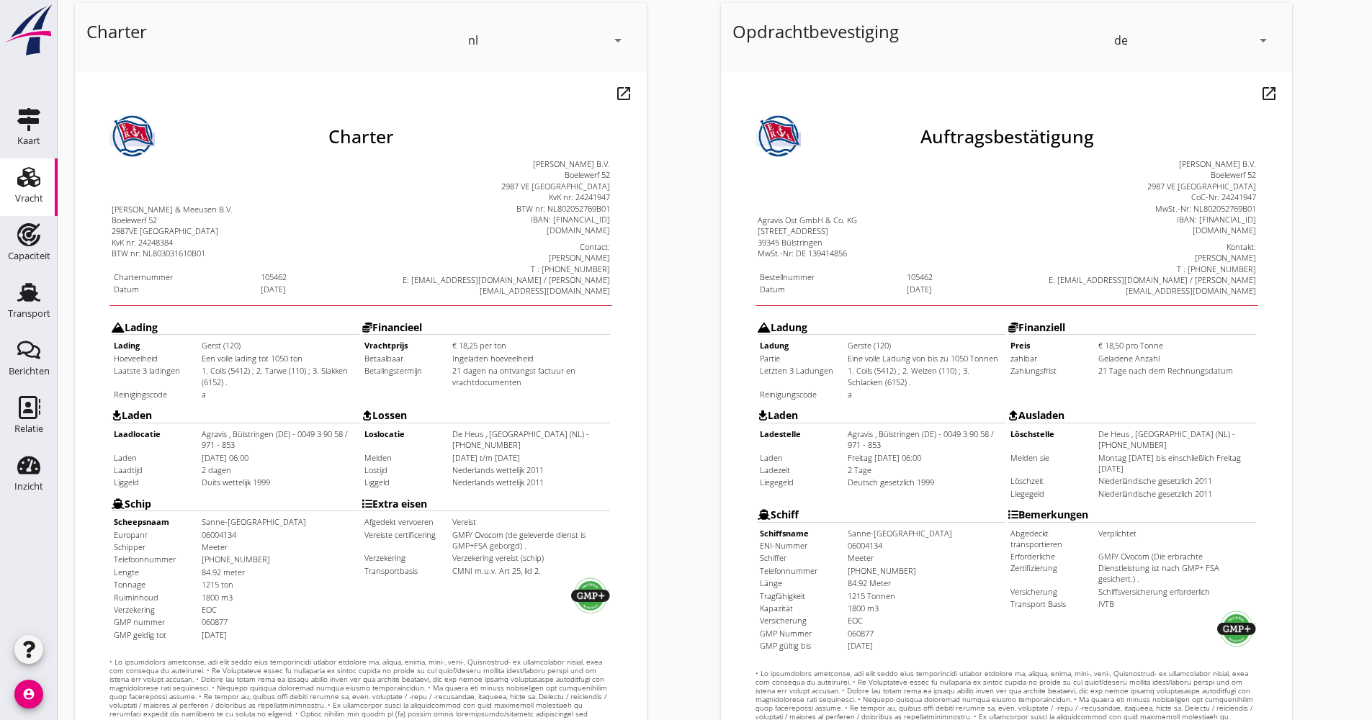
scroll to position [346, 0]
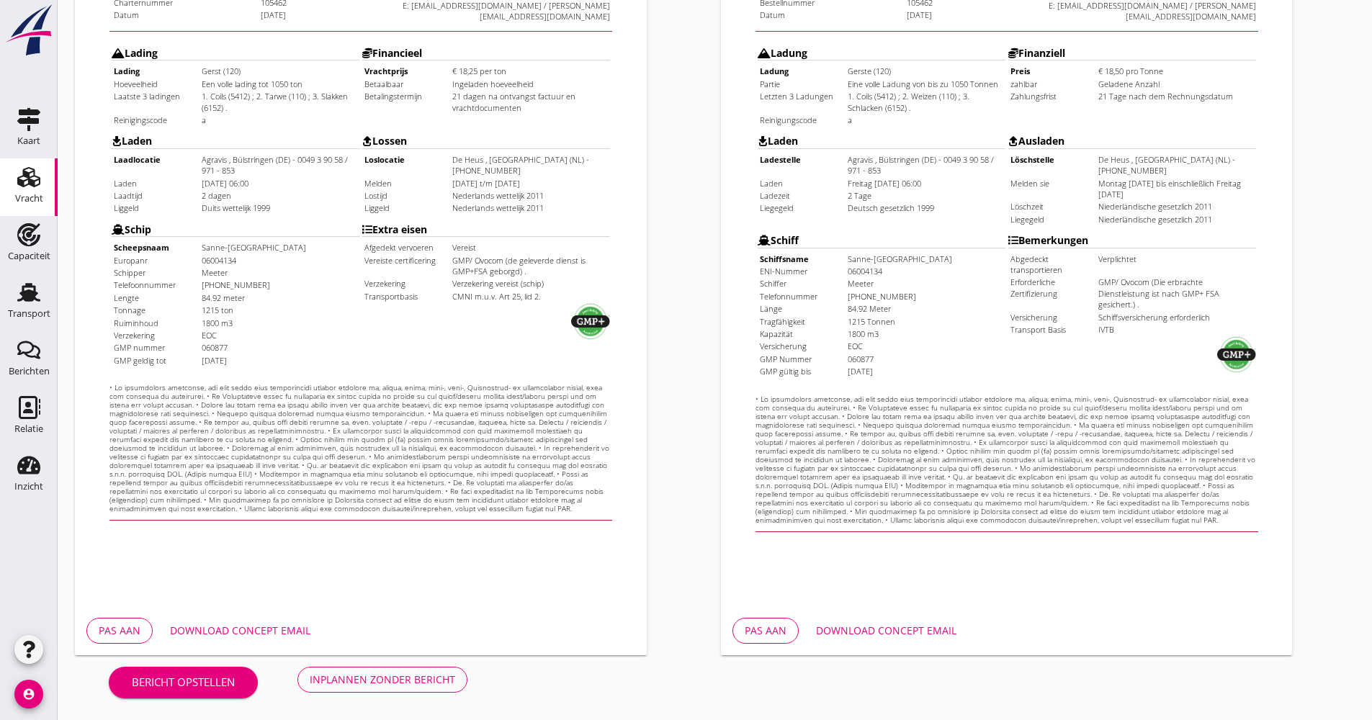
click at [908, 628] on div "Download concept email" at bounding box center [886, 630] width 140 height 15
click at [916, 631] on div "Download concept email" at bounding box center [886, 630] width 140 height 15
click at [295, 636] on div "Download concept email" at bounding box center [240, 630] width 140 height 15
click at [341, 676] on div "Inplannen zonder bericht" at bounding box center [382, 679] width 145 height 15
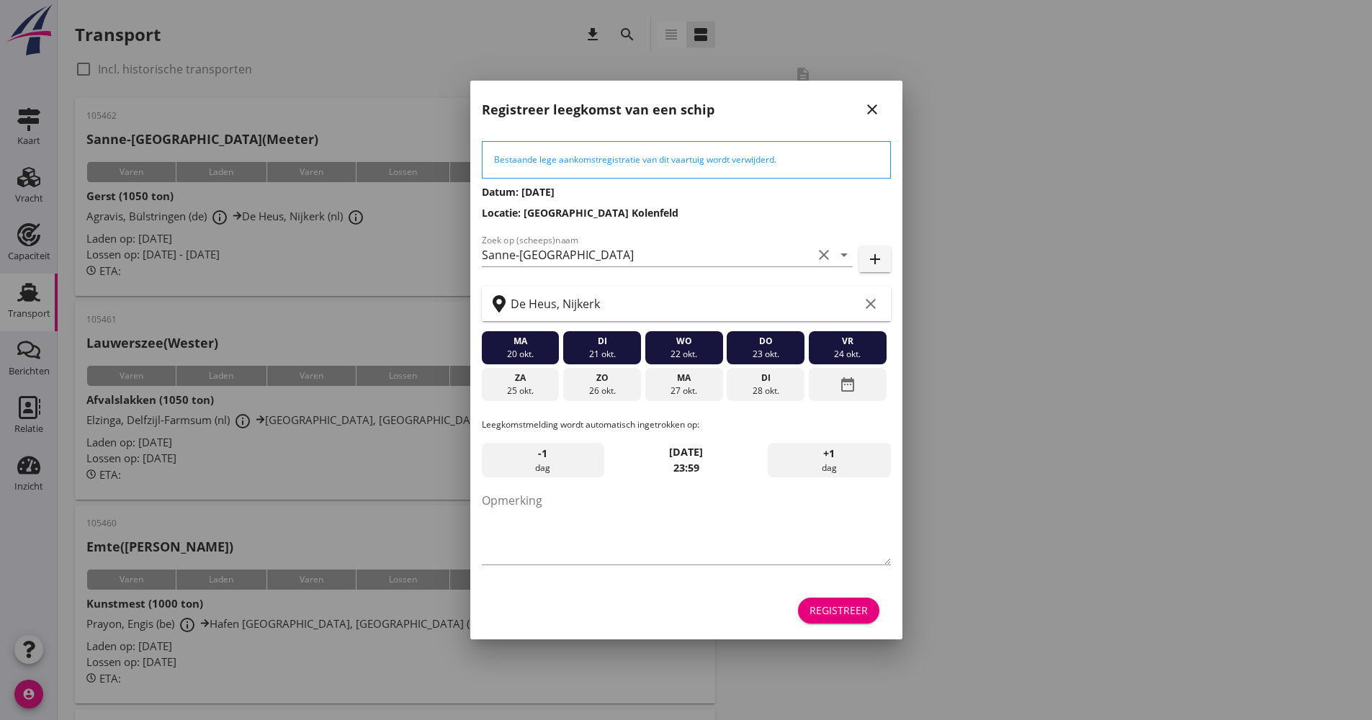
click at [842, 609] on div "Registreer" at bounding box center [839, 610] width 58 height 15
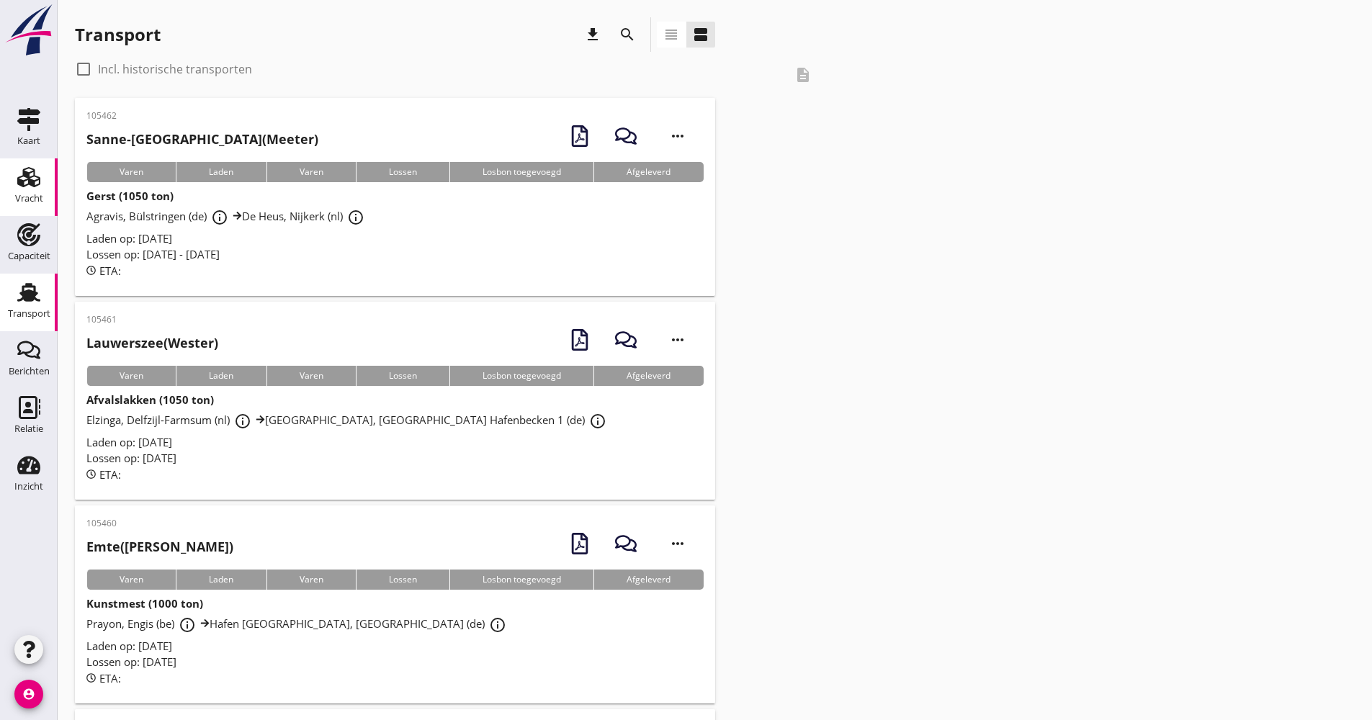
click at [41, 198] on div "Vracht" at bounding box center [29, 198] width 28 height 9
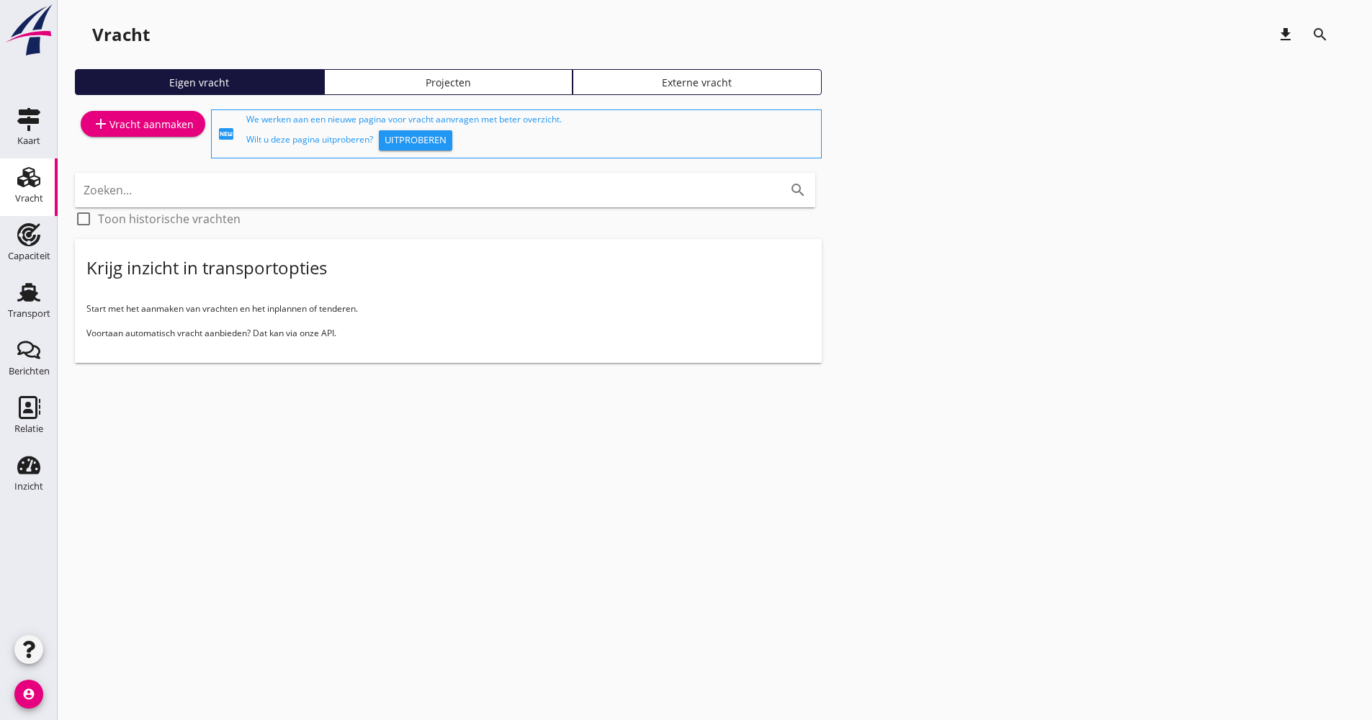
click at [134, 126] on div "add Vracht aanmaken" at bounding box center [143, 123] width 102 height 17
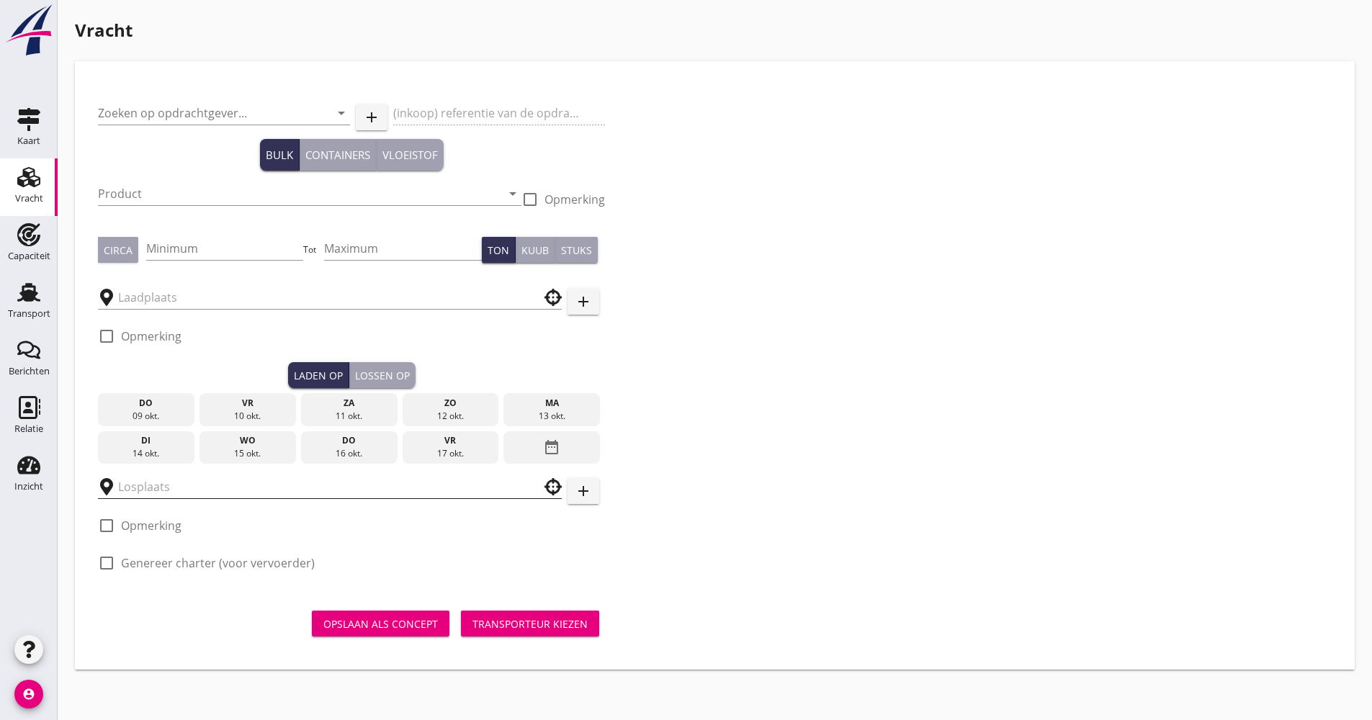
click at [194, 490] on input "text" at bounding box center [319, 486] width 403 height 23
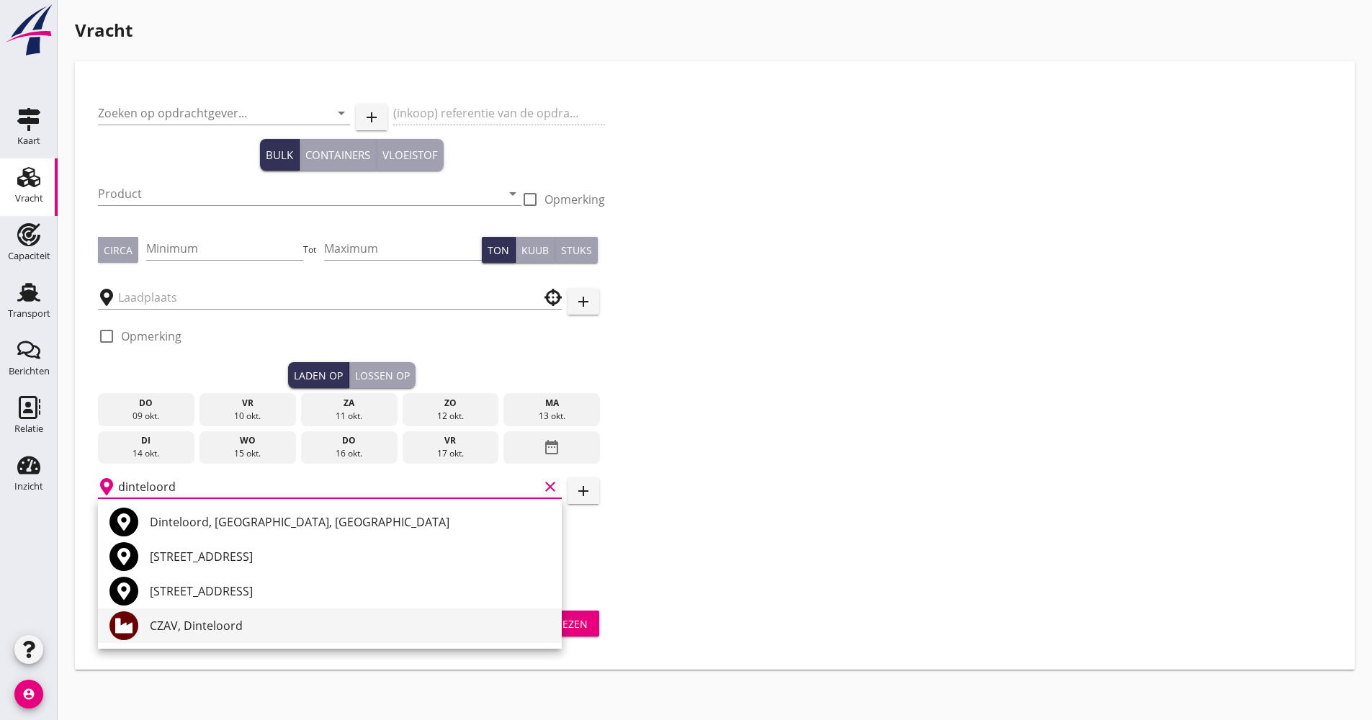
click at [201, 619] on div "CZAV, Dinteloord" at bounding box center [350, 625] width 400 height 17
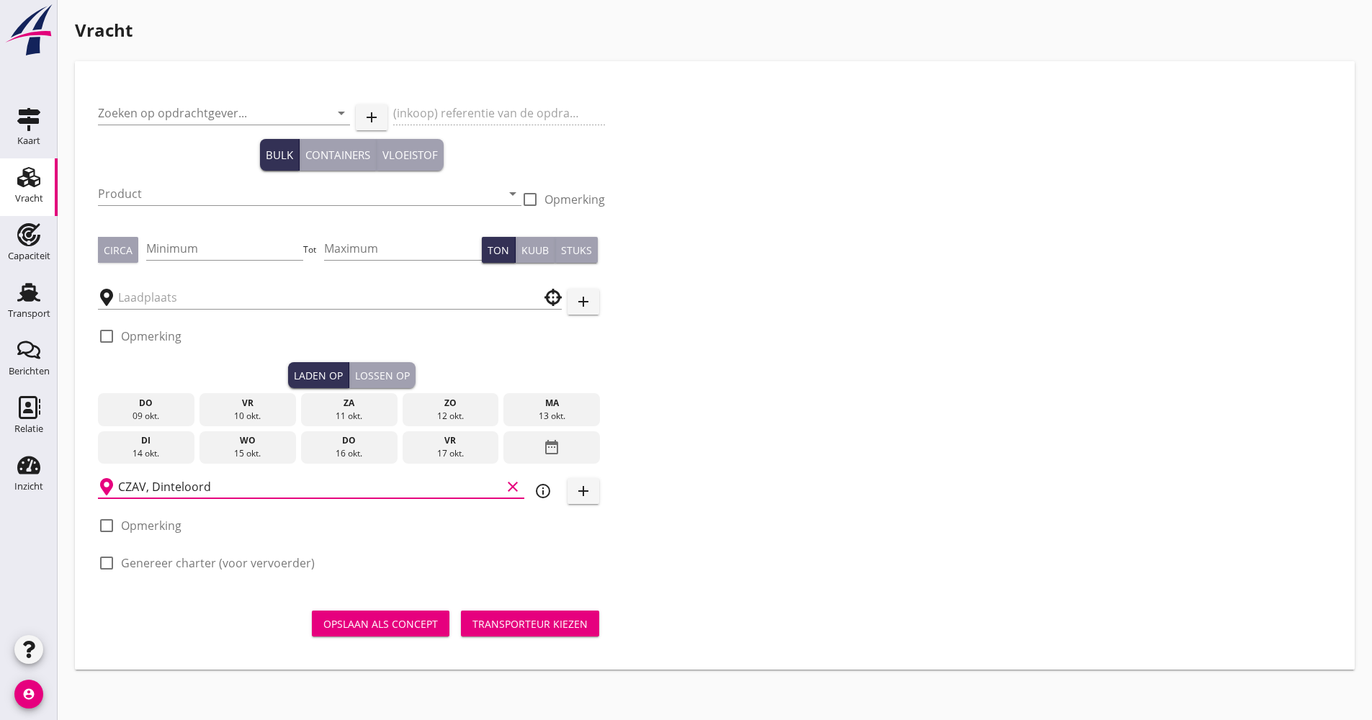
type input "CZAV, Dinteloord"
click at [546, 494] on icon "info_outline" at bounding box center [542, 491] width 17 height 17
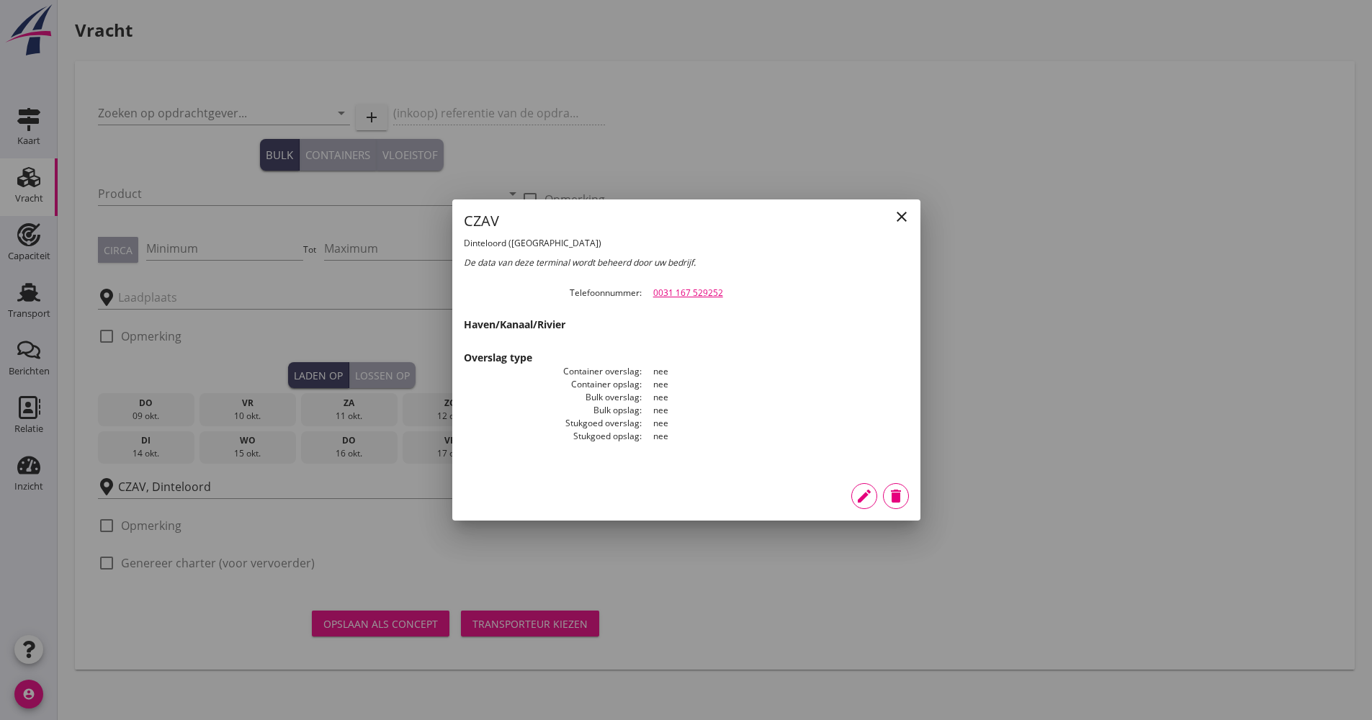
click at [904, 219] on icon "close" at bounding box center [901, 216] width 17 height 17
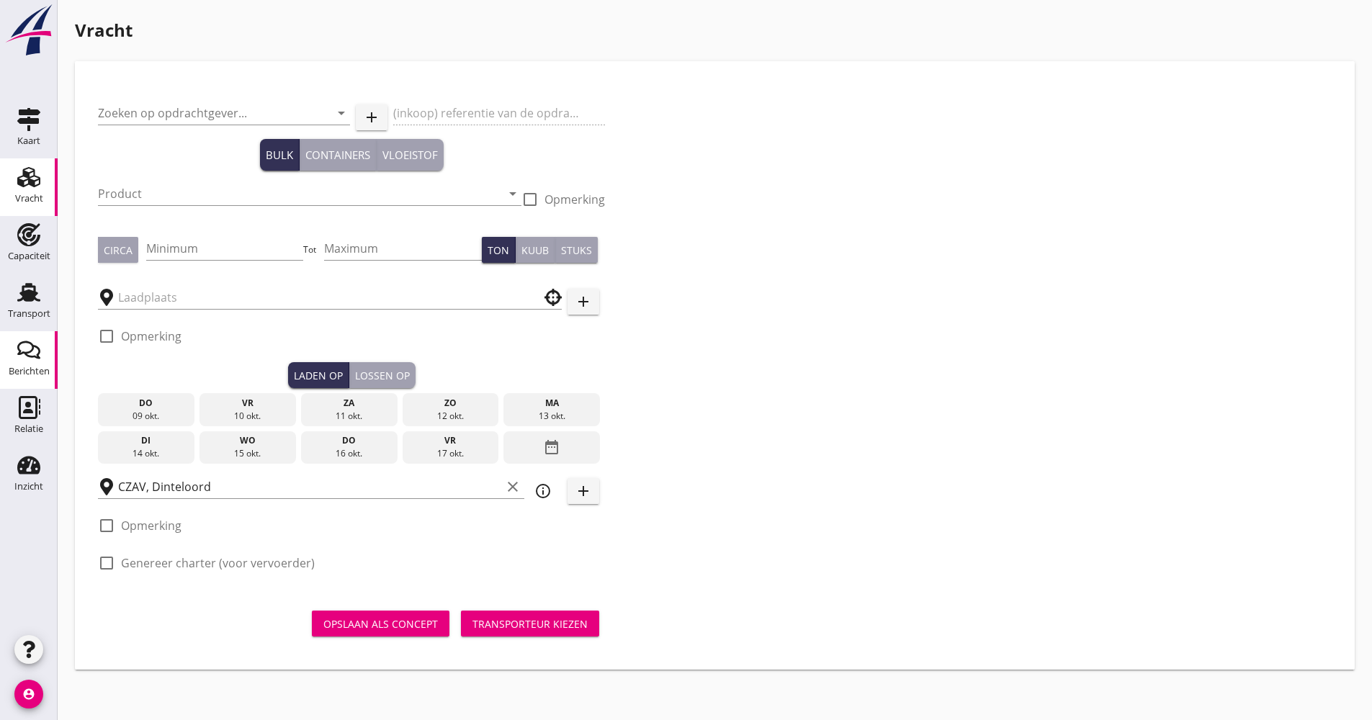
click at [39, 294] on icon "Transport" at bounding box center [28, 292] width 23 height 23
